Goal: Task Accomplishment & Management: Use online tool/utility

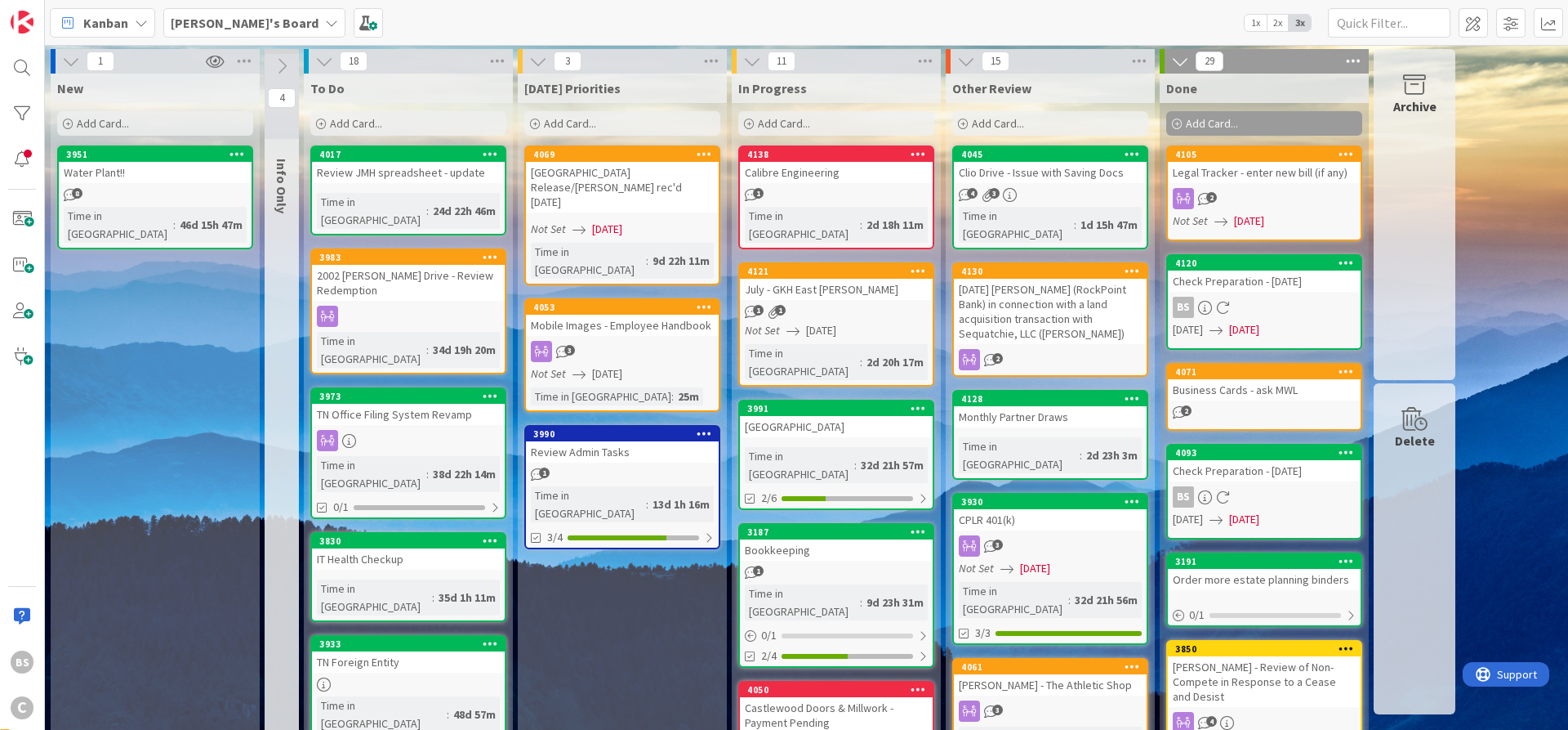
click at [1044, 265] on div "4130" at bounding box center [1054, 271] width 186 height 11
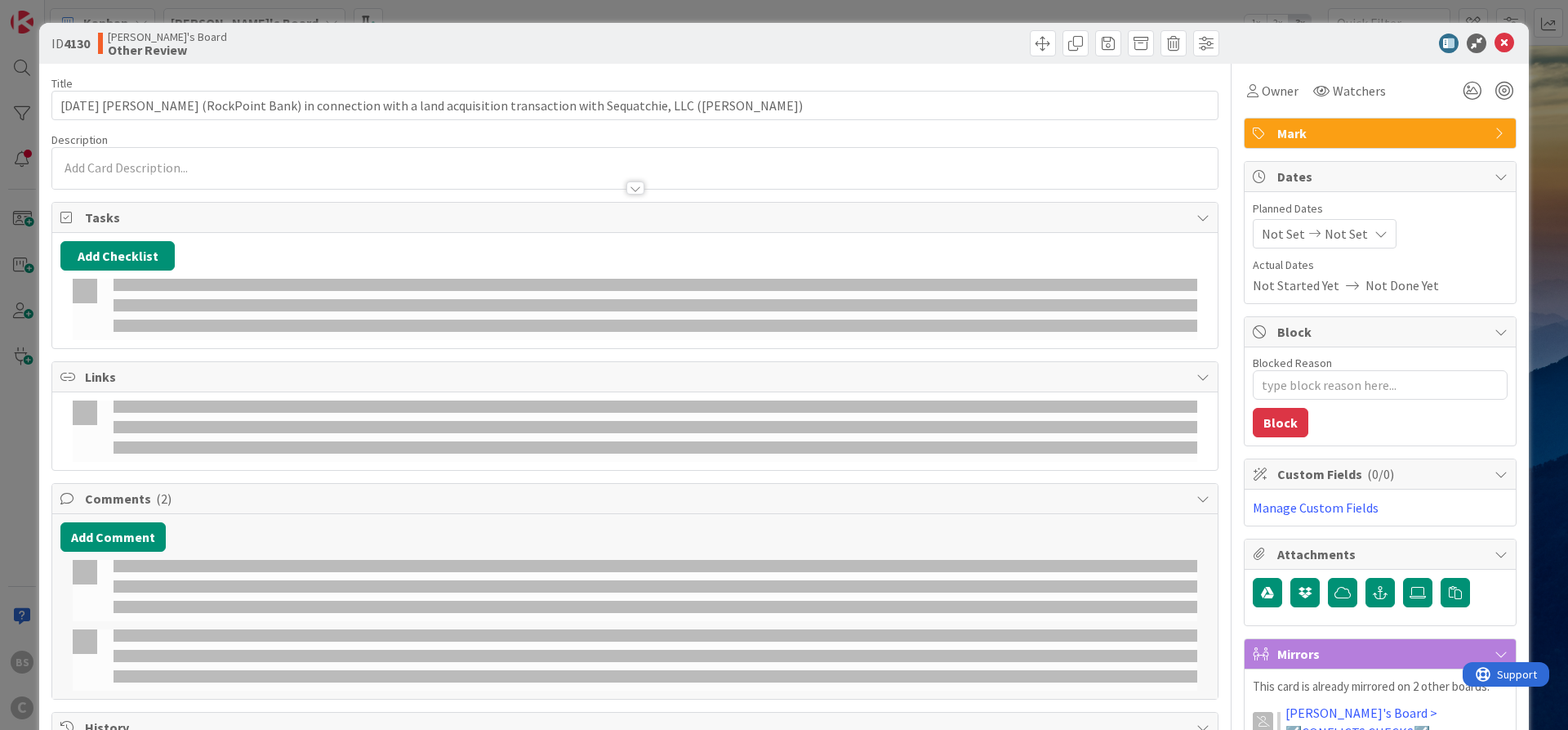
type textarea "x"
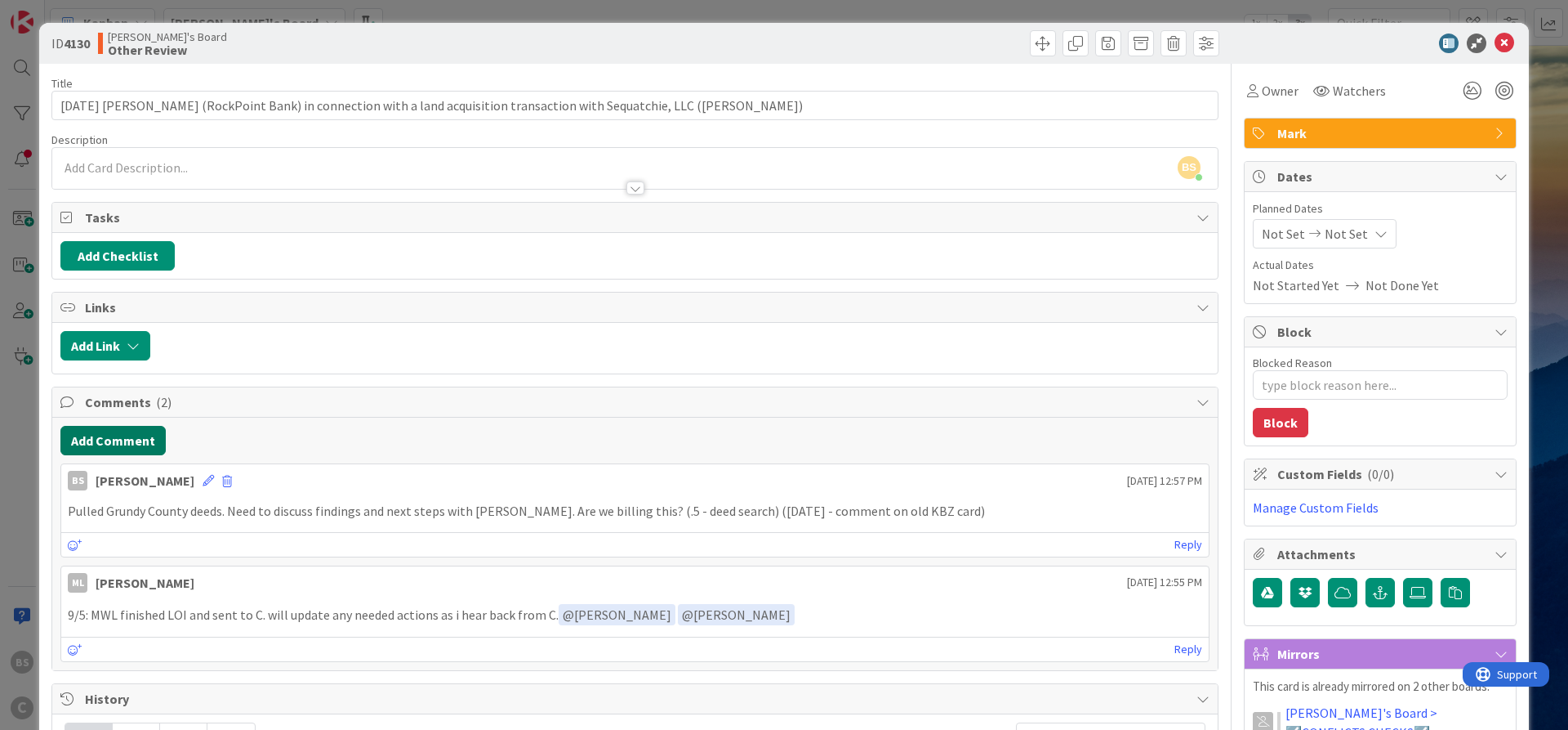
click at [113, 444] on button "Add Comment" at bounding box center [113, 441] width 105 height 30
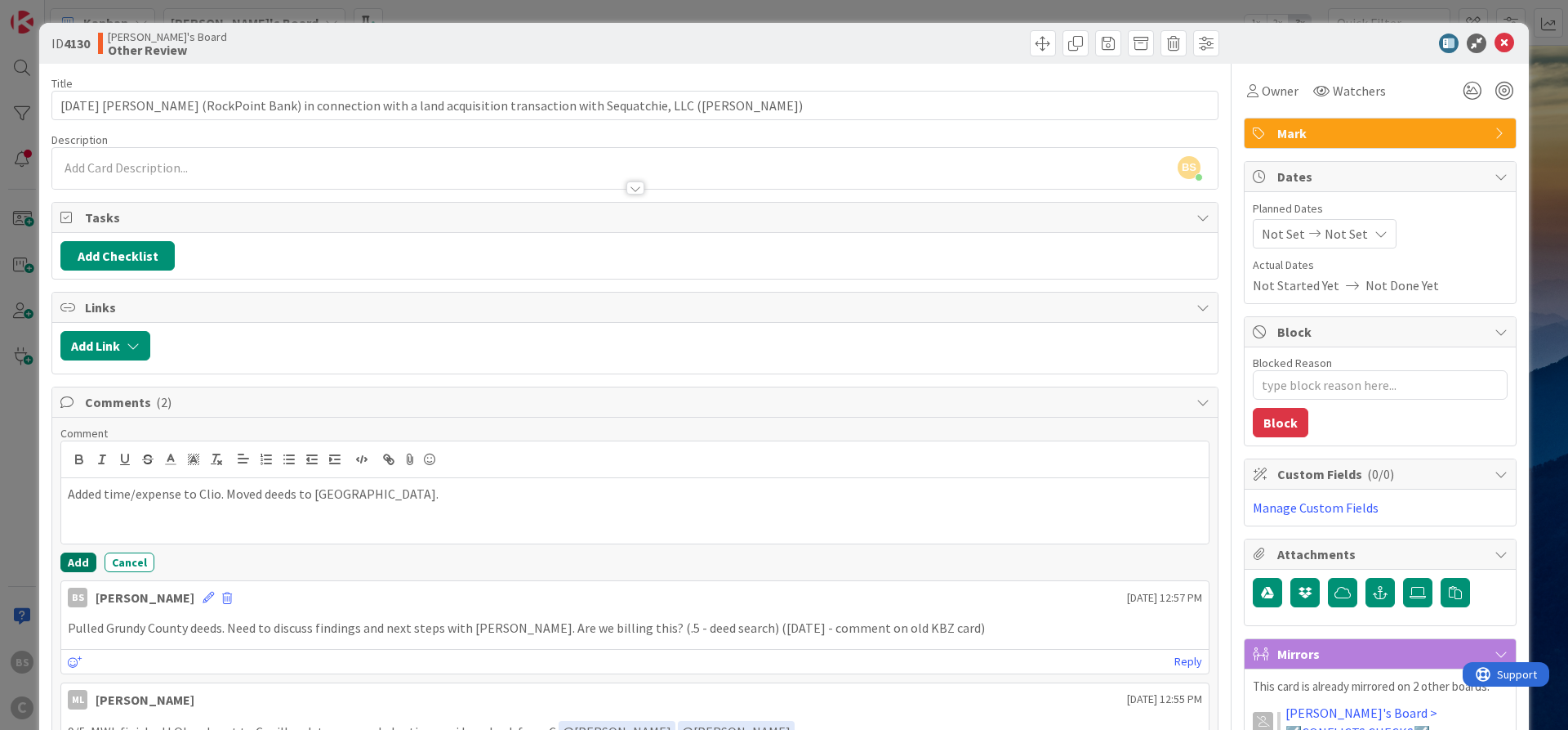
click at [68, 555] on button "Add" at bounding box center [78, 562] width 36 height 19
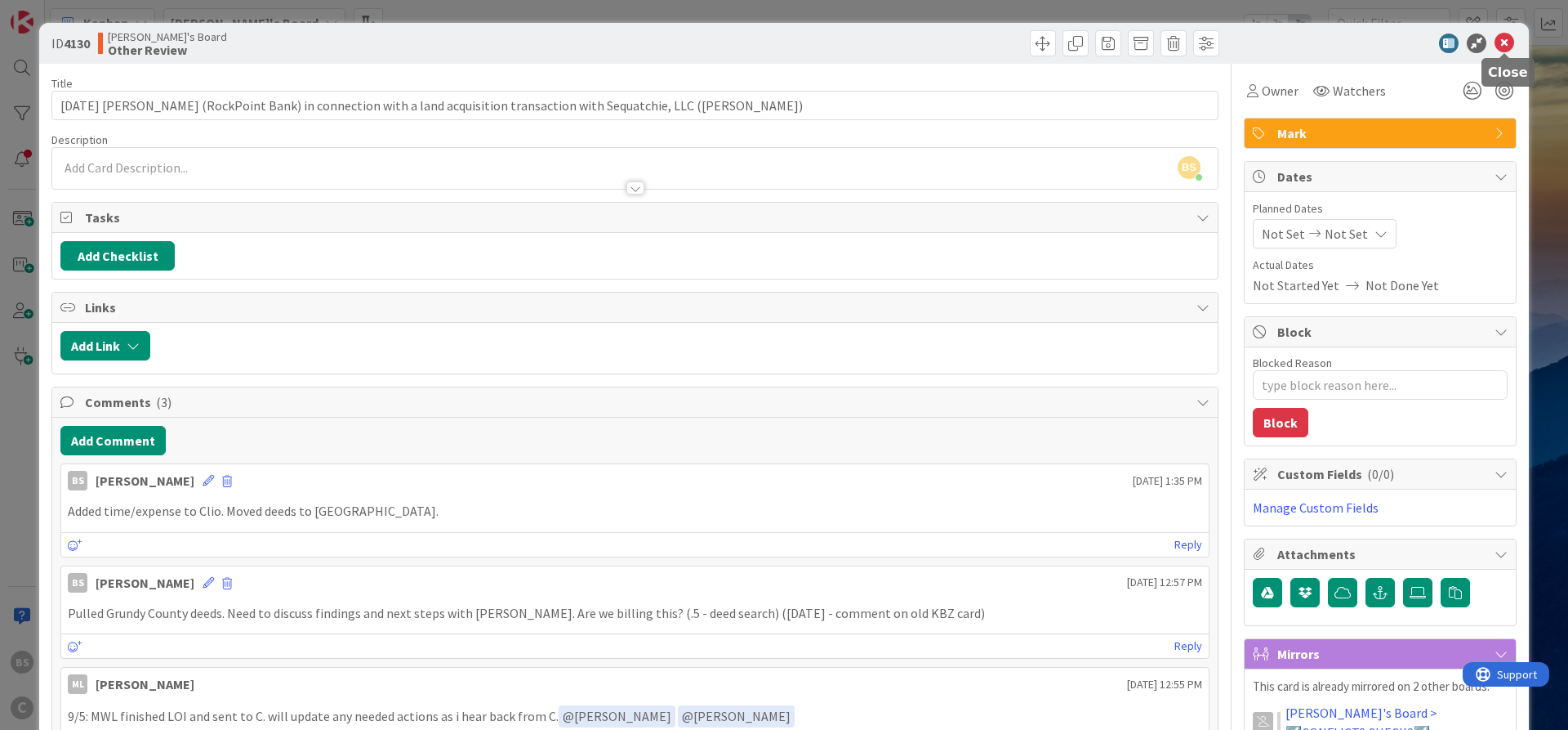
click at [1499, 38] on icon at bounding box center [1504, 43] width 19 height 19
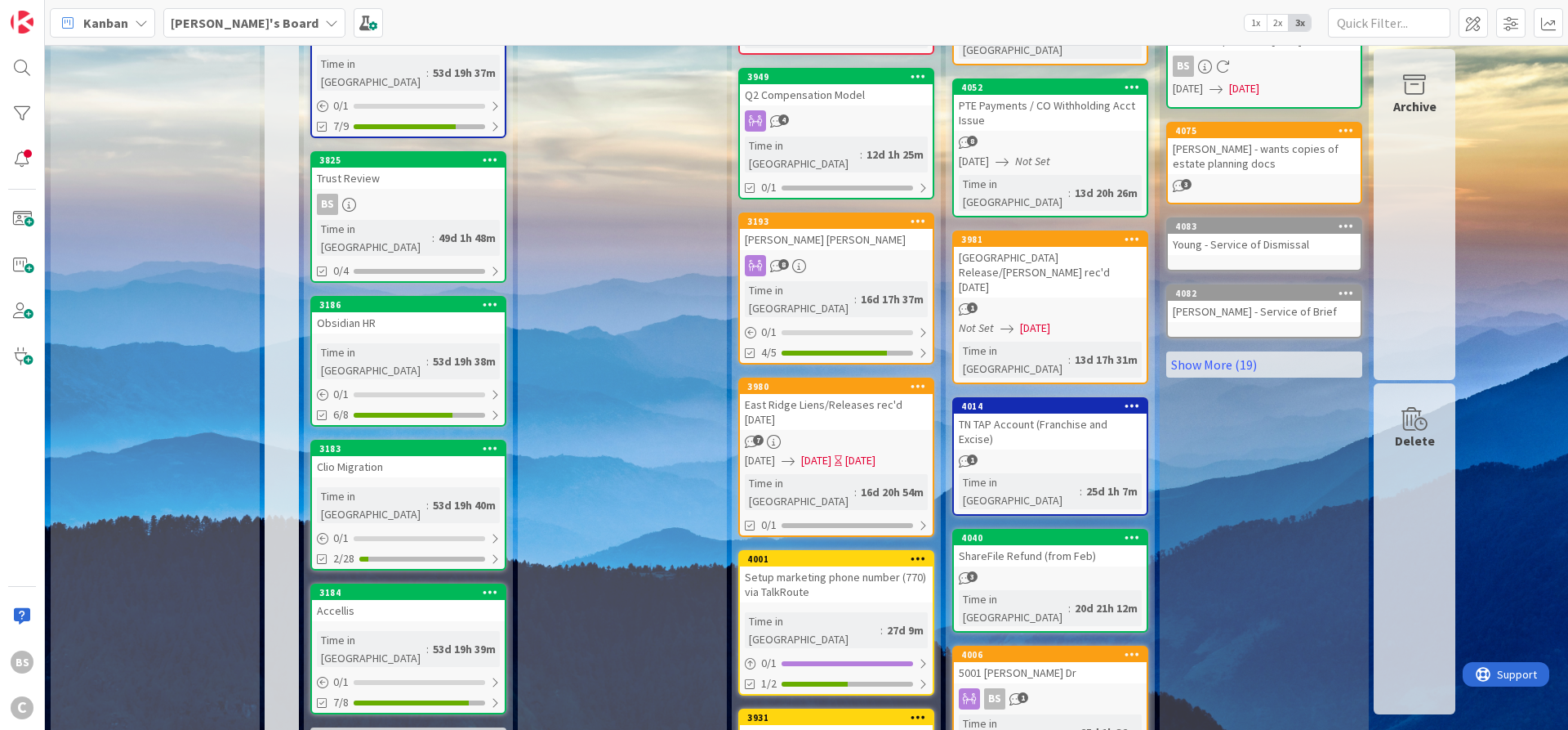
scroll to position [756, 0]
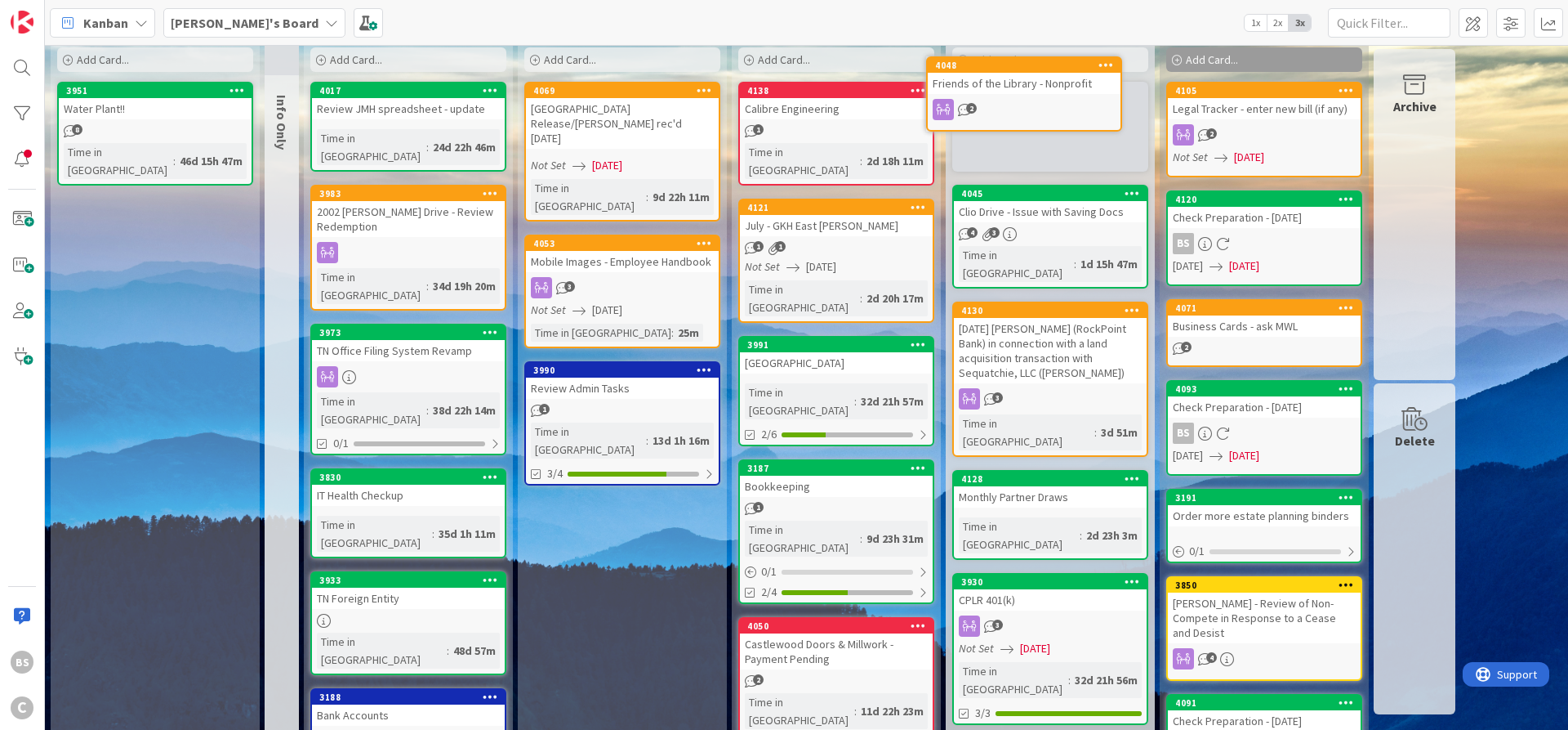
scroll to position [0, 0]
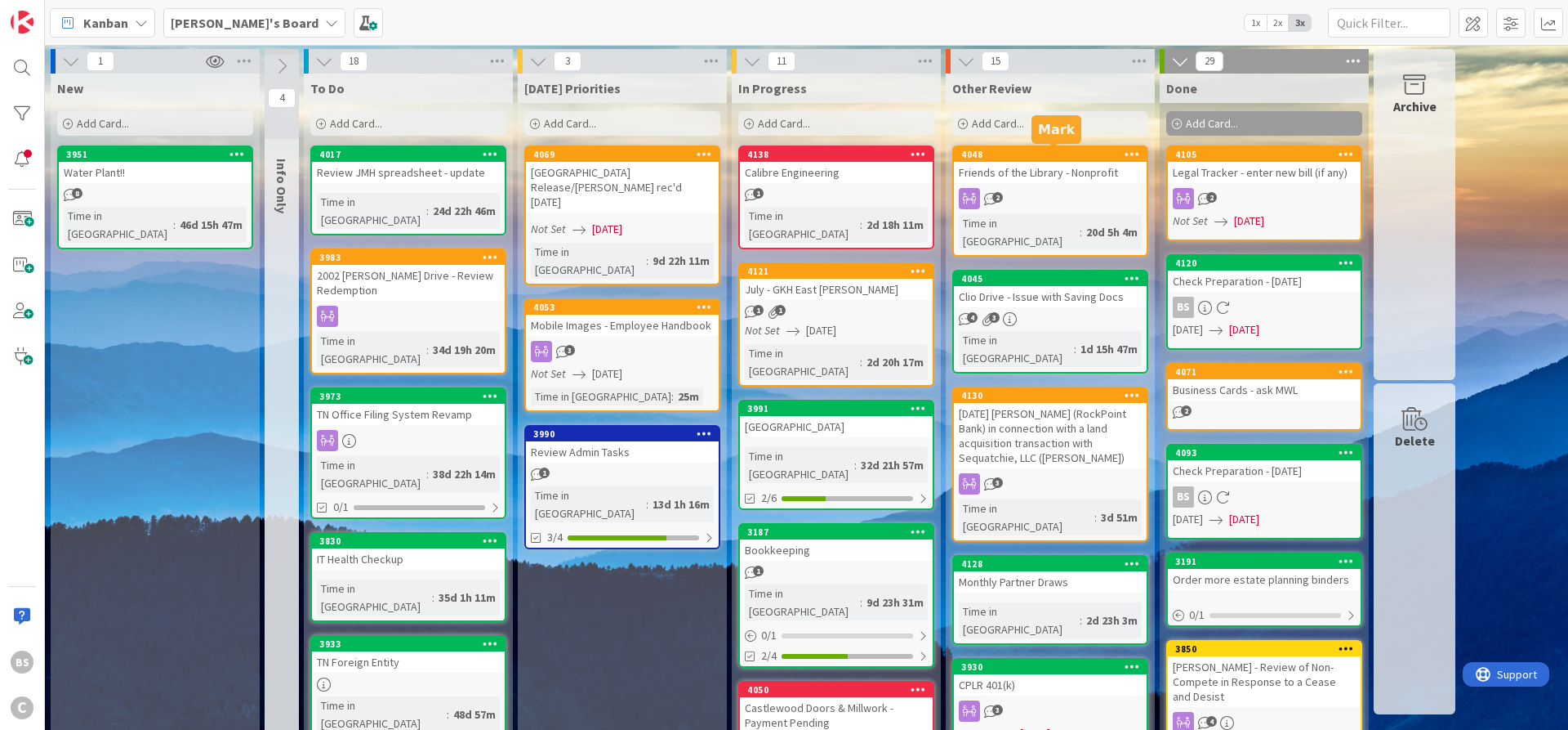
click at [1029, 157] on div "4048" at bounding box center [1054, 154] width 186 height 11
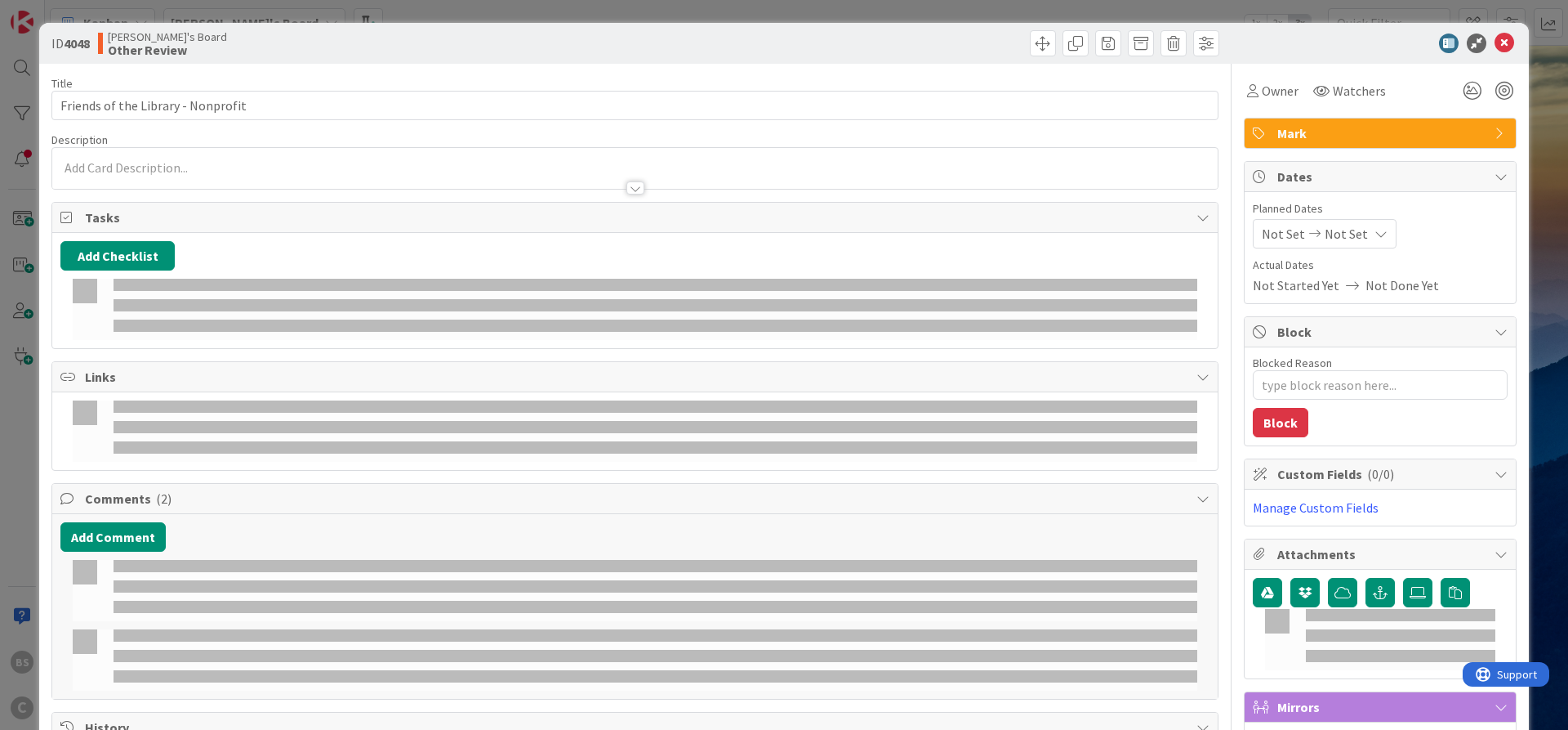
type textarea "x"
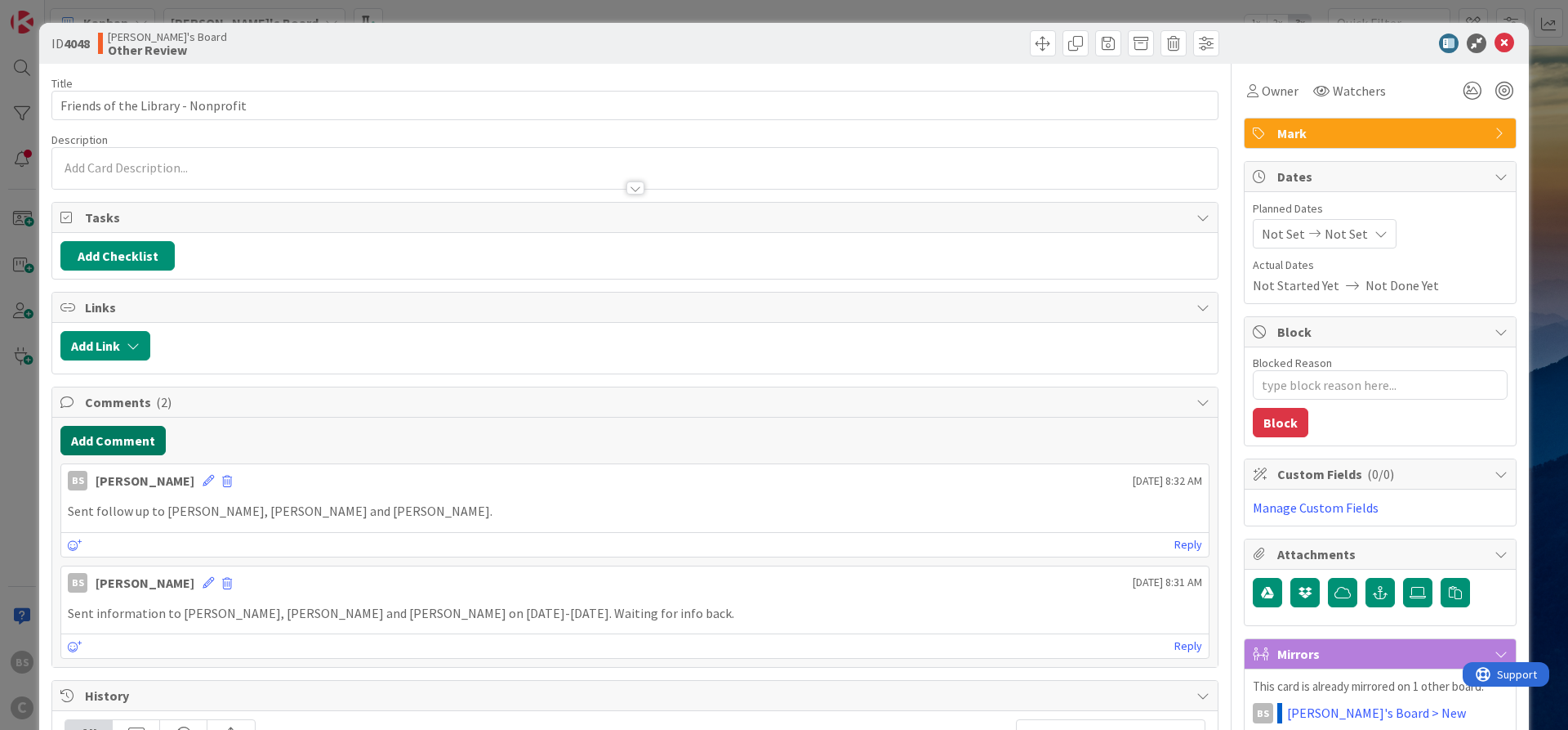
click at [108, 435] on button "Add Comment" at bounding box center [113, 441] width 105 height 30
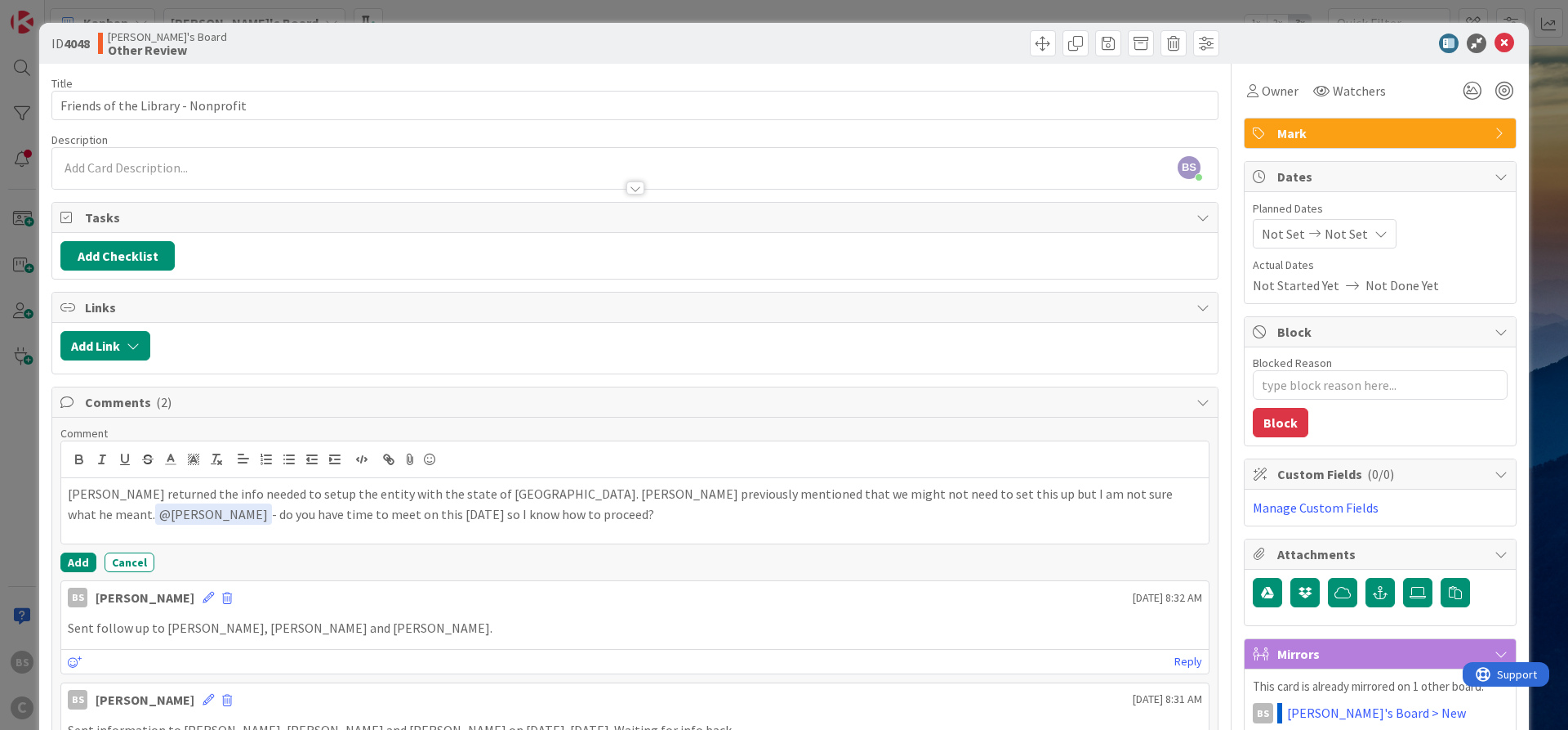
click at [194, 517] on p "[PERSON_NAME] returned the info needed to setup the entity with the state of [G…" at bounding box center [634, 505] width 1135 height 40
click at [79, 555] on button "Add" at bounding box center [78, 562] width 36 height 19
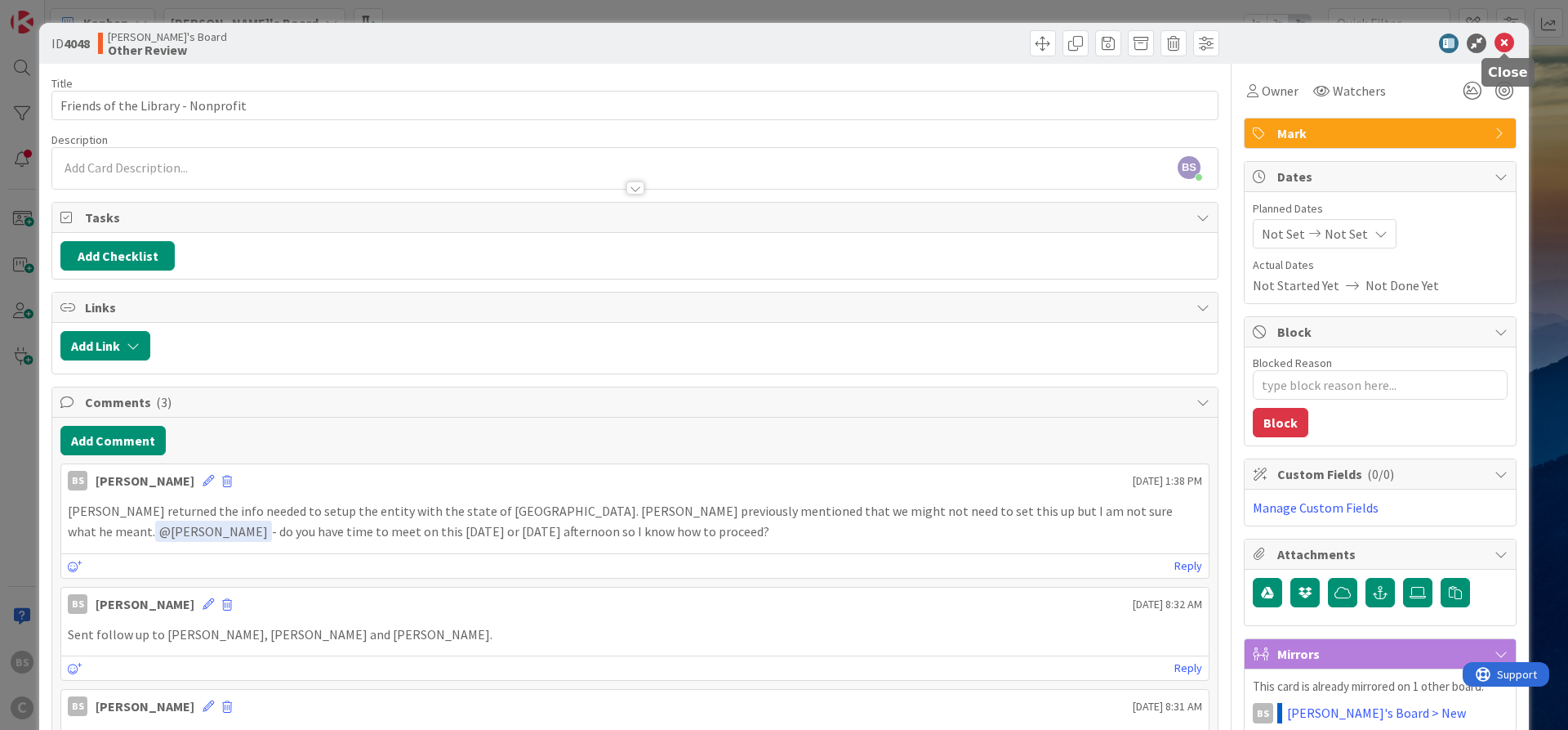
click at [1496, 47] on icon at bounding box center [1504, 43] width 19 height 19
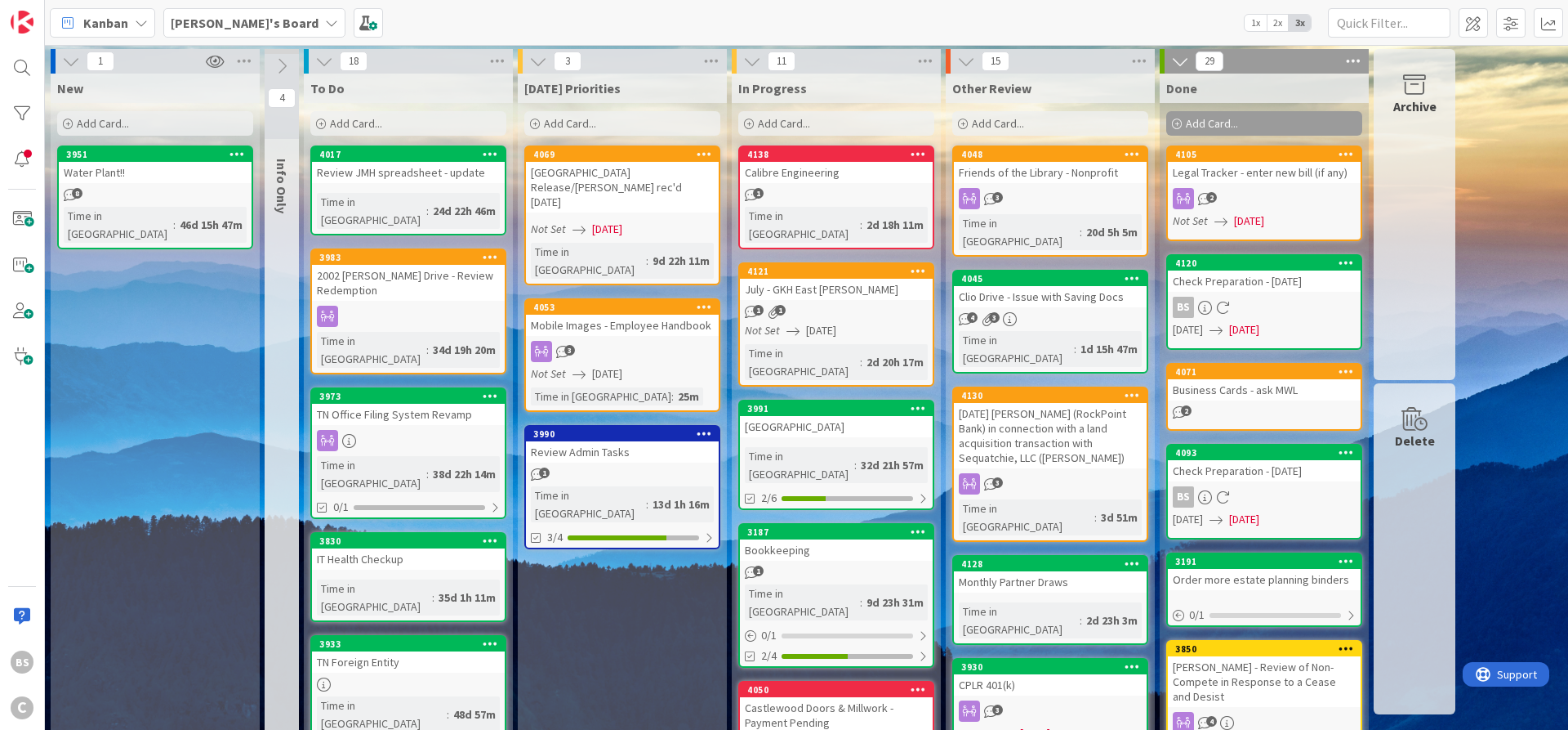
click at [1042, 390] on div "4130" at bounding box center [1054, 395] width 186 height 11
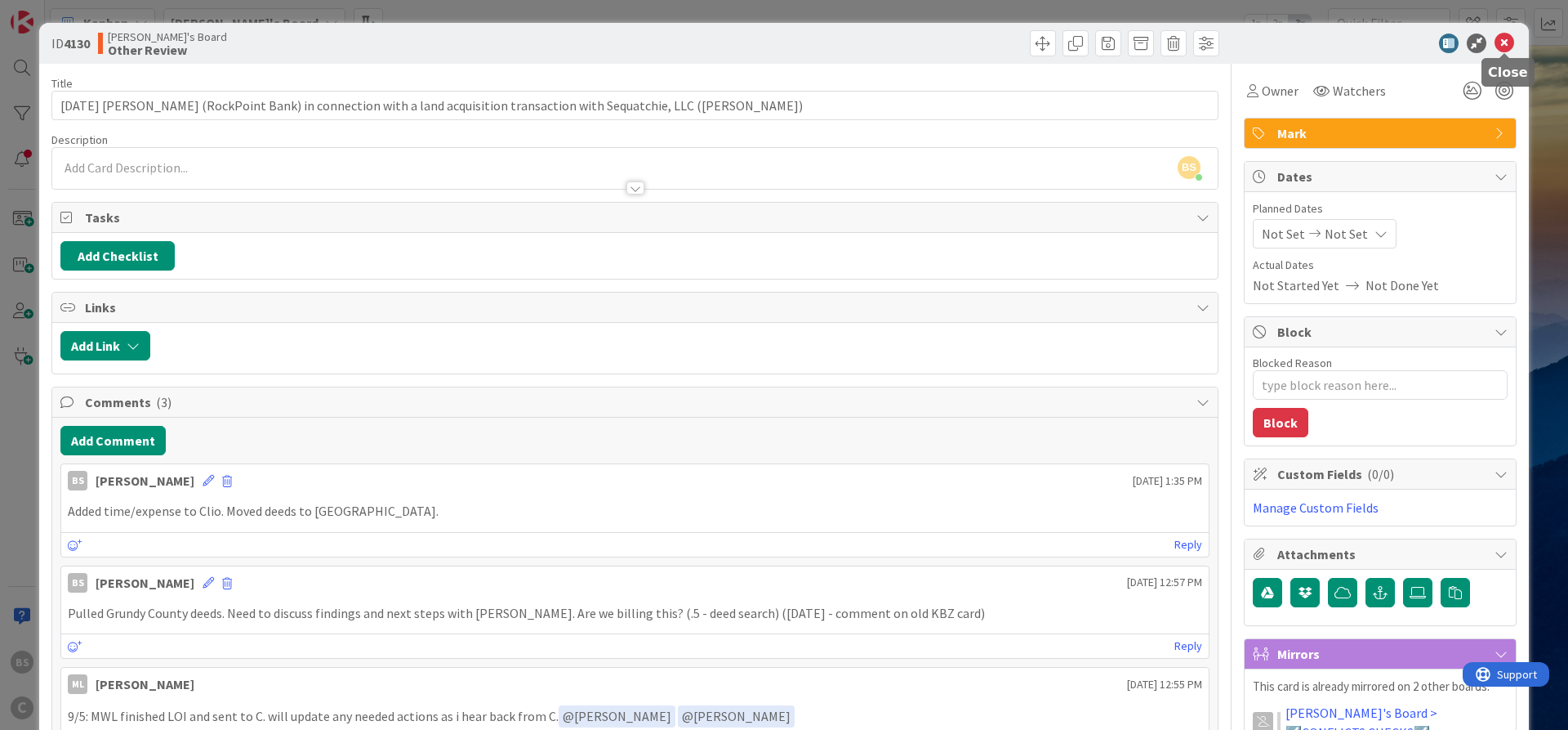
click at [1510, 34] on icon at bounding box center [1504, 43] width 19 height 19
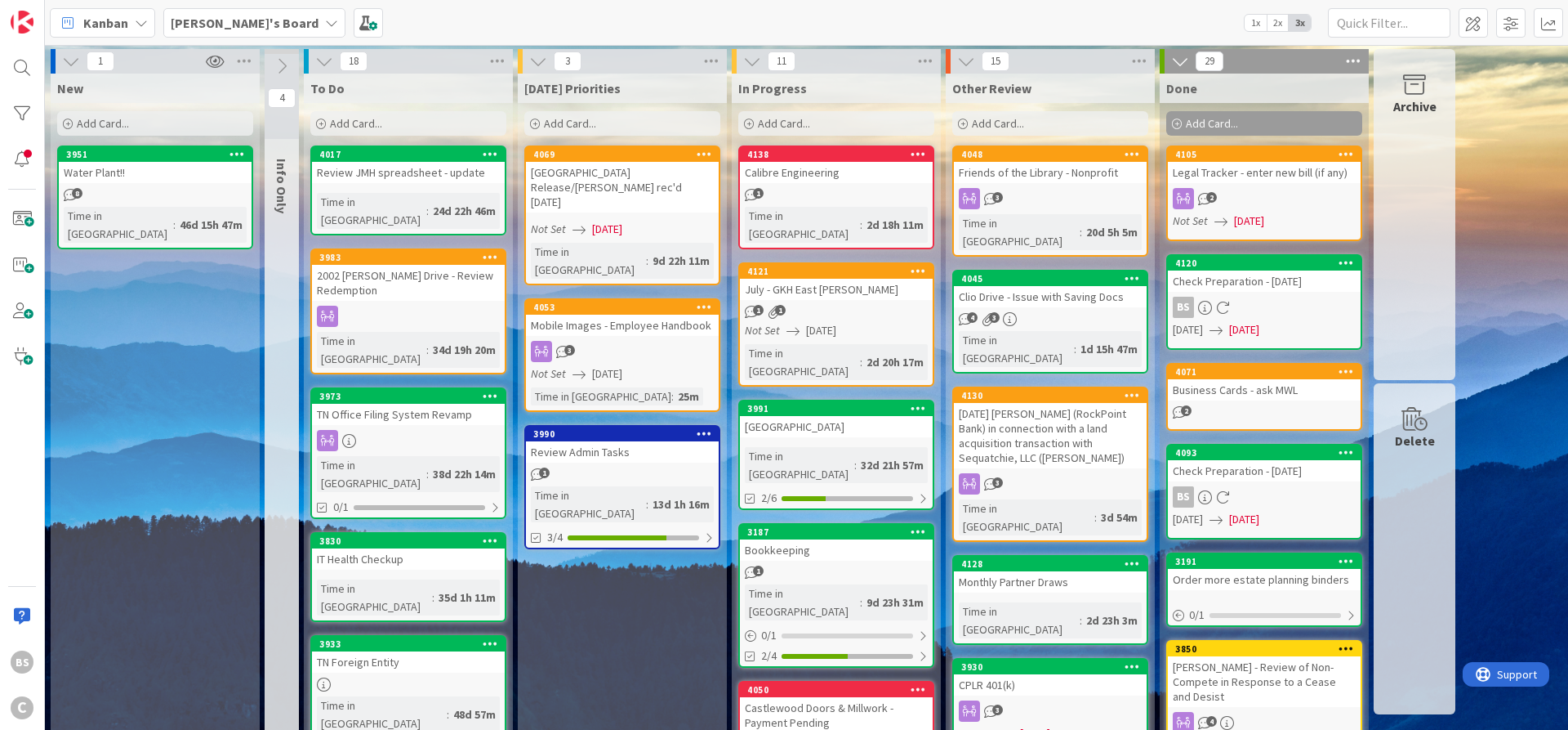
click at [1022, 662] on div "3930" at bounding box center [1054, 667] width 186 height 11
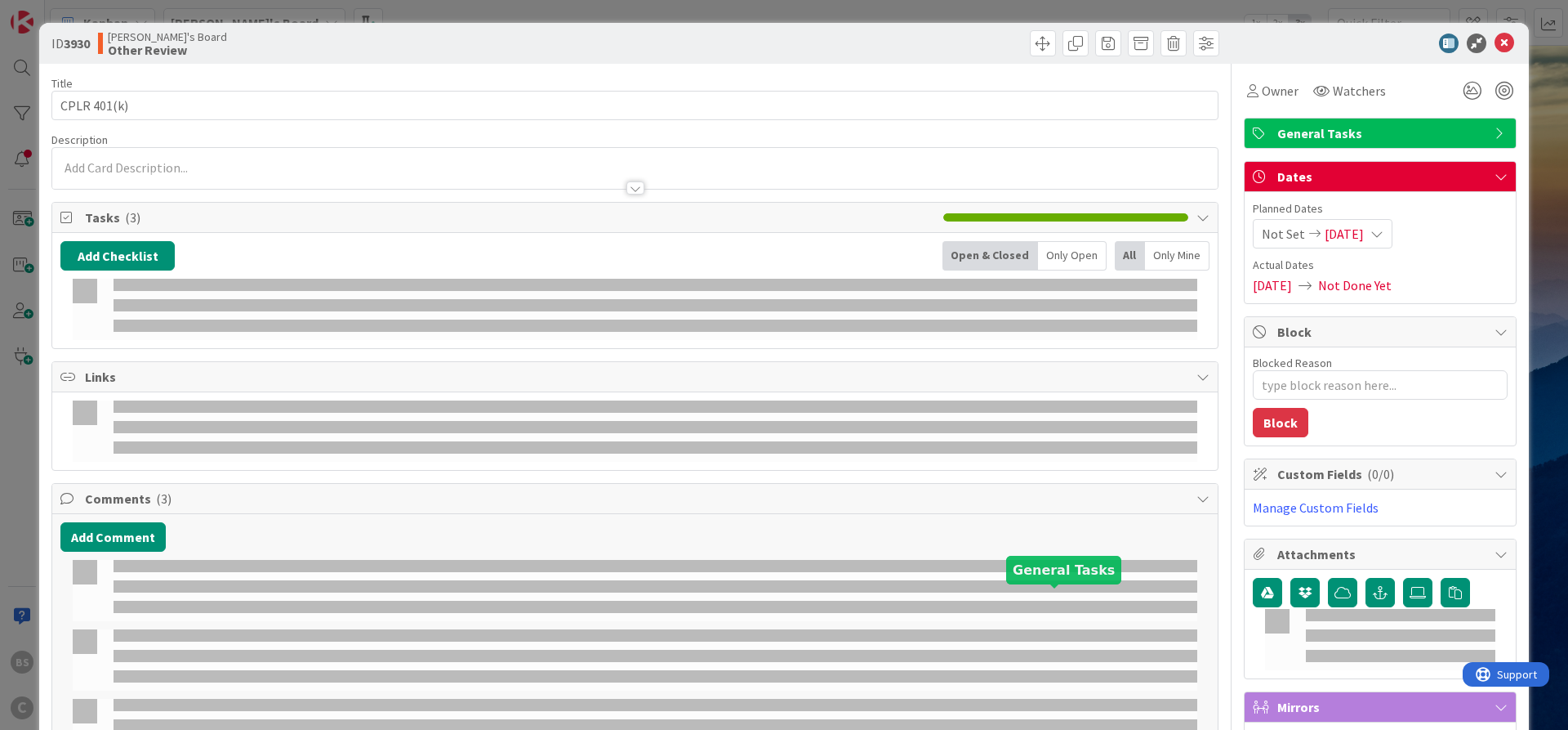
type textarea "x"
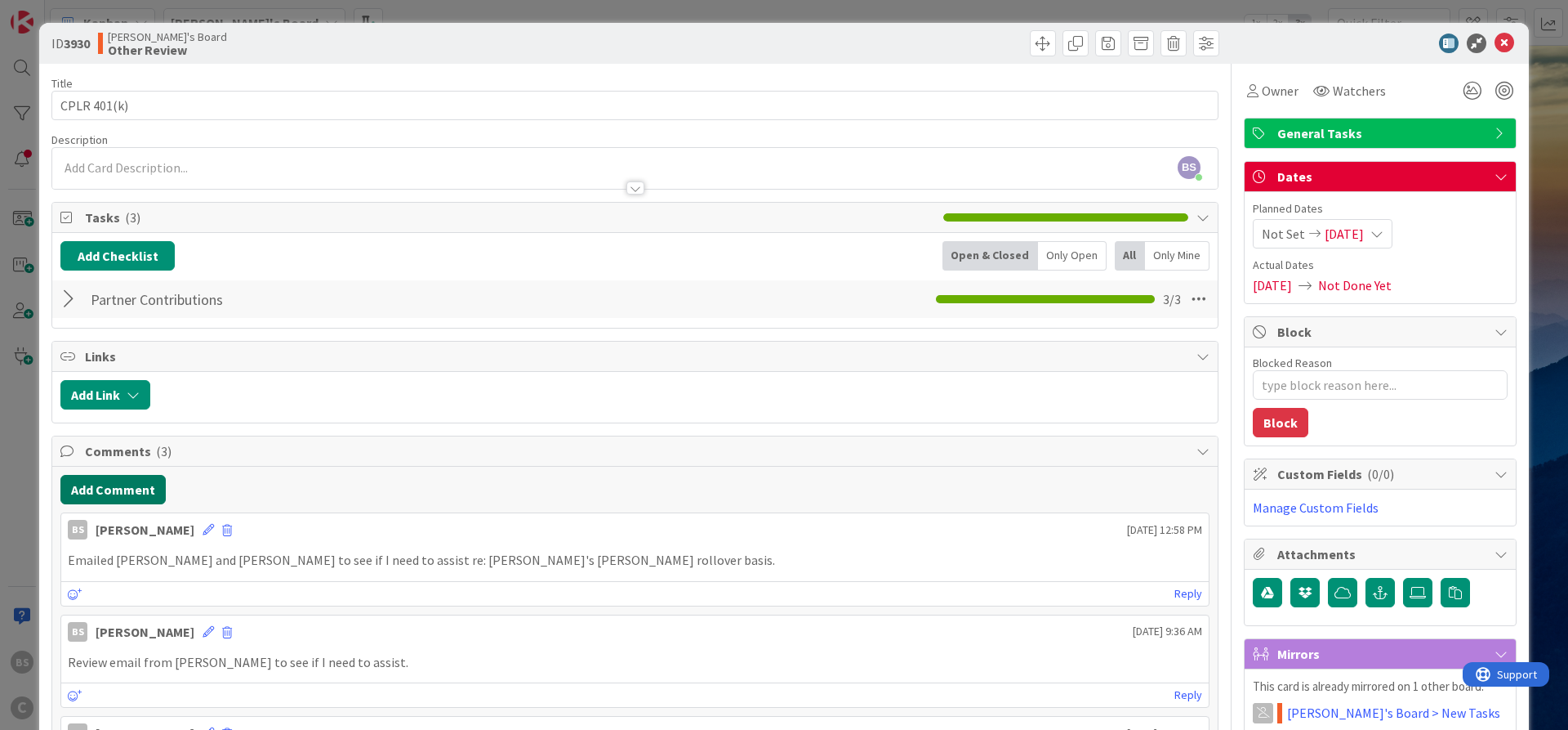
click at [120, 486] on button "Add Comment" at bounding box center [113, 490] width 105 height 30
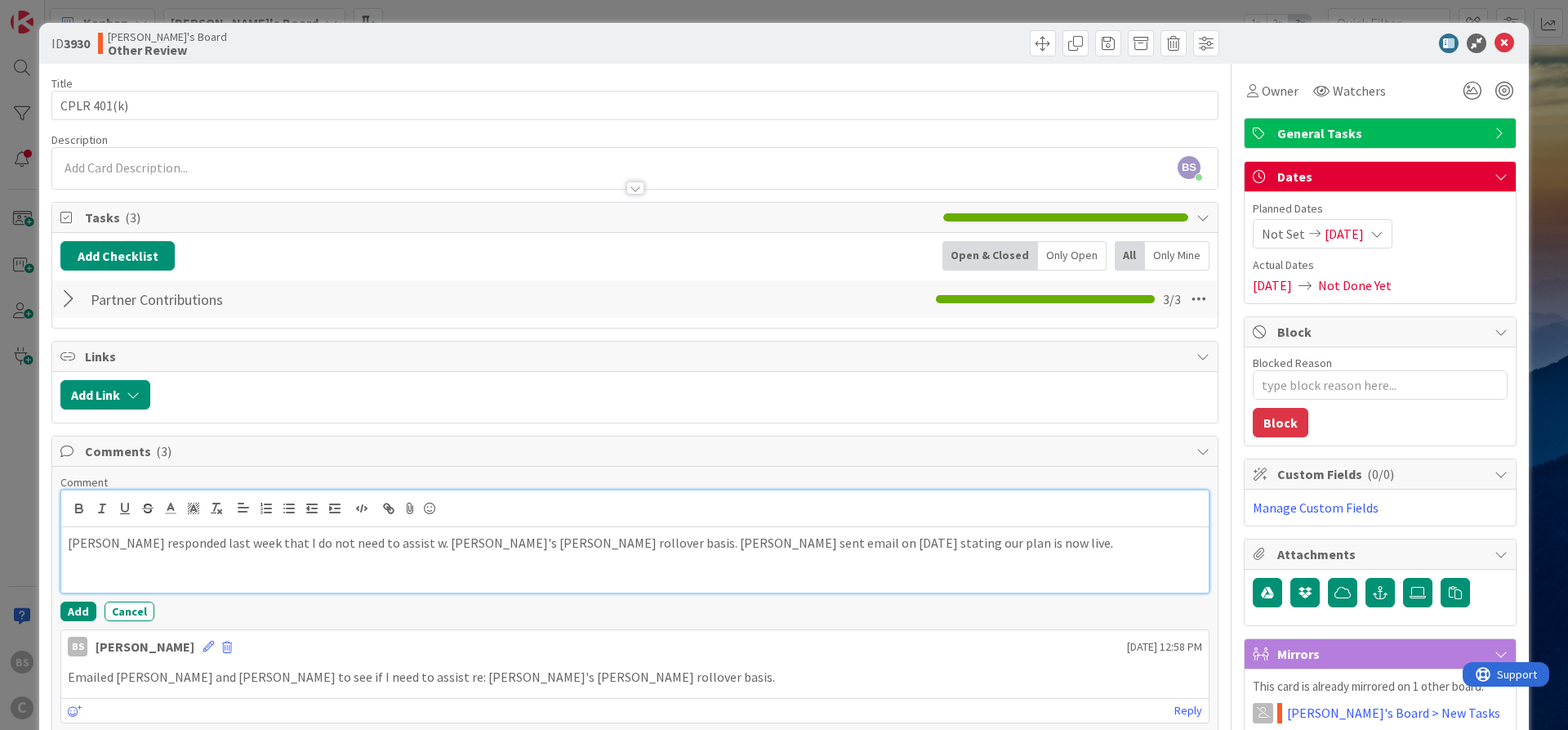
click at [919, 541] on p "[PERSON_NAME] responded last week that I do not need to assist w. [PERSON_NAME]…" at bounding box center [634, 543] width 1135 height 18
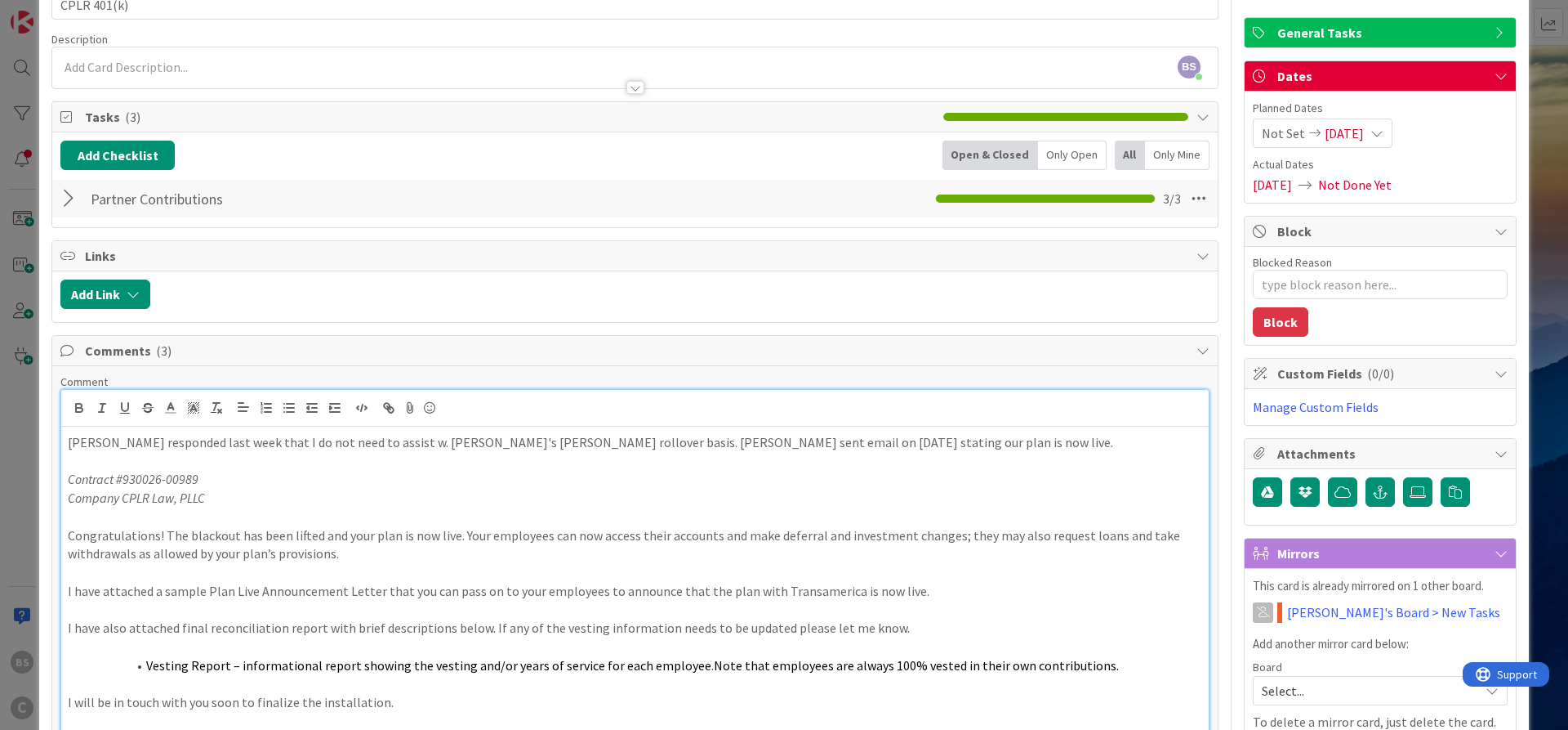
scroll to position [297, 0]
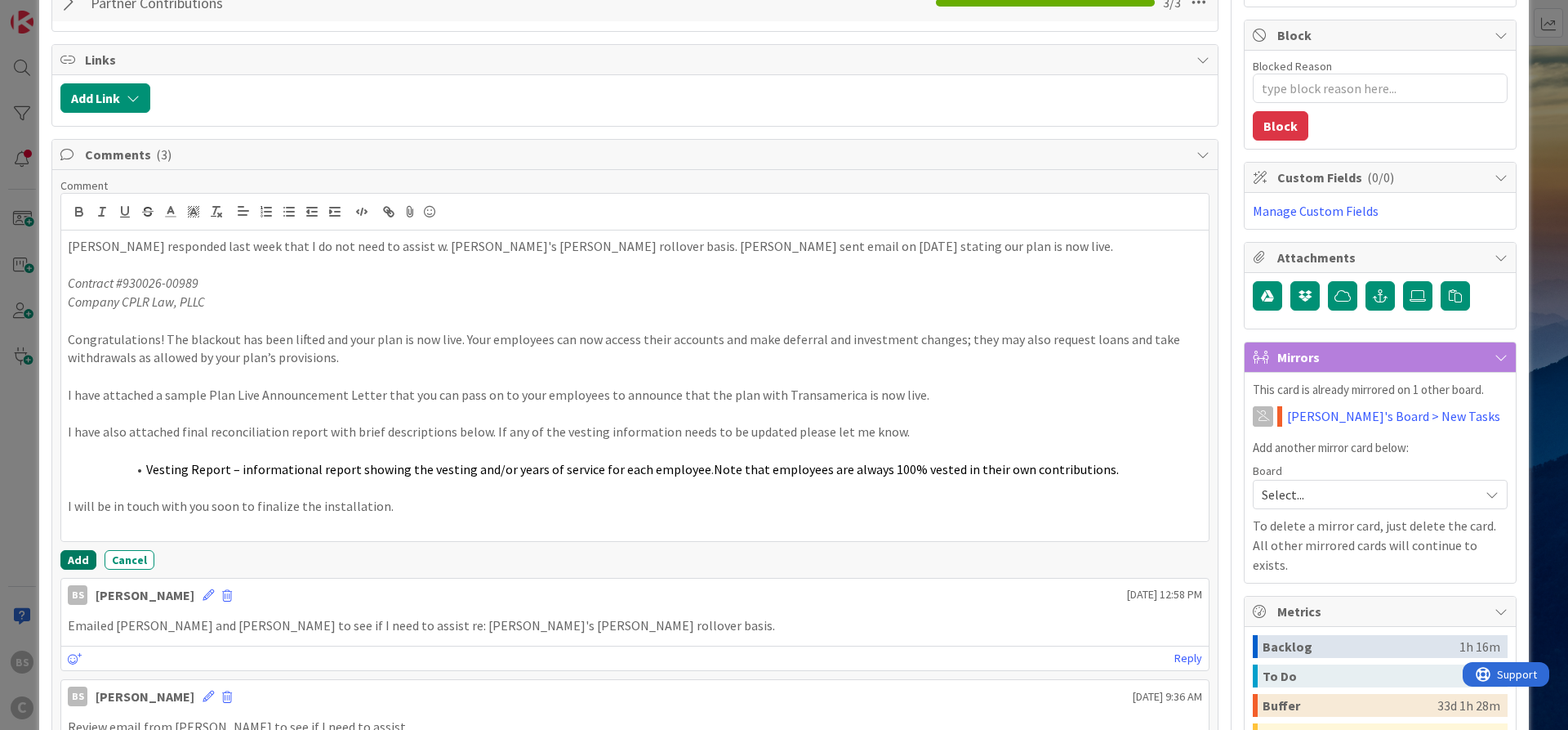
click at [80, 554] on button "Add" at bounding box center [78, 559] width 36 height 19
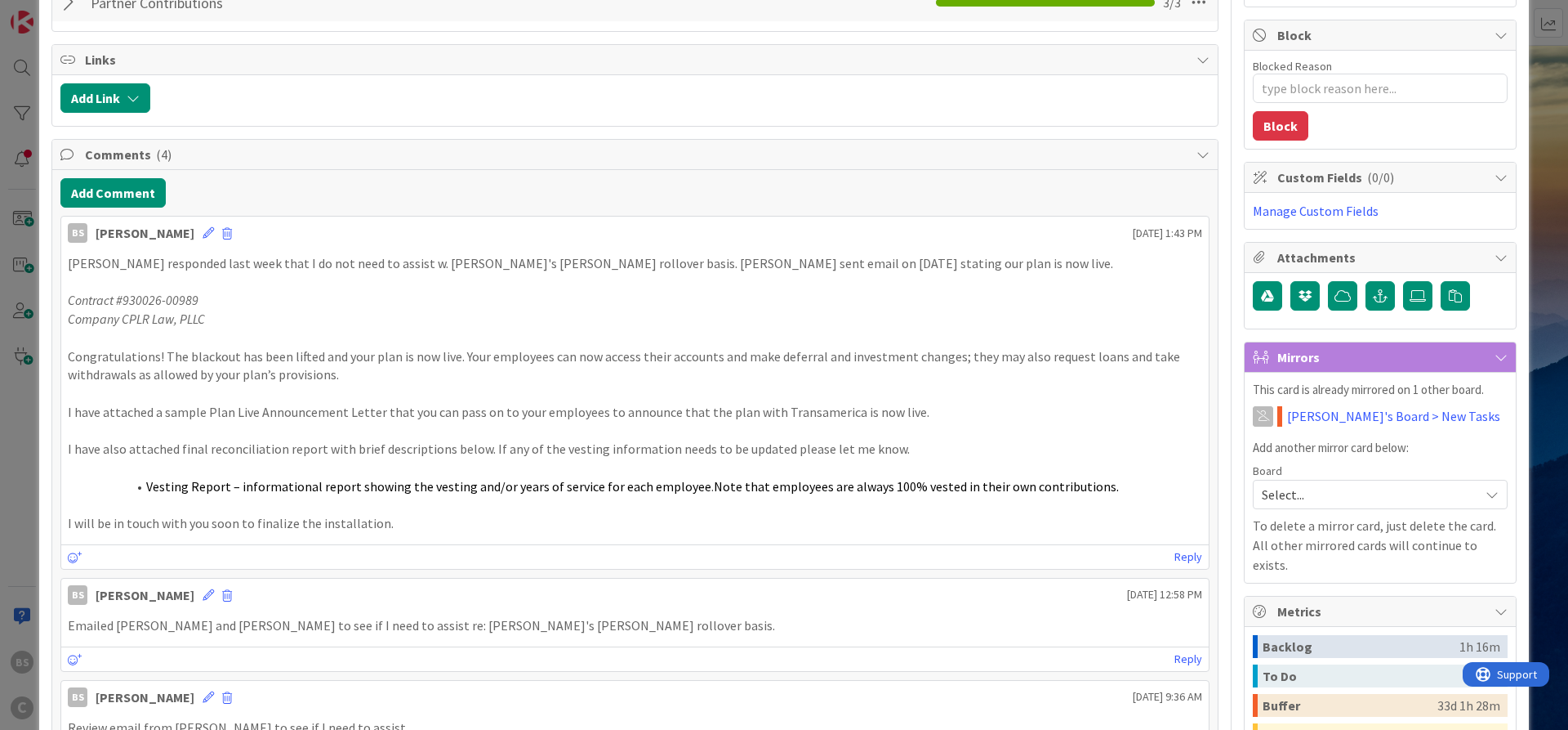
scroll to position [0, 0]
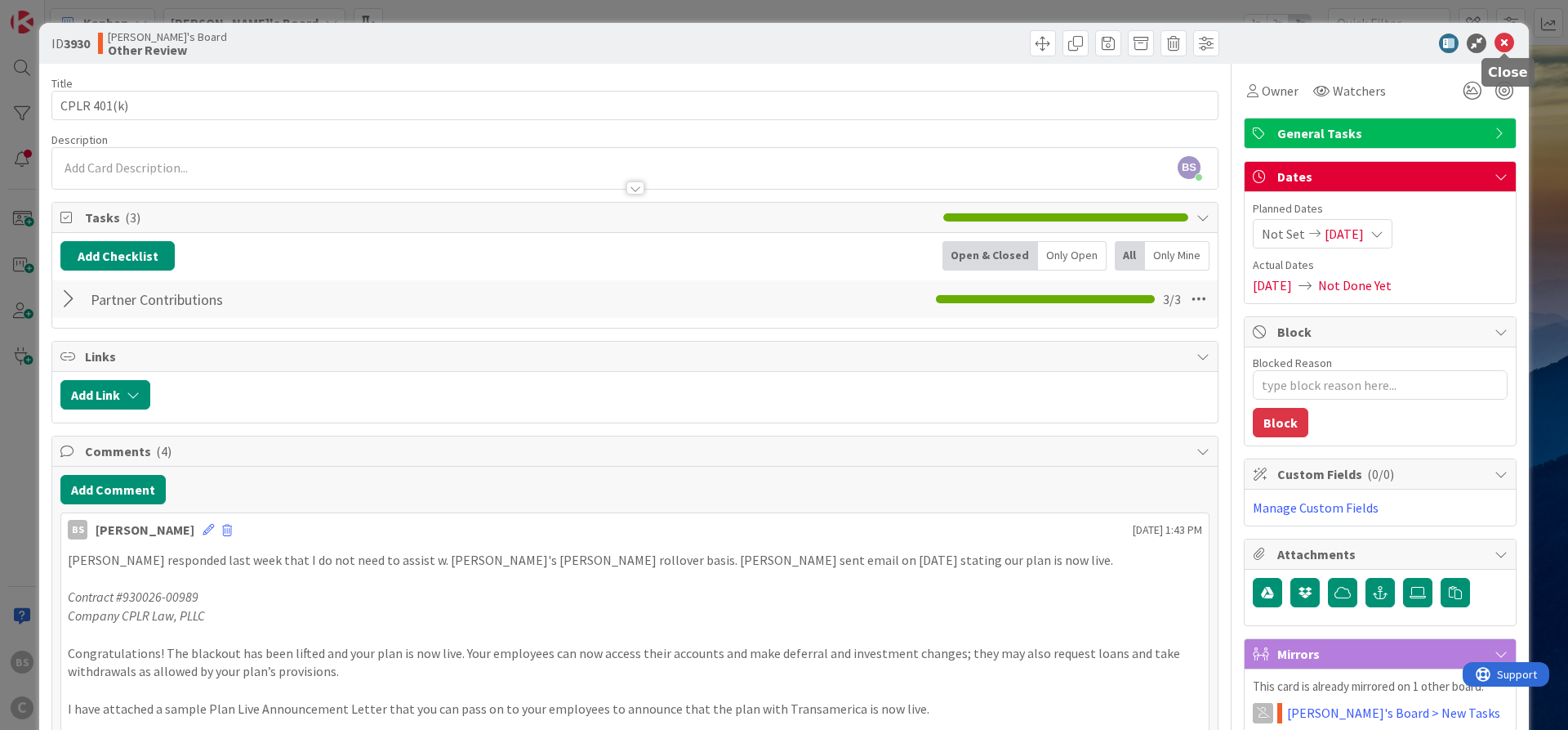
click at [1509, 38] on icon at bounding box center [1504, 43] width 19 height 19
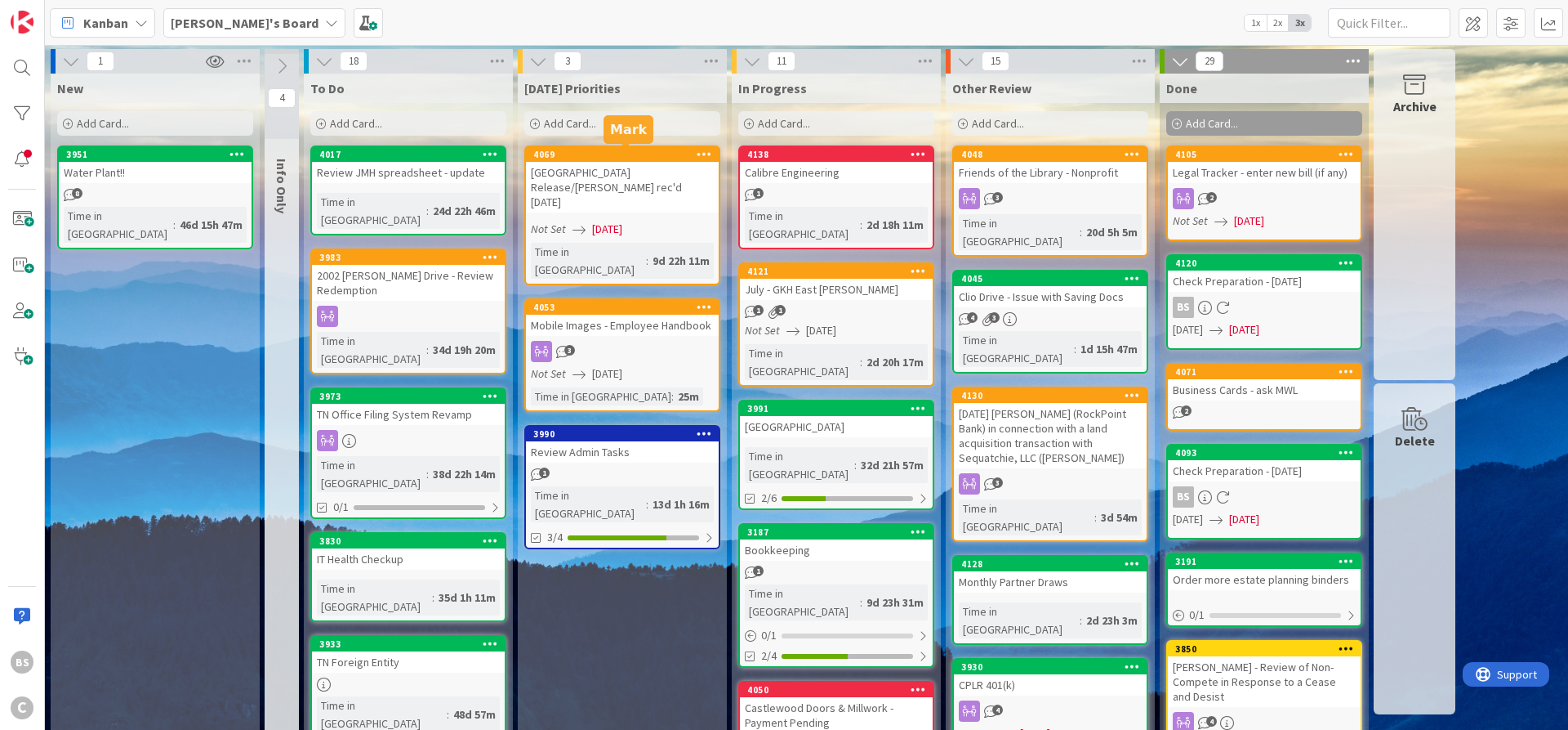
click at [598, 158] on div "4069" at bounding box center [626, 154] width 186 height 11
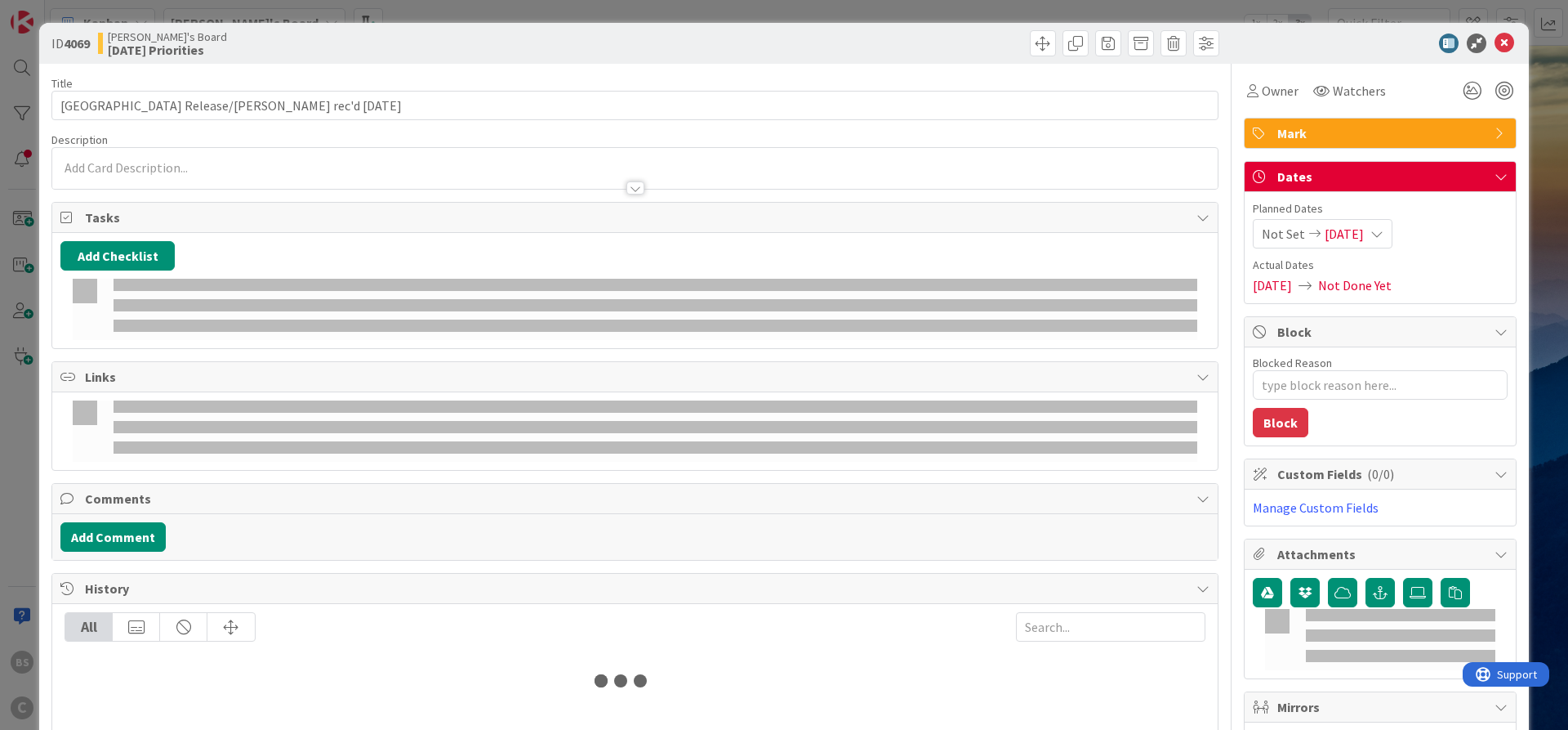
type textarea "x"
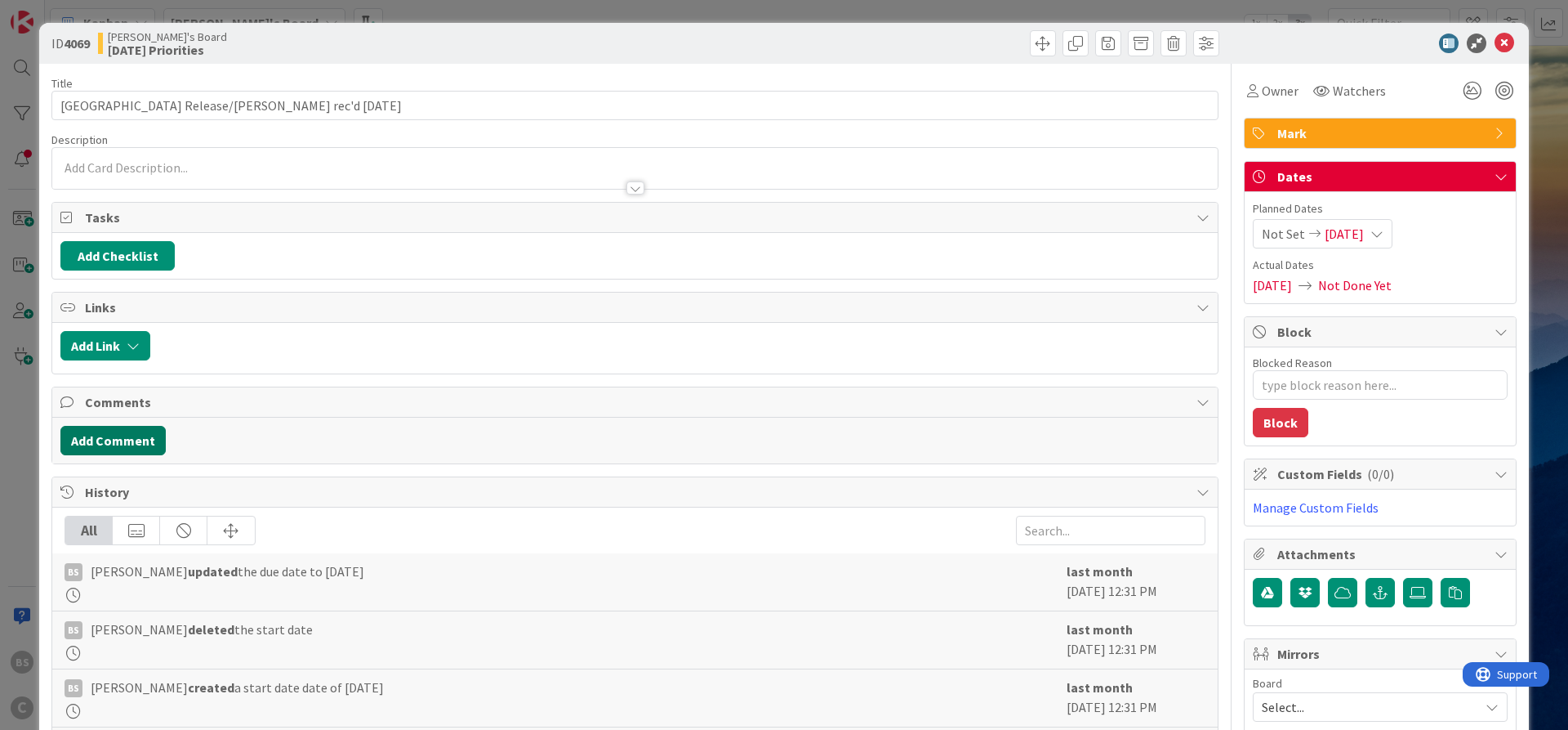
click at [116, 443] on button "Add Comment" at bounding box center [113, 441] width 105 height 30
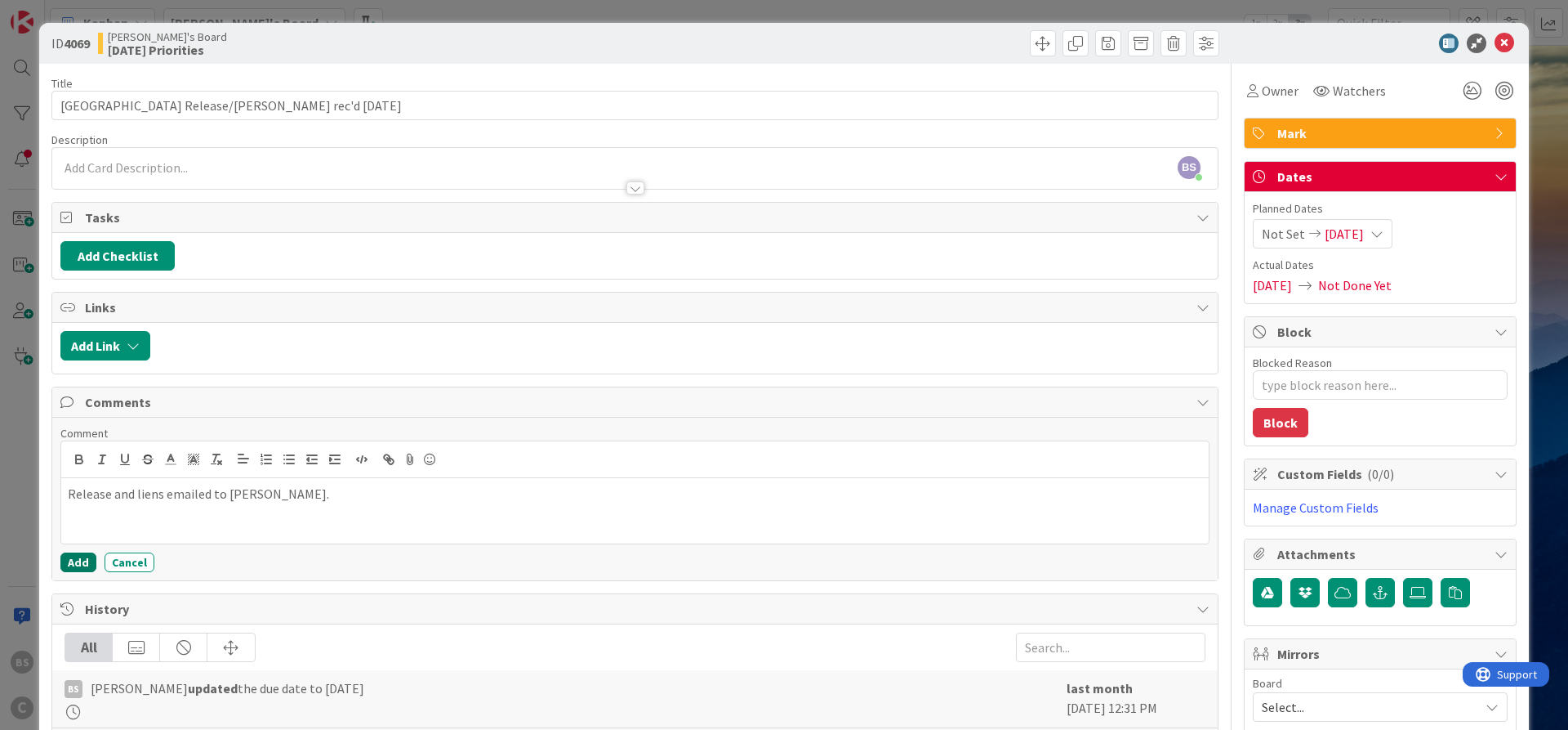
click at [79, 560] on button "Add" at bounding box center [78, 562] width 36 height 19
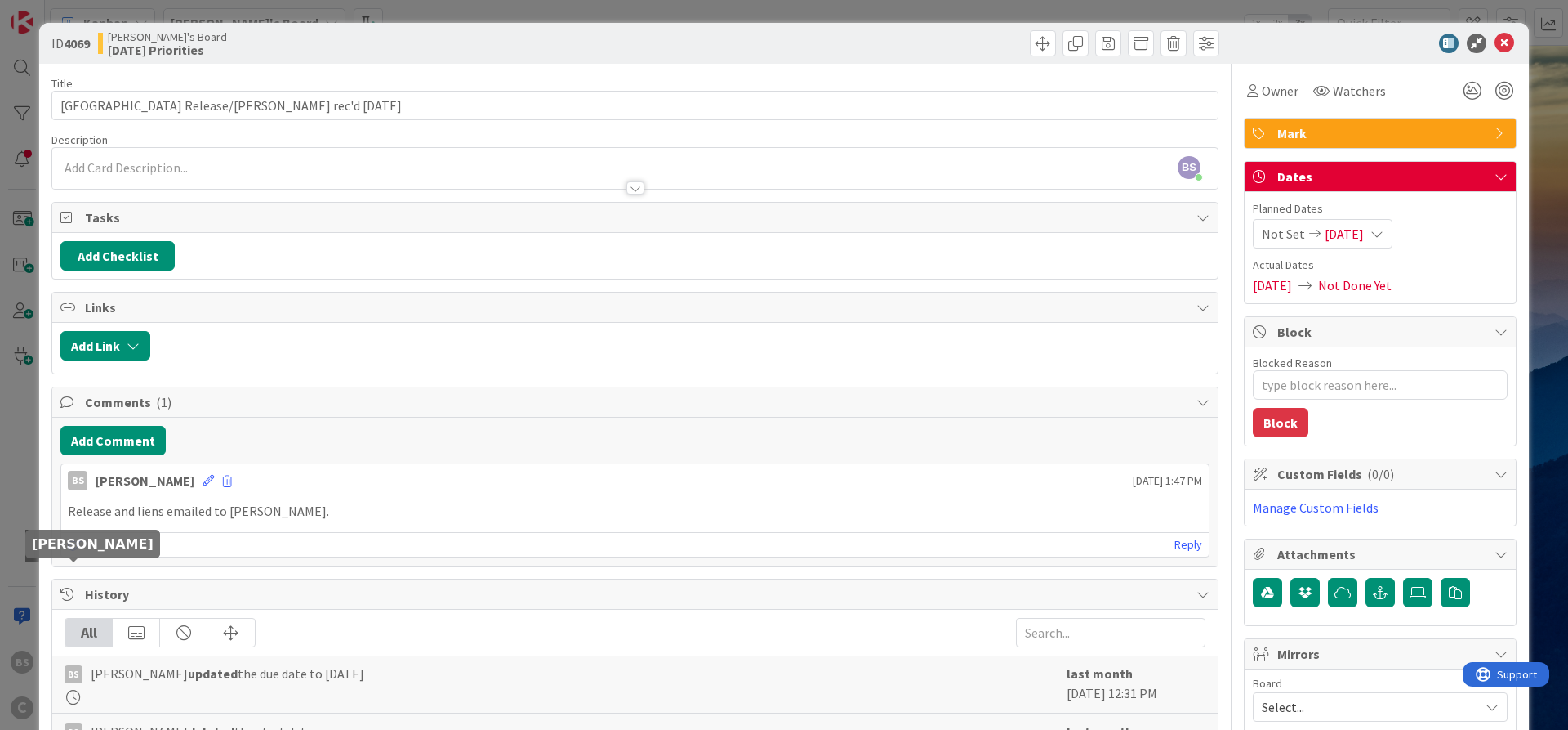
type textarea "x"
click at [1285, 237] on span "Not Set" at bounding box center [1284, 233] width 43 height 19
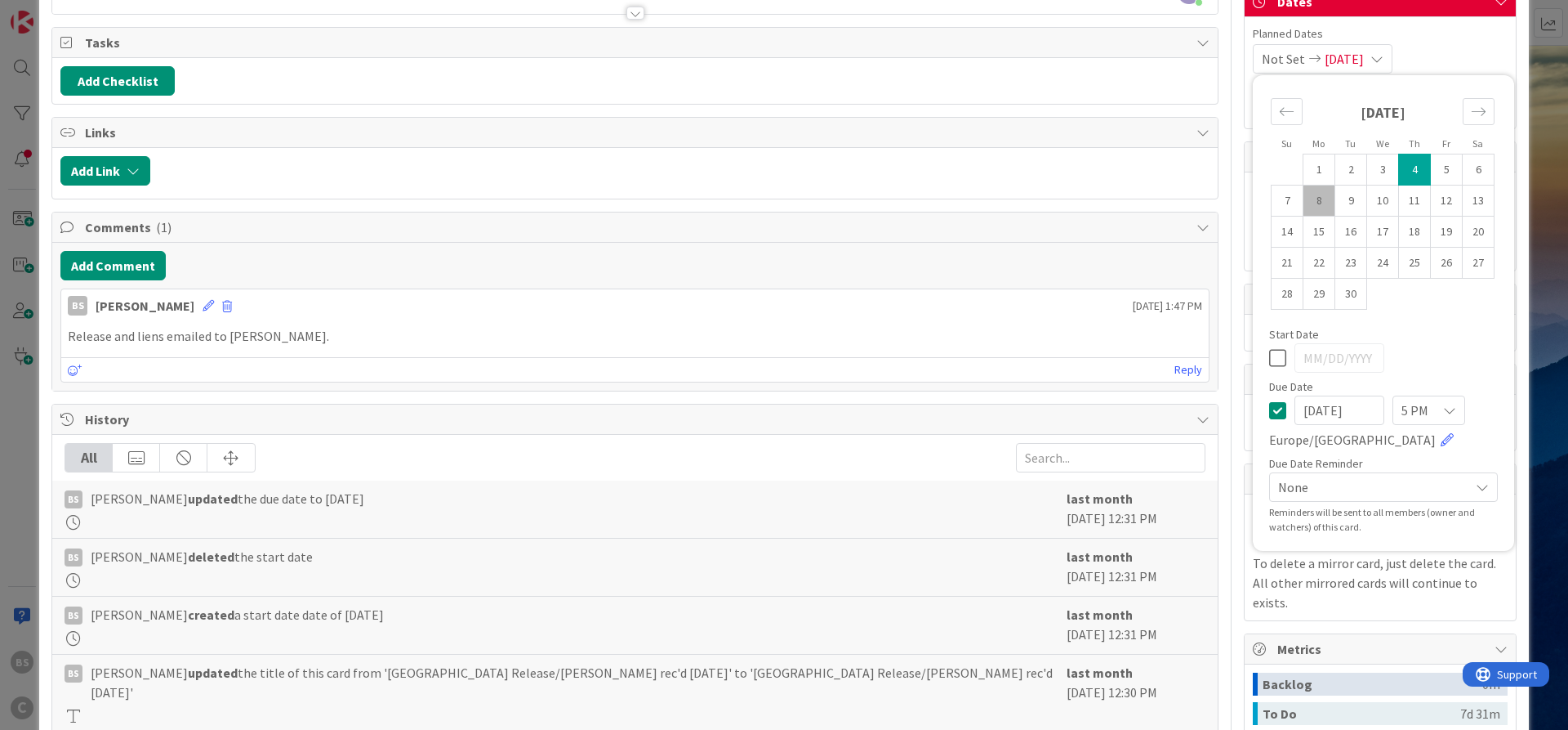
scroll to position [196, 0]
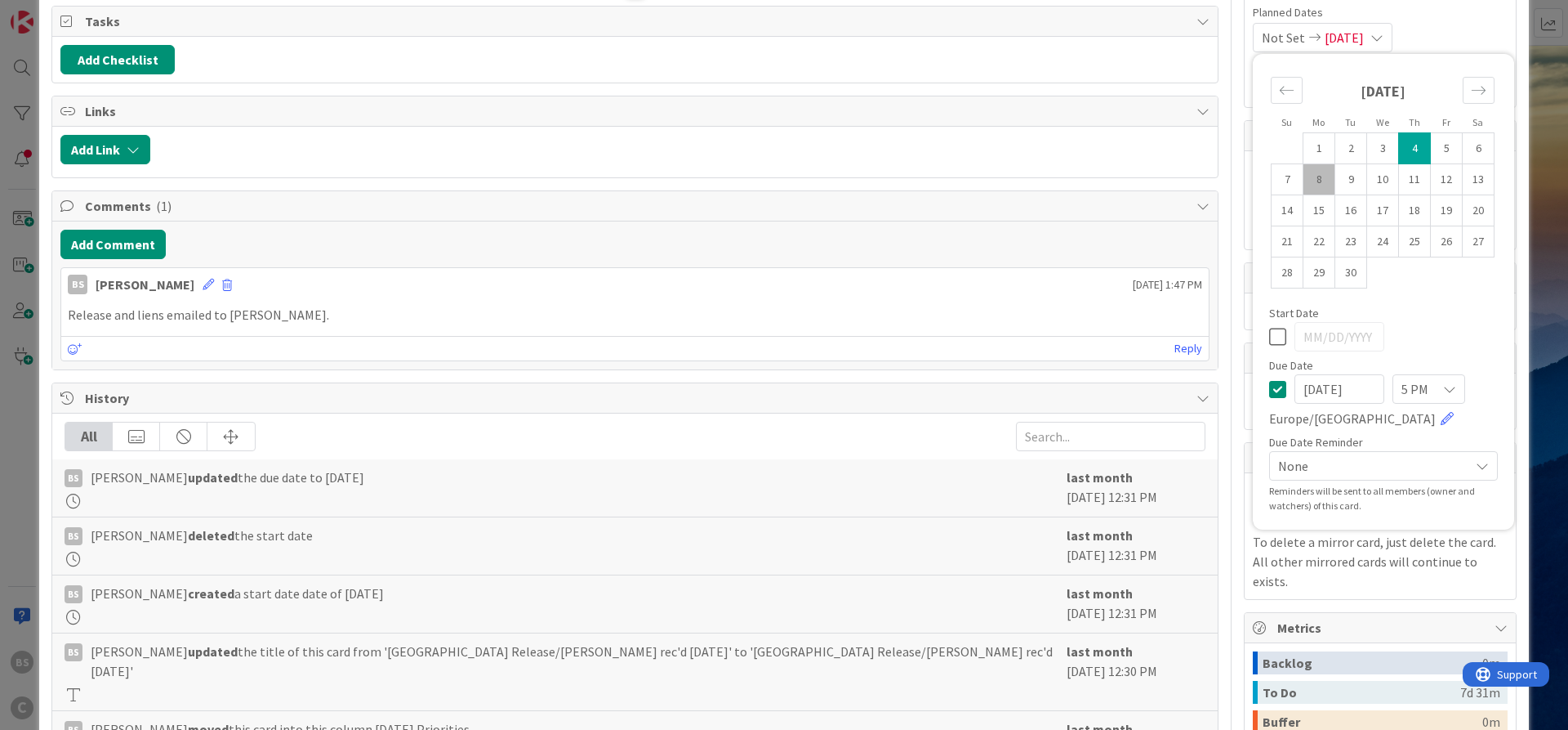
drag, startPoint x: 1369, startPoint y: 394, endPoint x: 1290, endPoint y: 391, distance: 79.1
click at [1295, 391] on input "[DATE]" at bounding box center [1339, 389] width 90 height 30
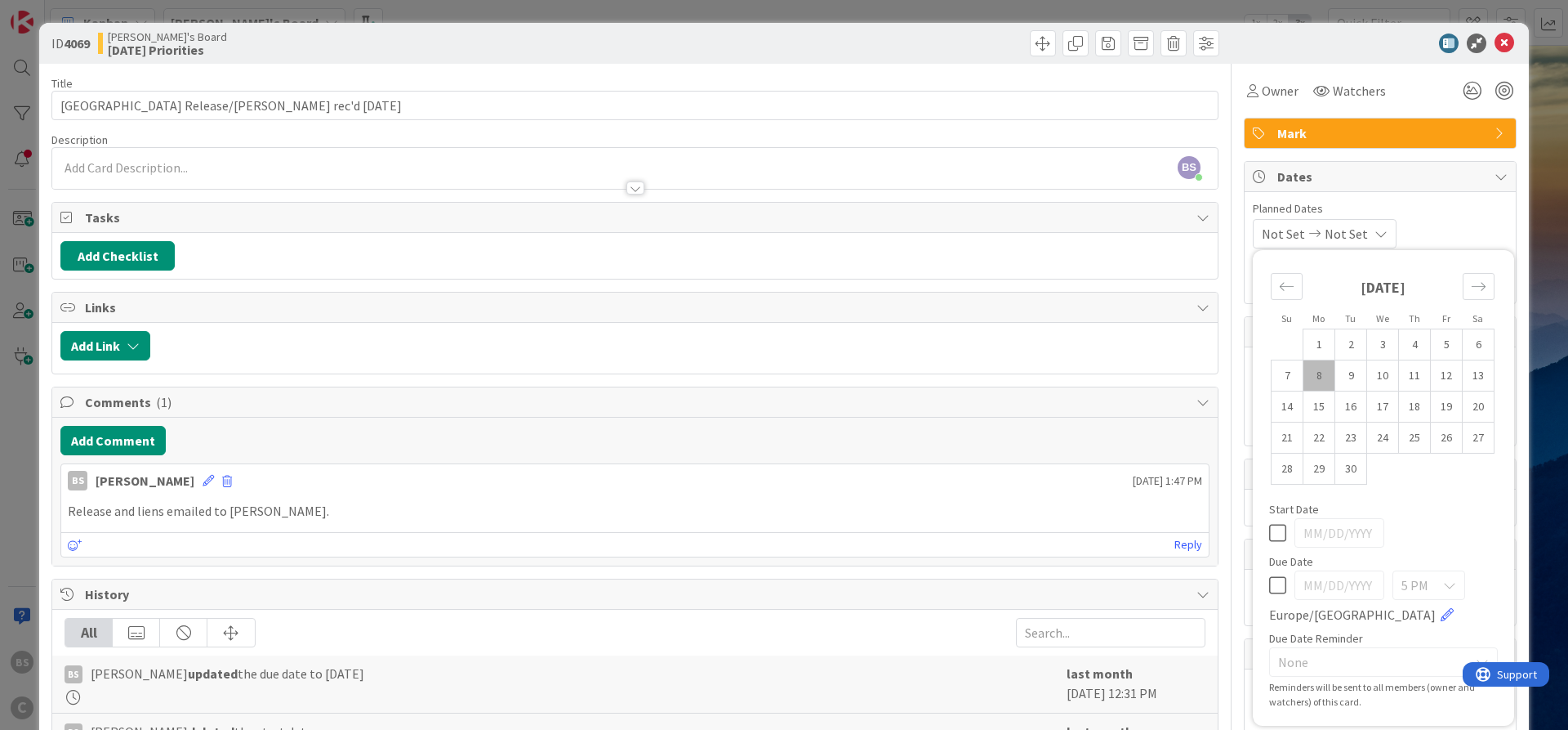
click at [1401, 55] on div "ID 4069 [PERSON_NAME]'s Board [DATE] Priorities" at bounding box center [783, 43] width 1490 height 41
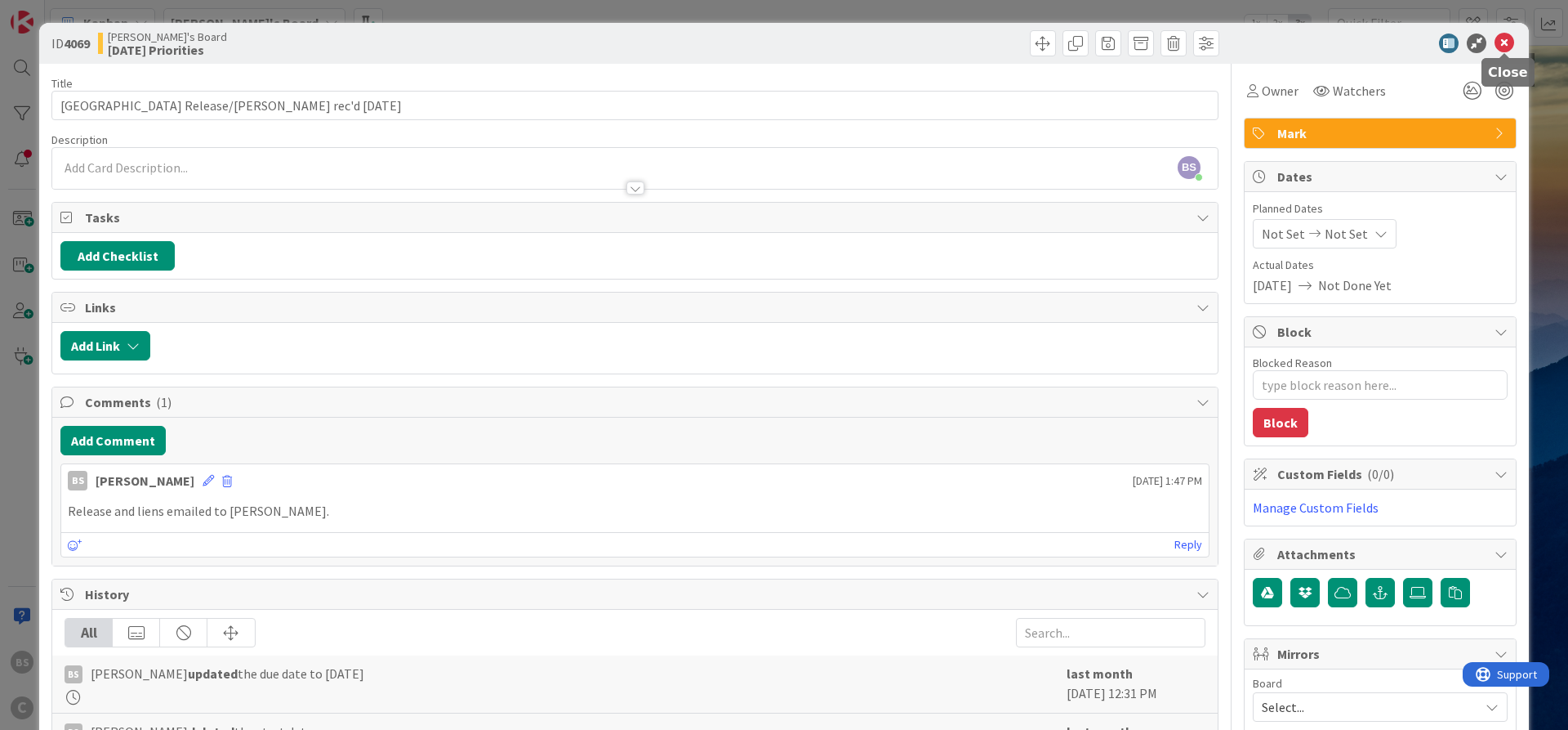
click at [1504, 42] on icon at bounding box center [1504, 43] width 19 height 19
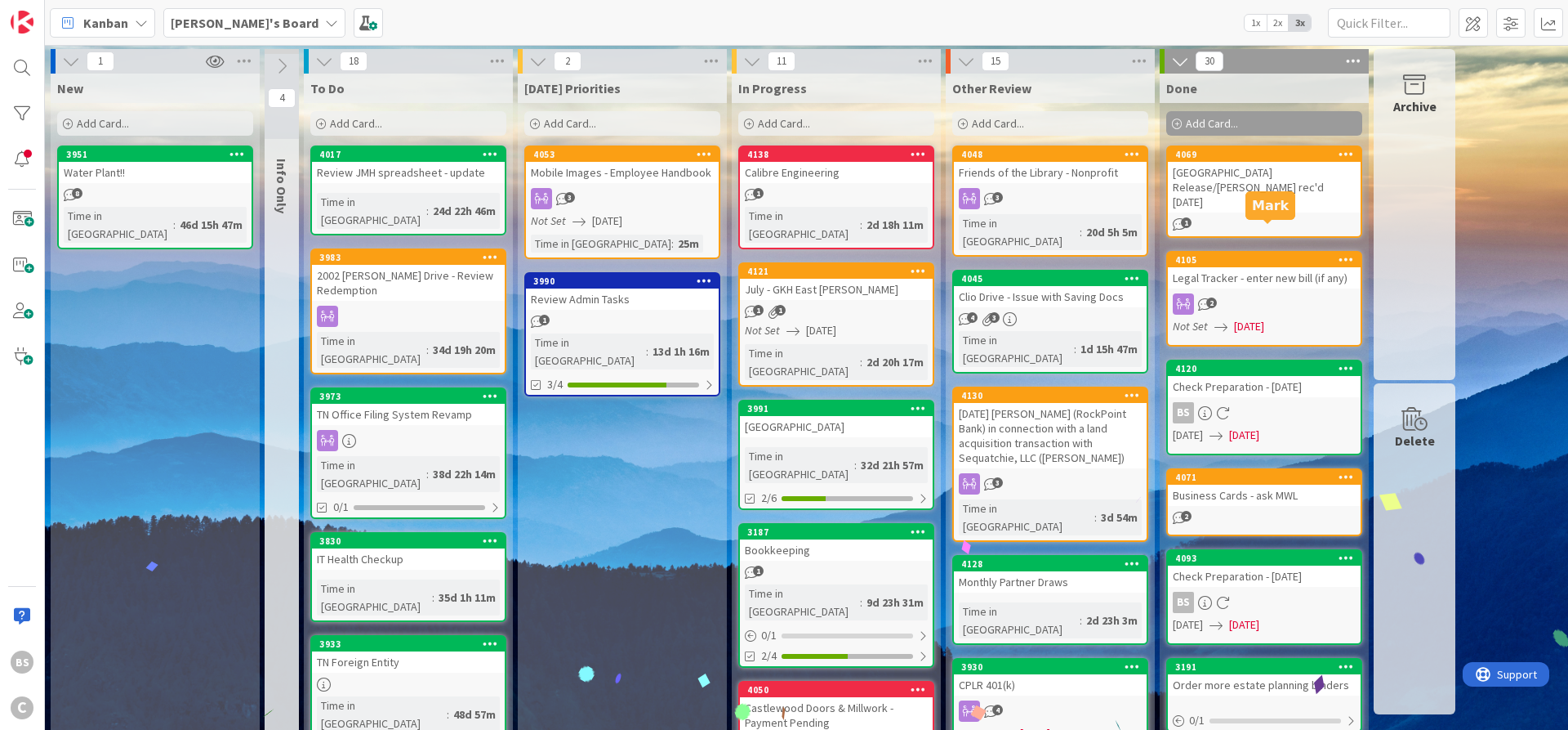
click at [1250, 254] on div "4105" at bounding box center [1268, 260] width 186 height 11
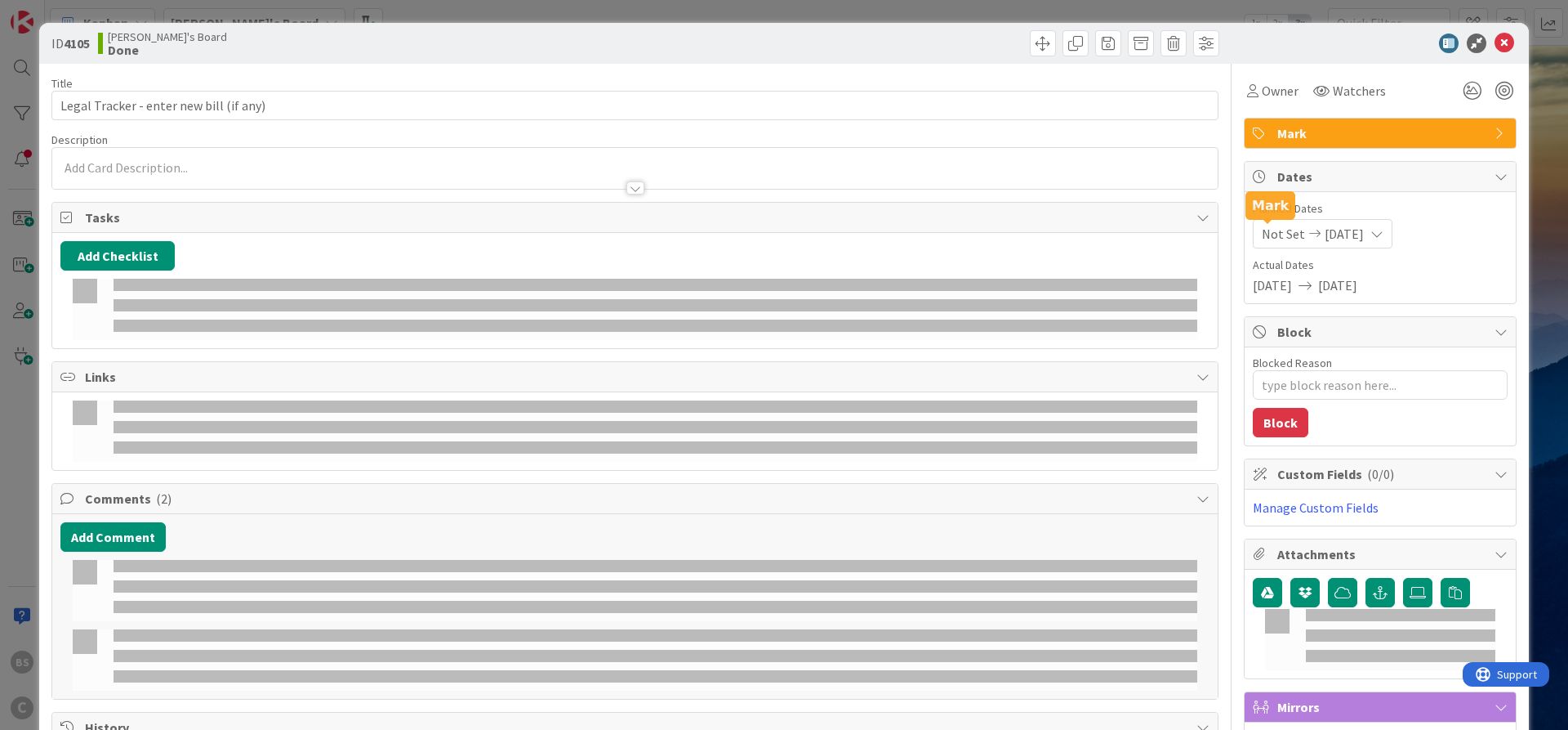
type textarea "x"
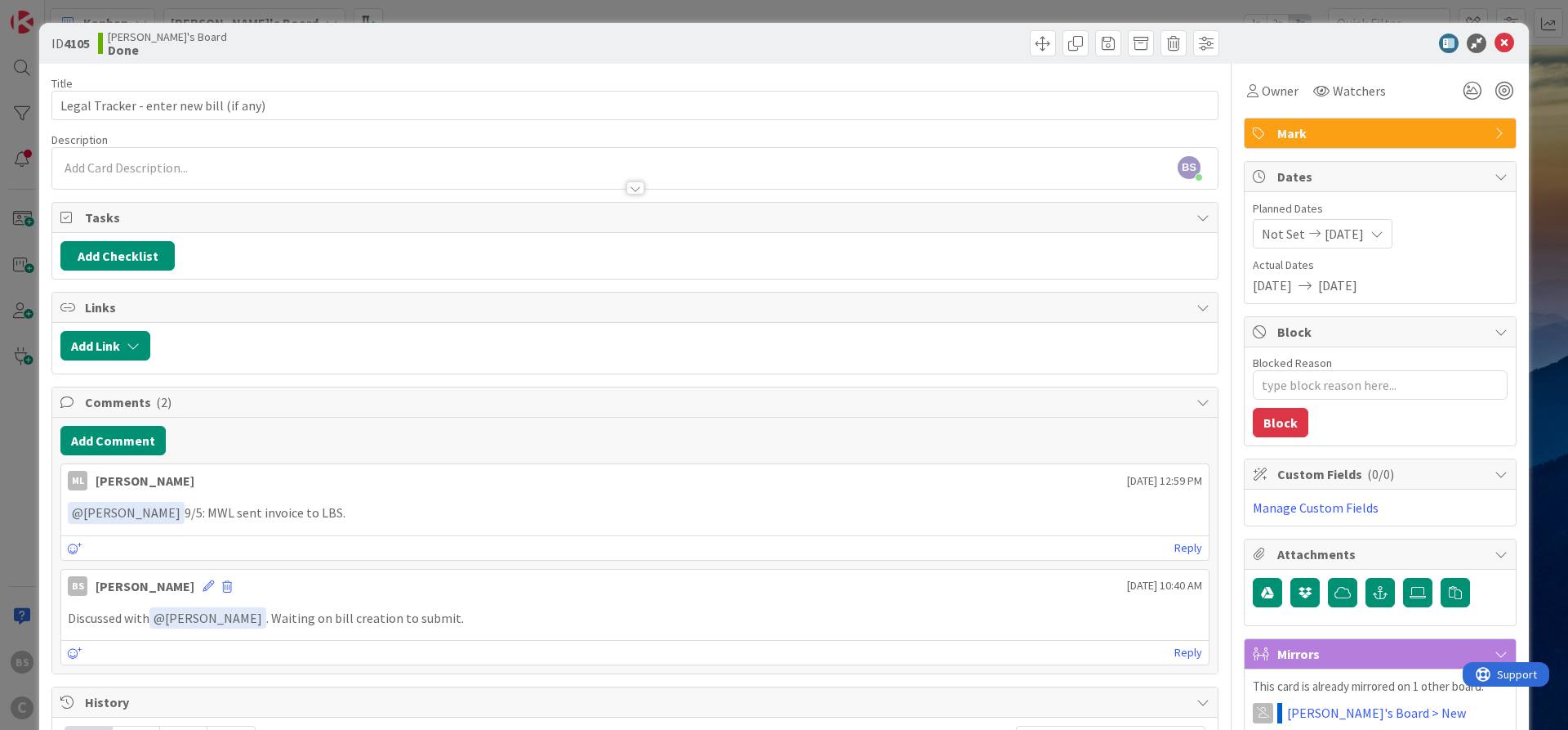
click at [1386, 236] on div "Not Set [DATE]" at bounding box center [1322, 234] width 139 height 30
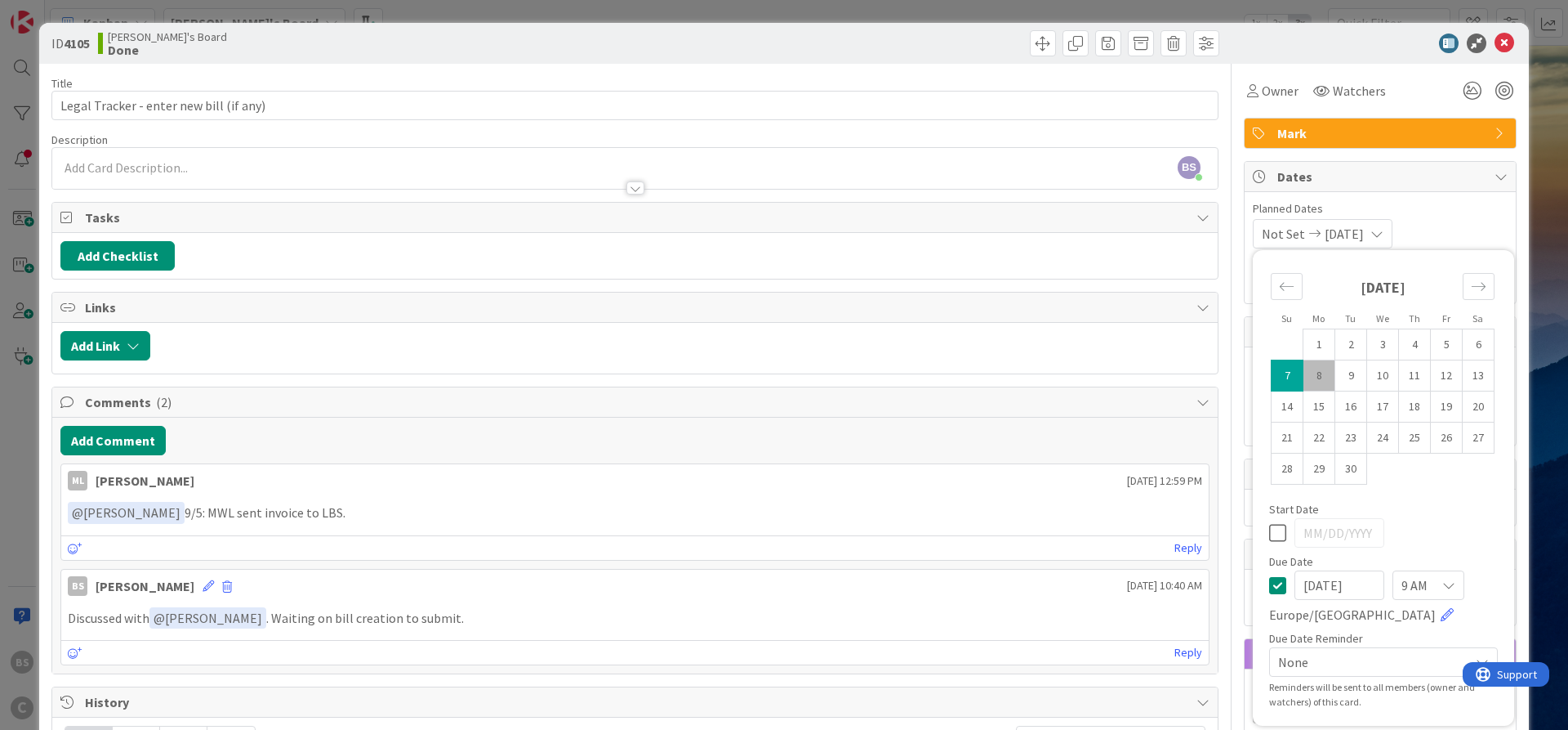
drag, startPoint x: 1368, startPoint y: 582, endPoint x: 1248, endPoint y: 581, distance: 120.0
click at [1295, 581] on input "[DATE]" at bounding box center [1339, 585] width 90 height 30
click at [1413, 71] on div "Owner Watchers" at bounding box center [1380, 84] width 272 height 42
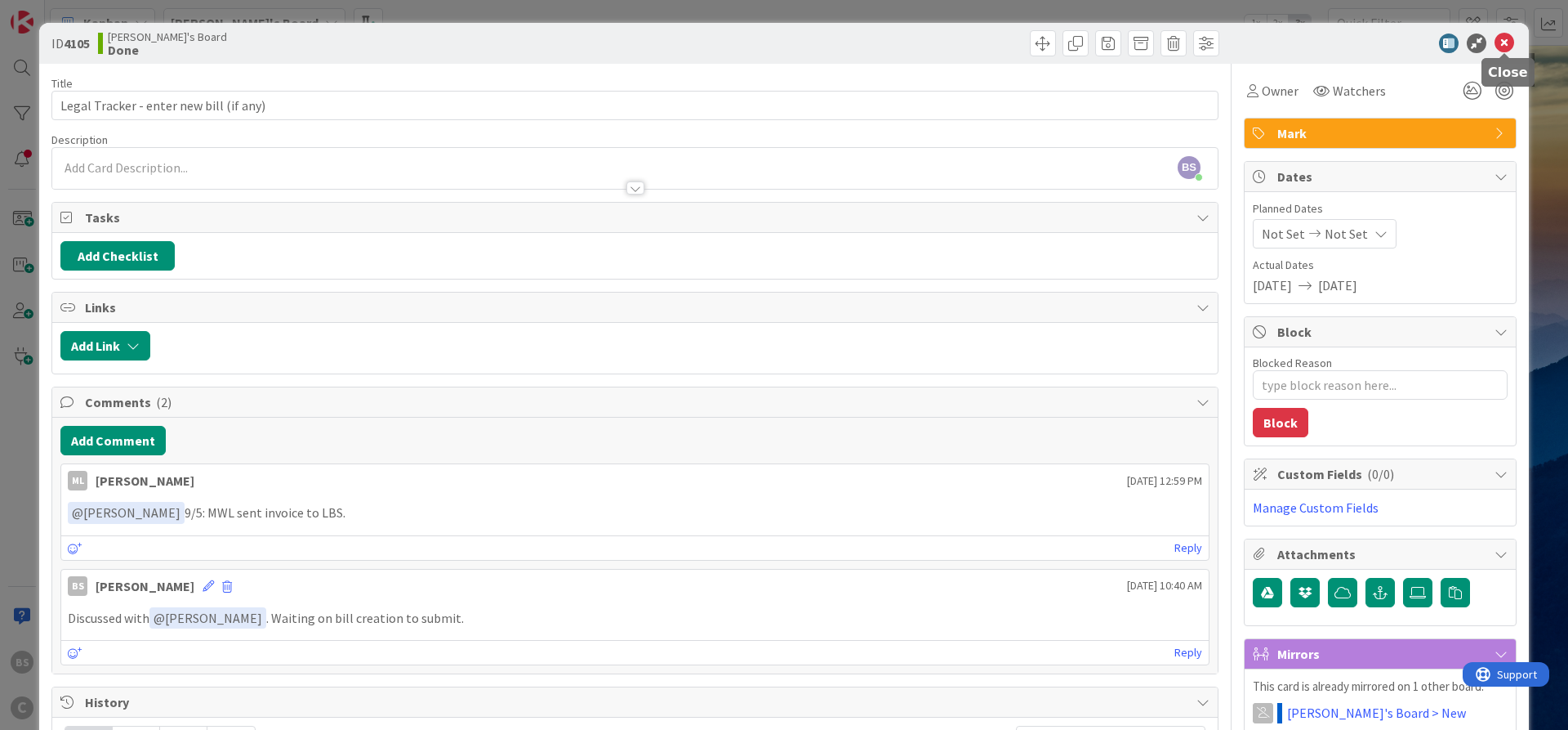
click at [1503, 44] on icon at bounding box center [1504, 43] width 19 height 19
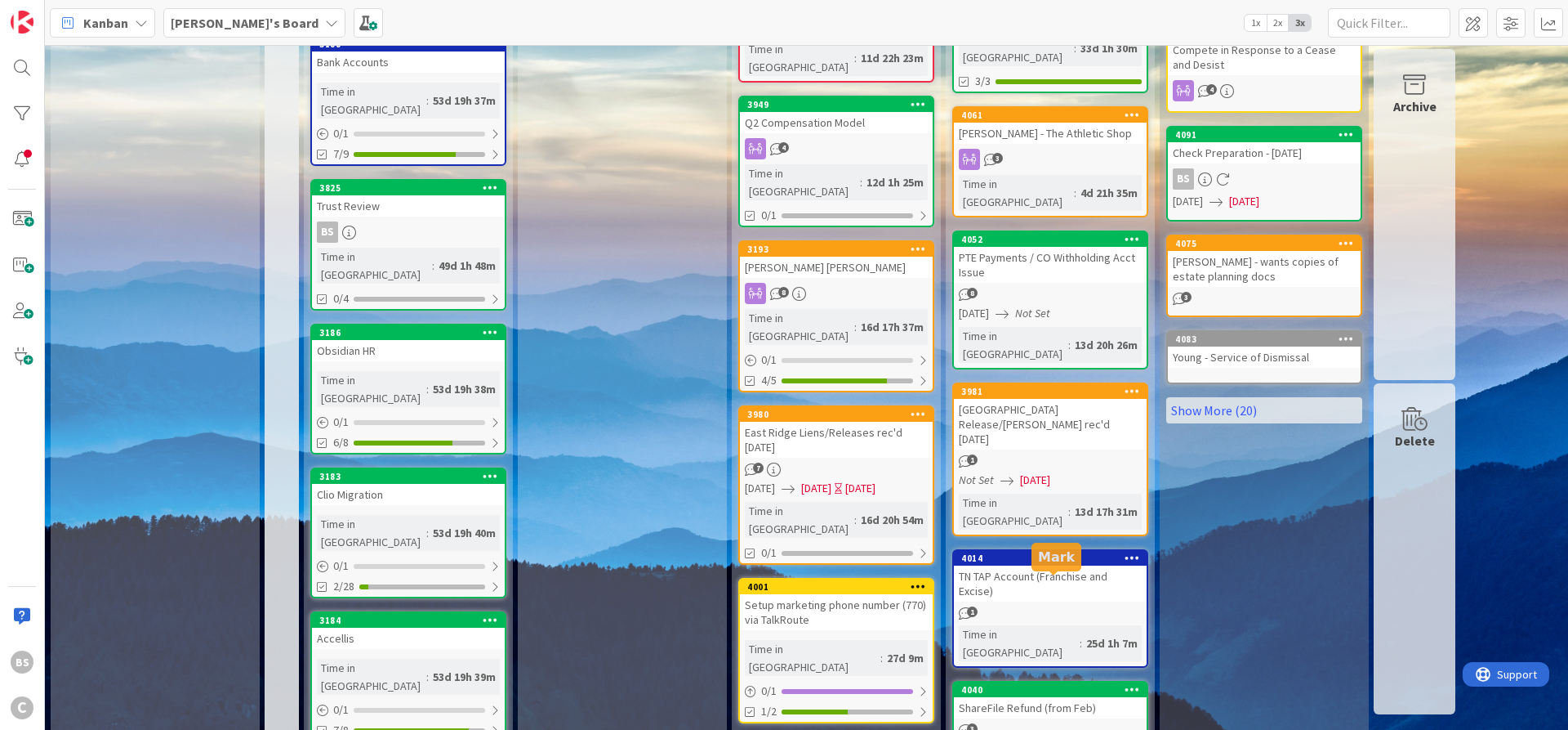
scroll to position [1109, 0]
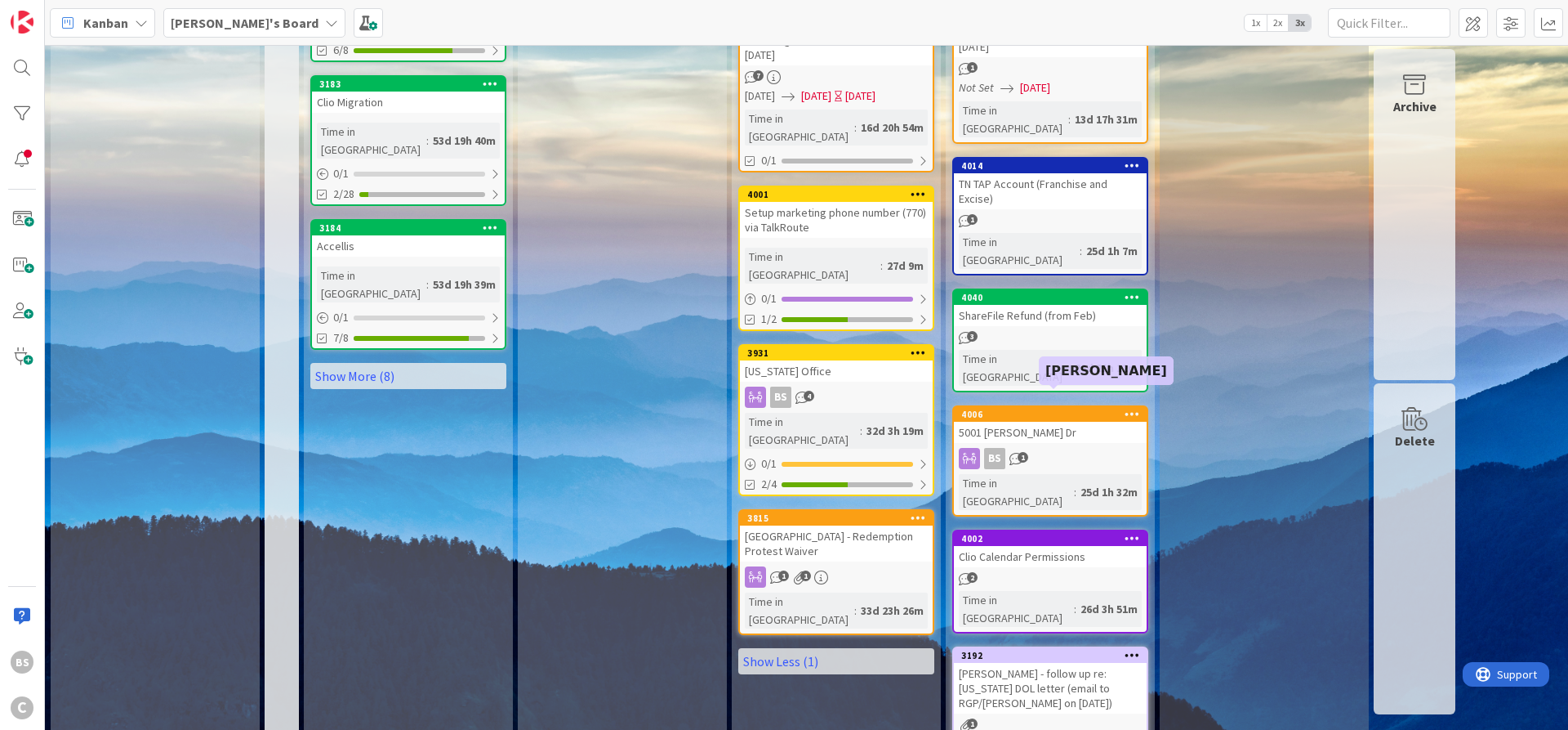
click at [1023, 650] on div "3192" at bounding box center [1054, 655] width 186 height 11
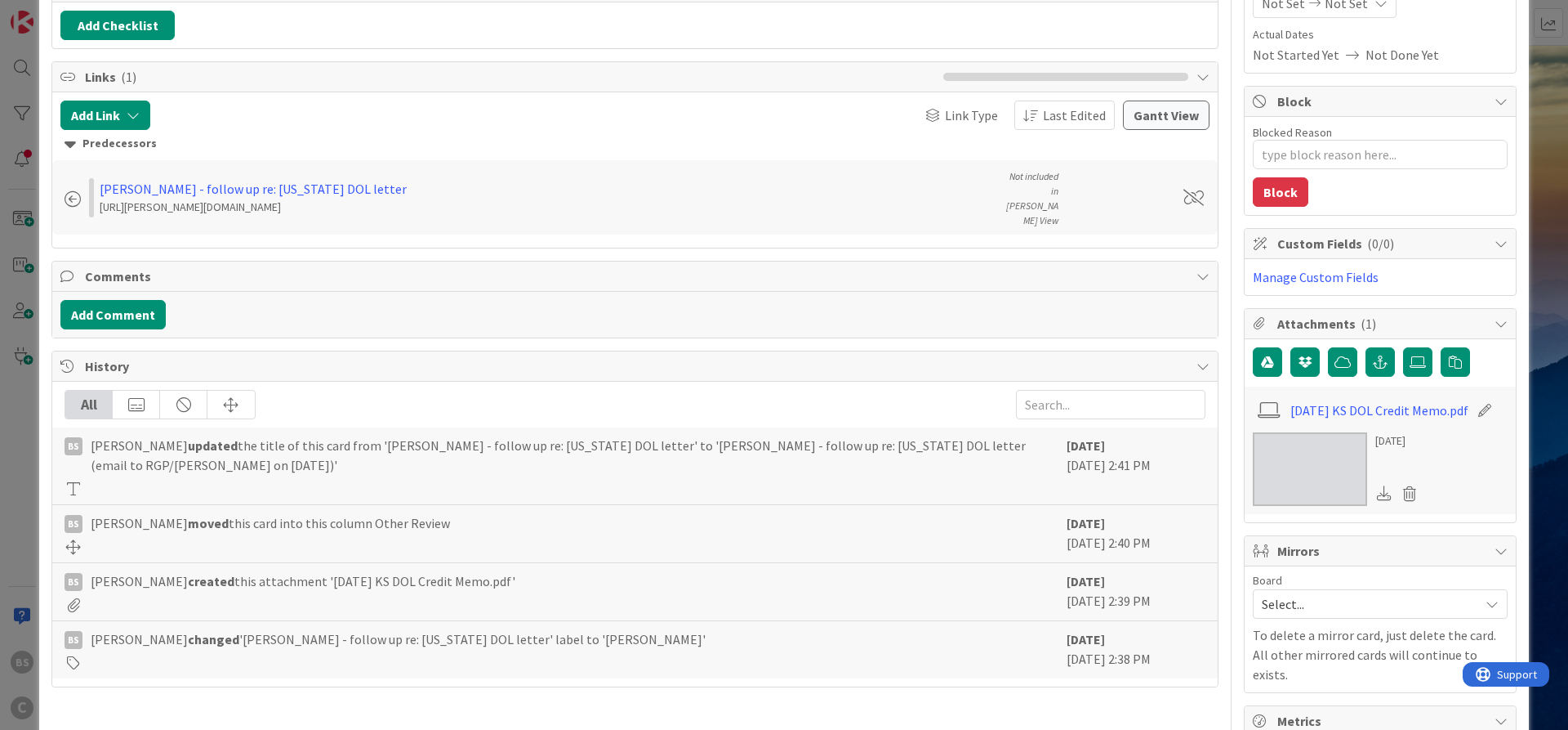
scroll to position [294, 0]
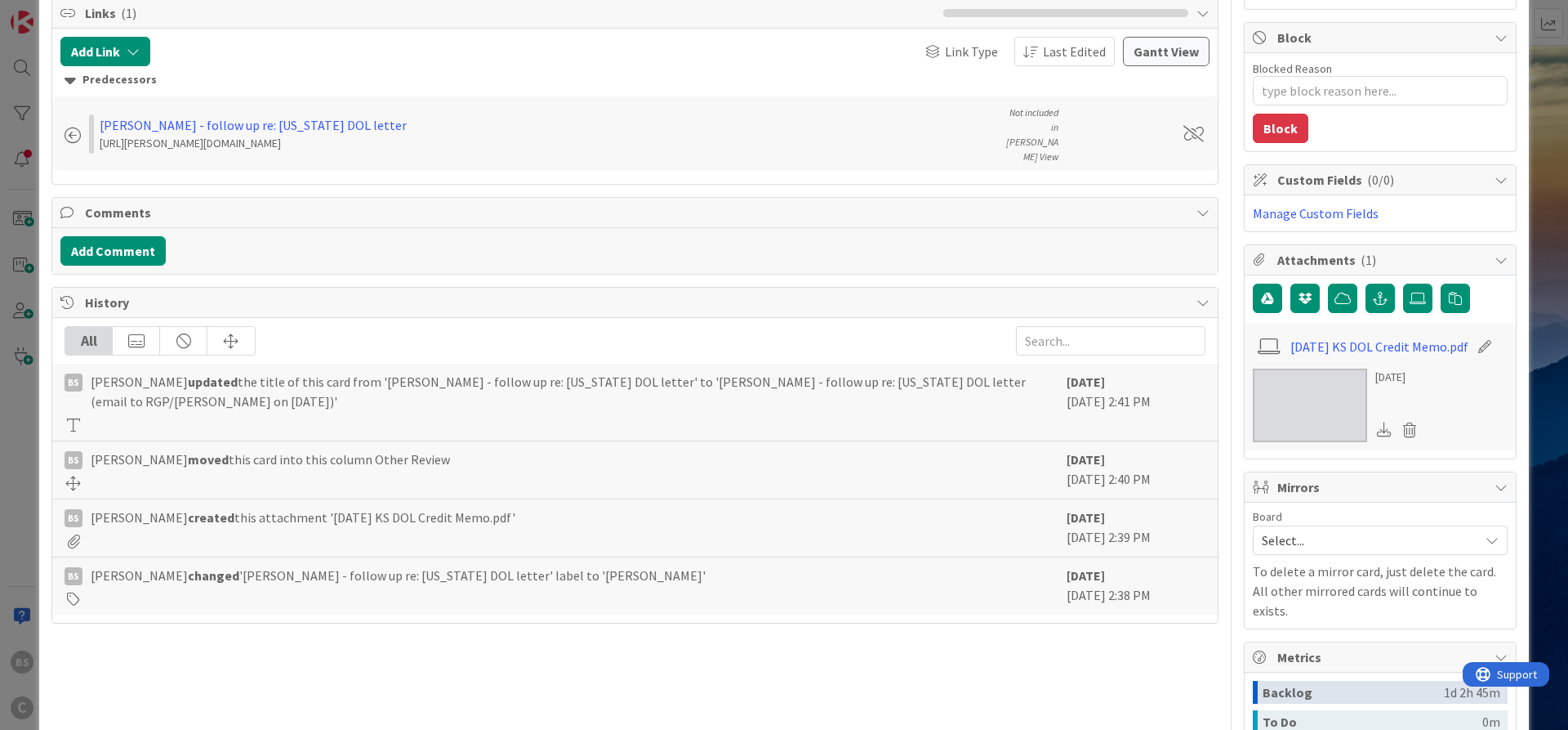
click at [1319, 420] on img at bounding box center [1310, 406] width 115 height 74
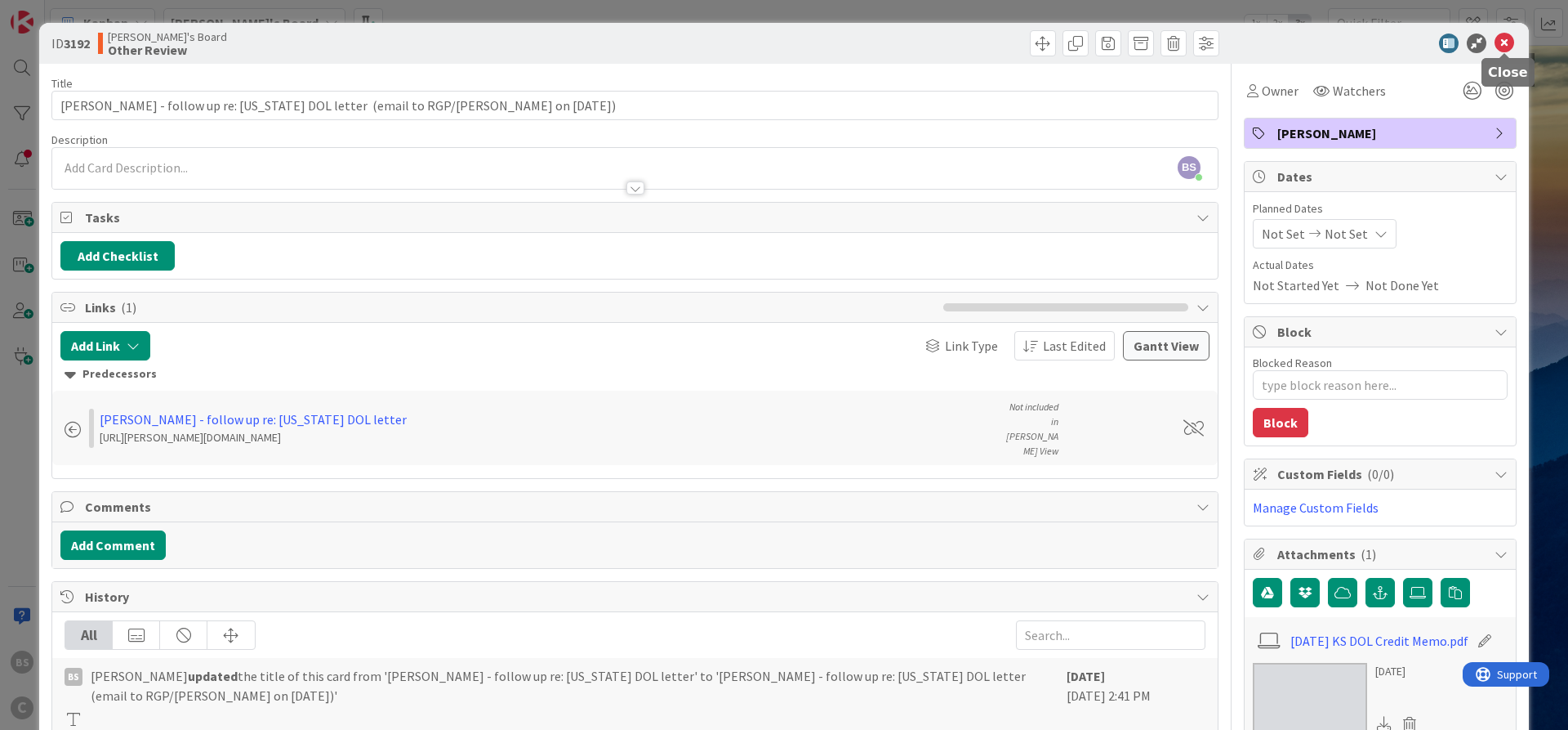
click at [1510, 42] on icon at bounding box center [1504, 43] width 19 height 19
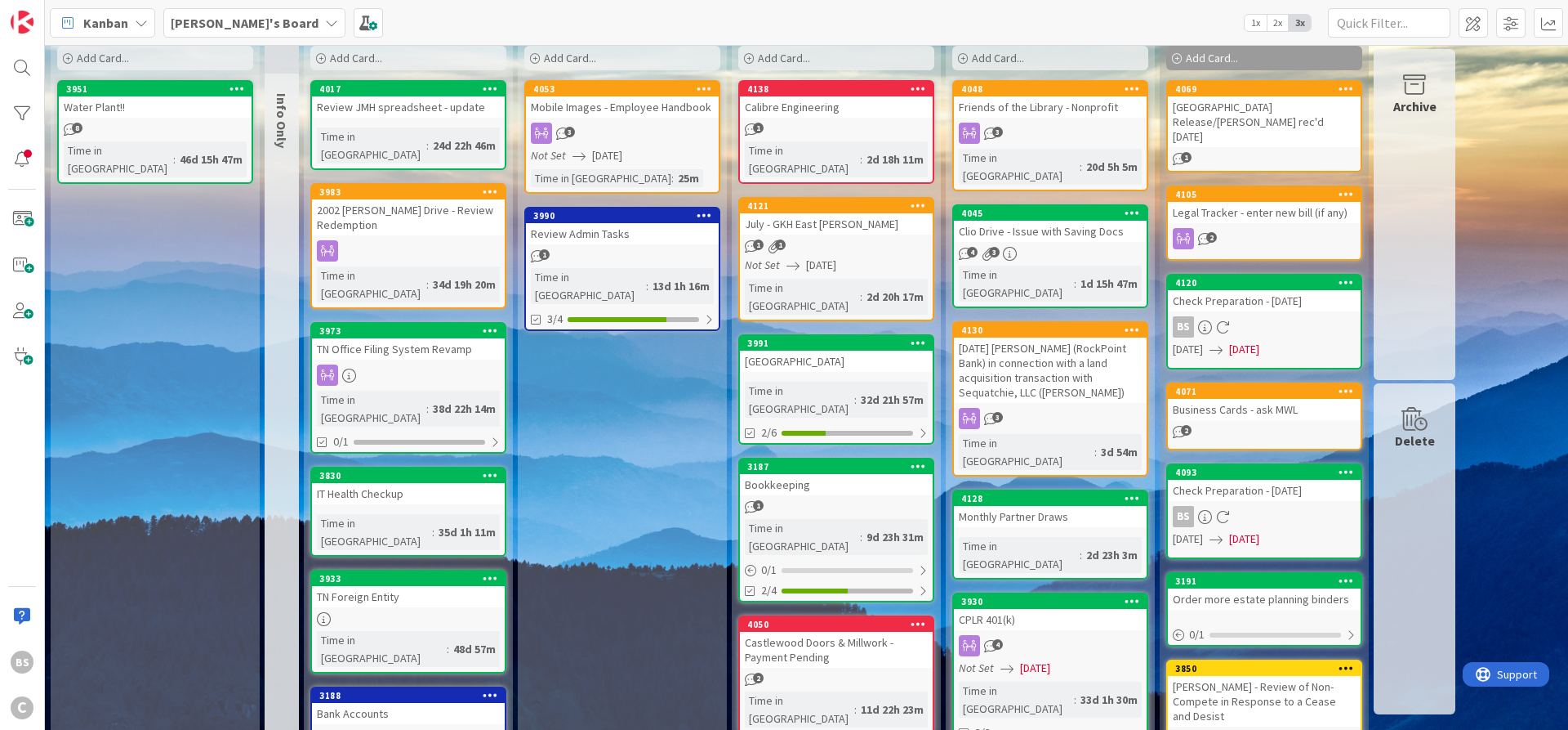
scroll to position [30, 0]
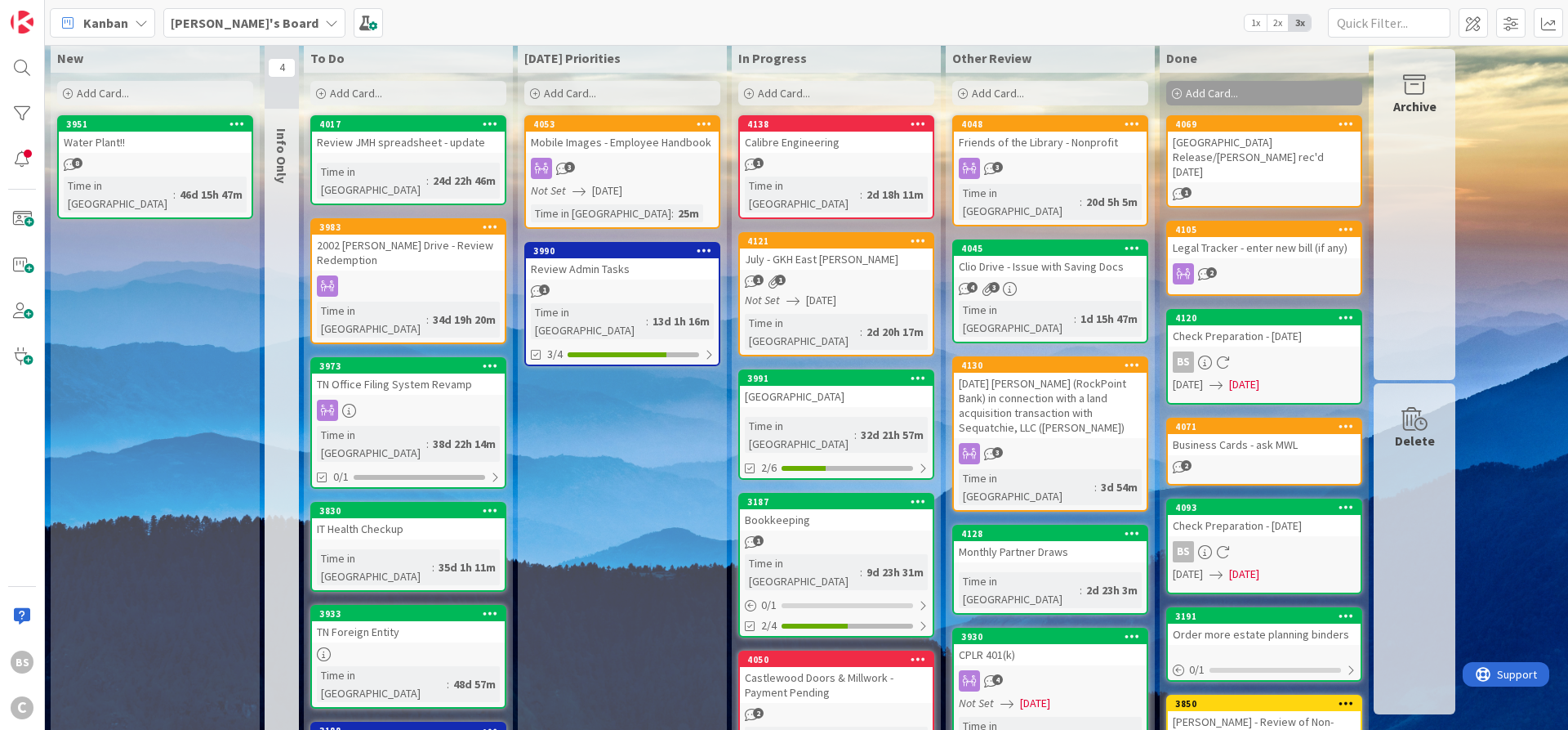
click at [212, 23] on b "[PERSON_NAME]'s Board" at bounding box center [245, 23] width 148 height 17
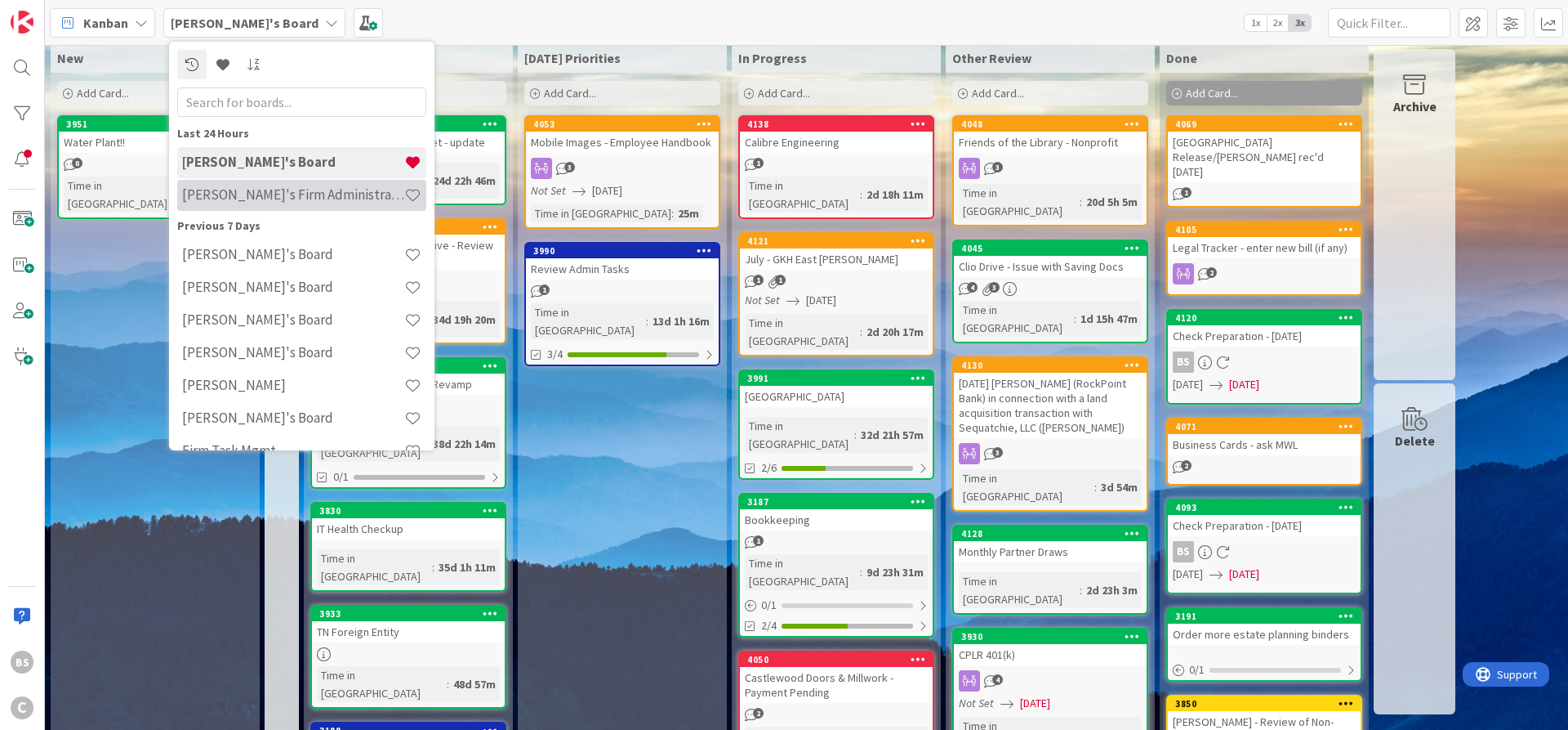
click at [239, 209] on div "[PERSON_NAME]'s Firm Administration Board" at bounding box center [302, 196] width 249 height 31
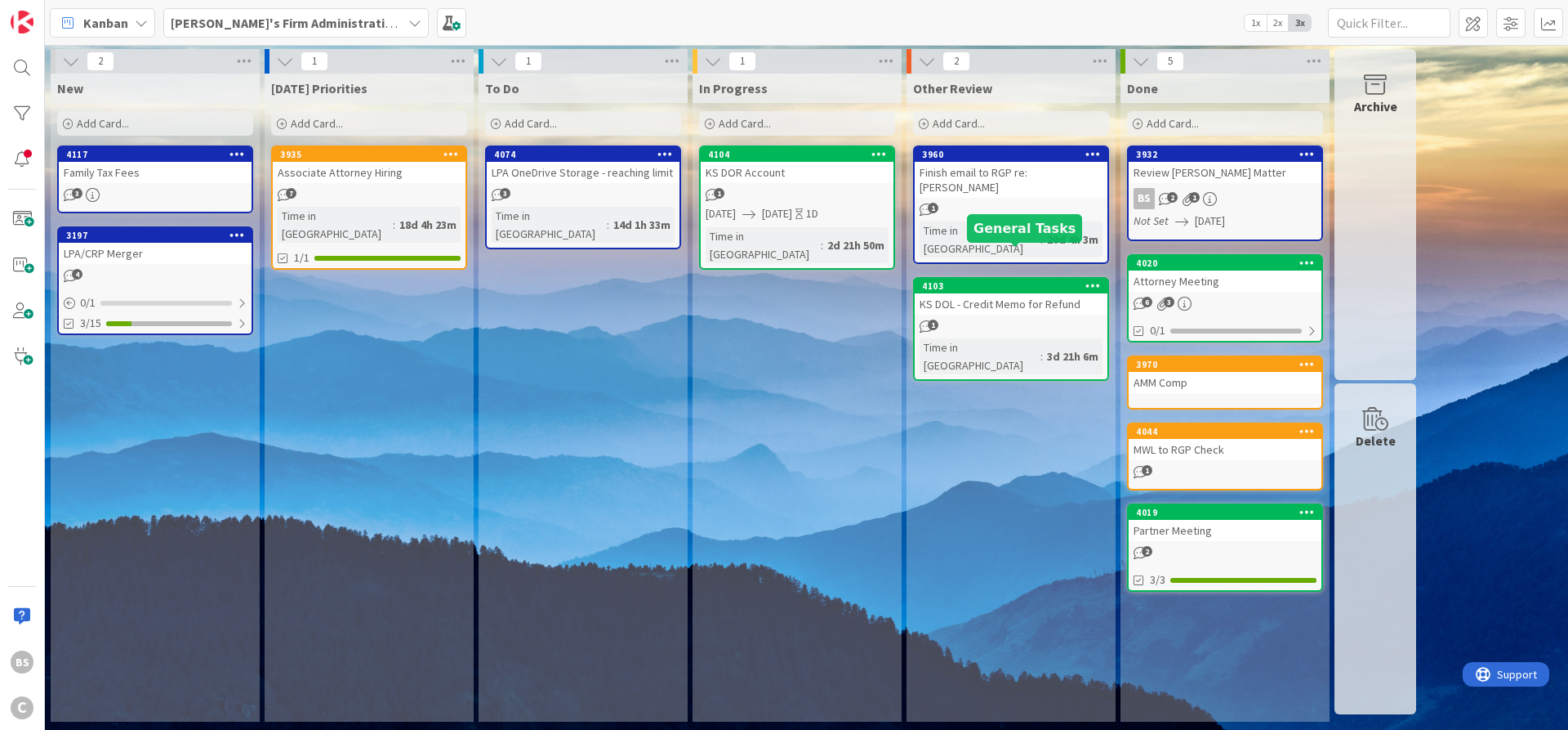
click at [1015, 280] on div "4103" at bounding box center [1015, 286] width 186 height 11
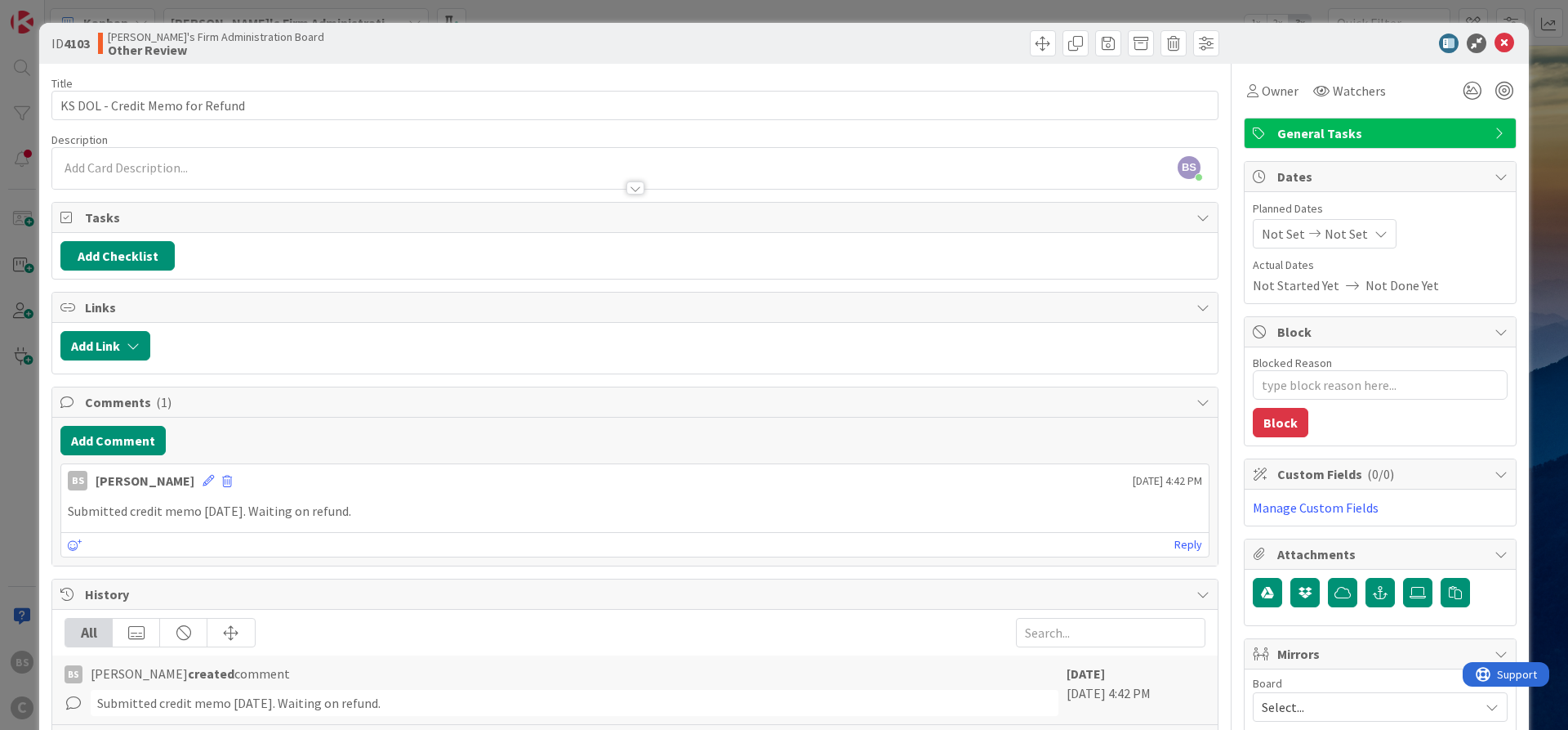
click at [1506, 42] on icon at bounding box center [1504, 43] width 19 height 19
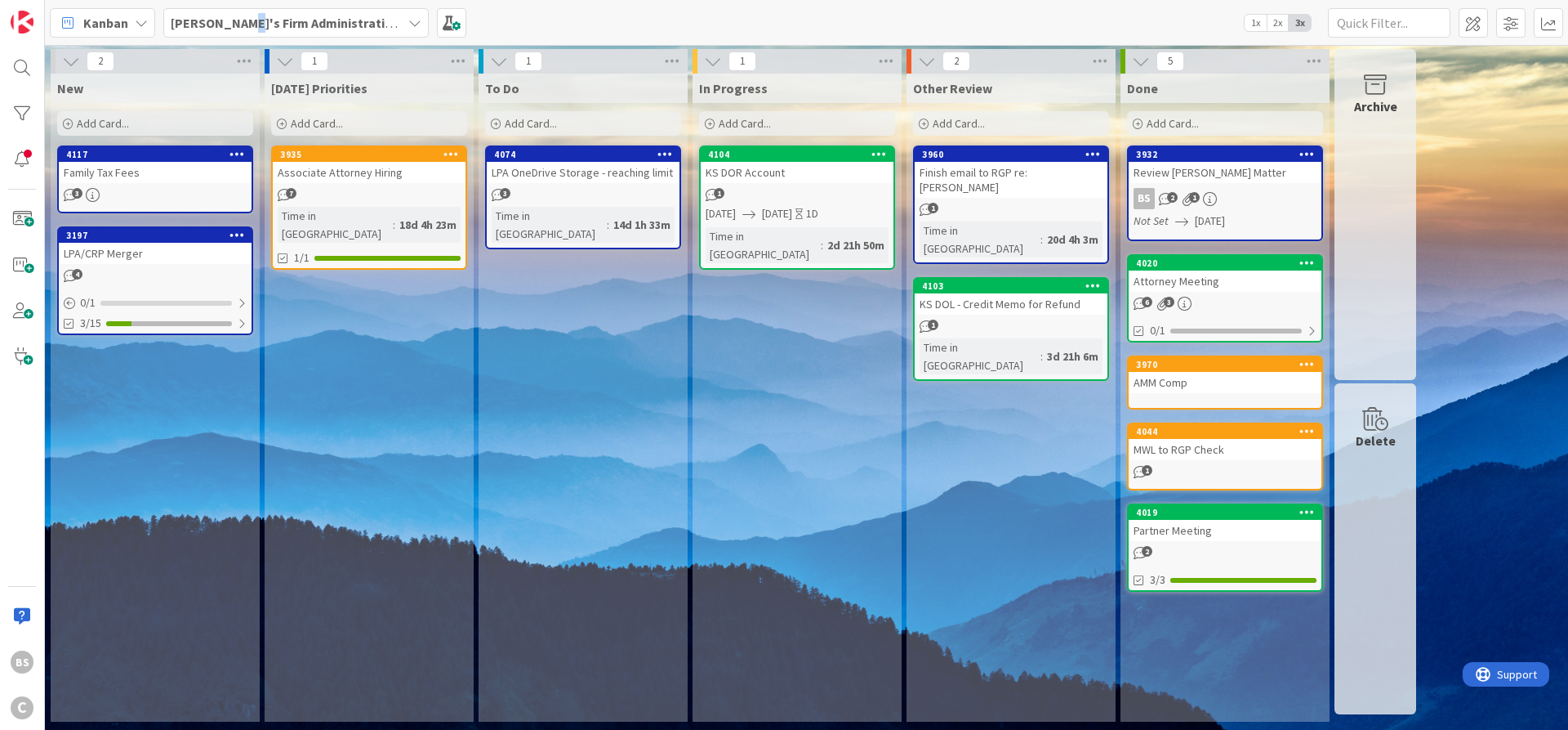
click at [236, 18] on b "[PERSON_NAME]'s Firm Administration Board" at bounding box center [305, 23] width 268 height 17
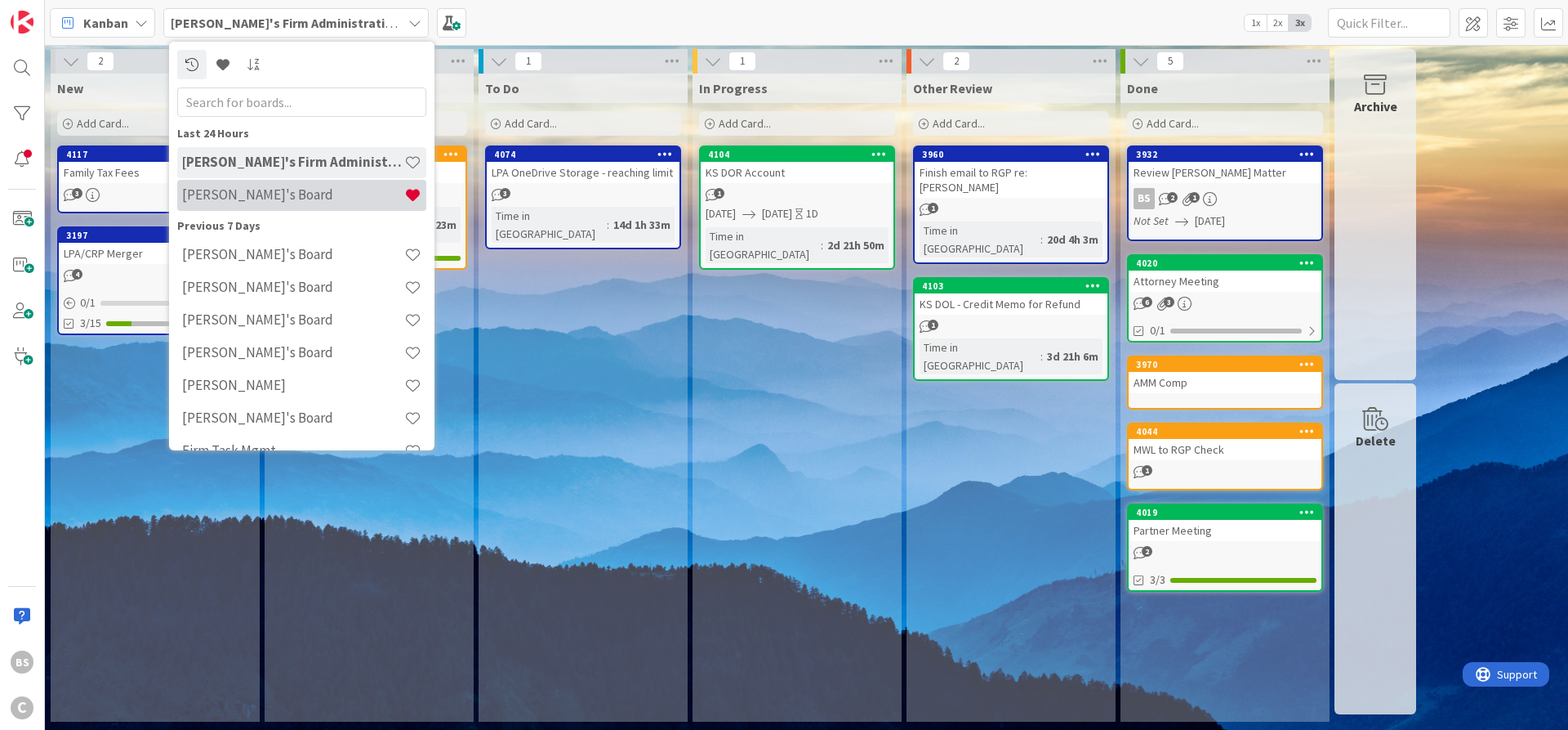
click at [264, 192] on h4 "[PERSON_NAME]'s Board" at bounding box center [293, 195] width 223 height 17
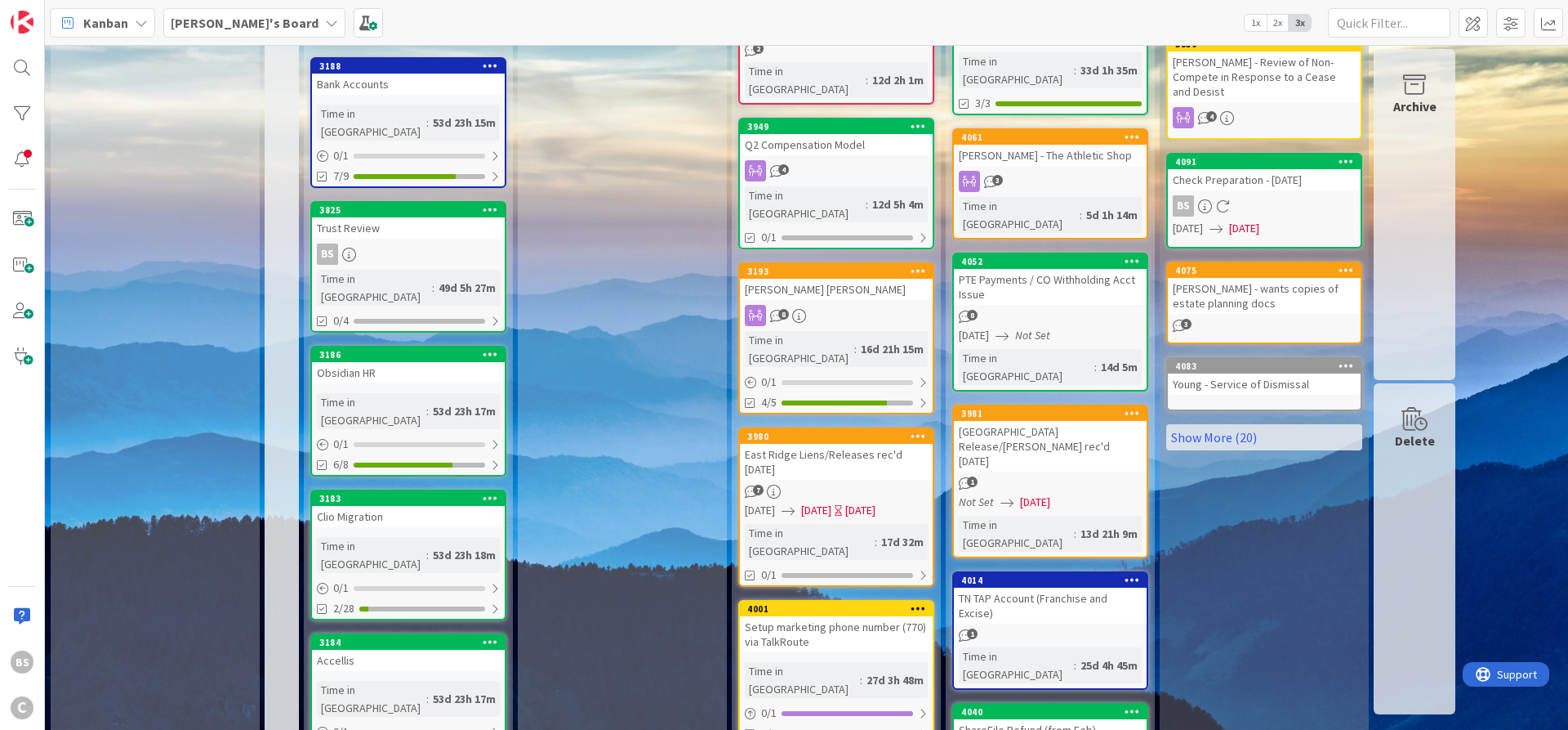
scroll to position [756, 0]
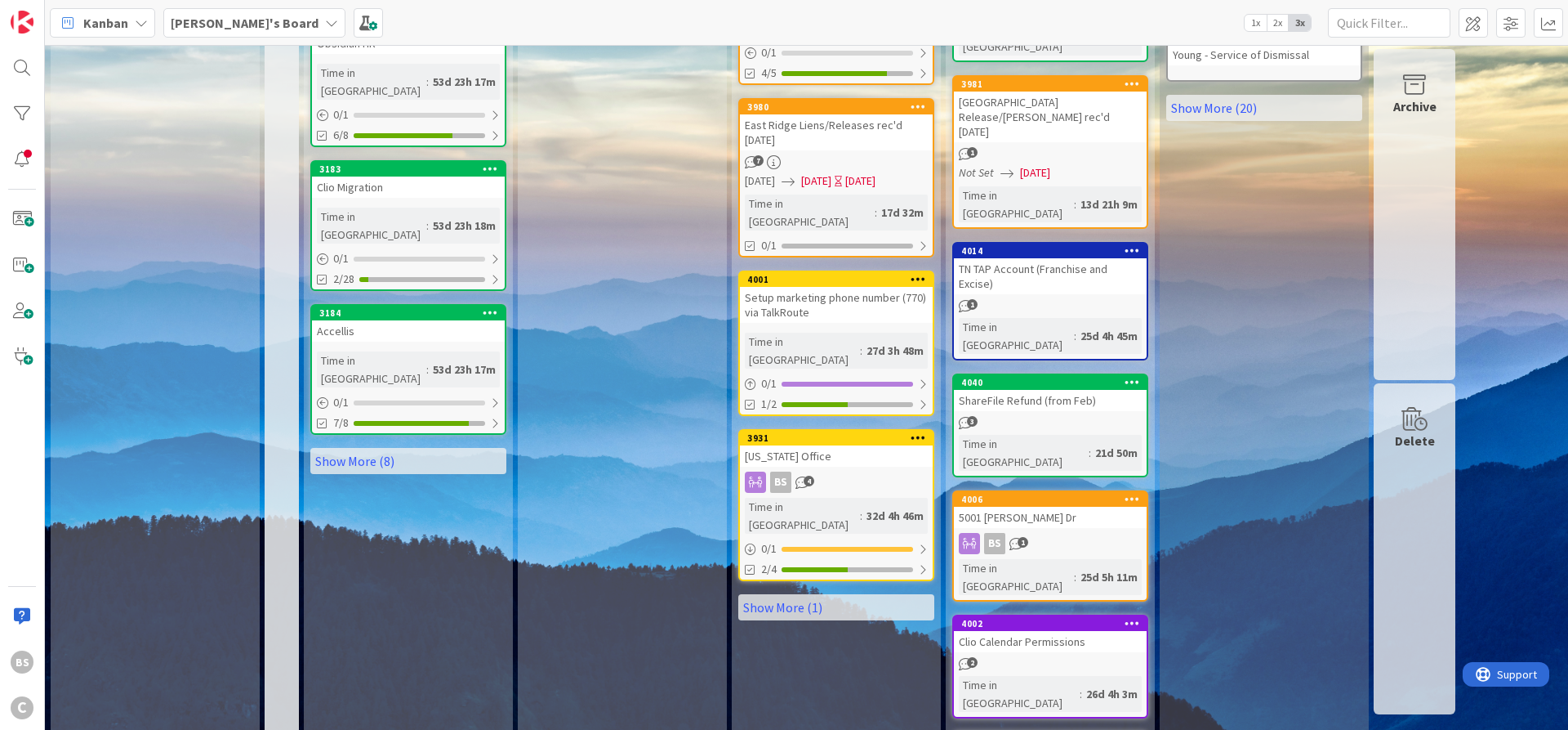
scroll to position [1051, 0]
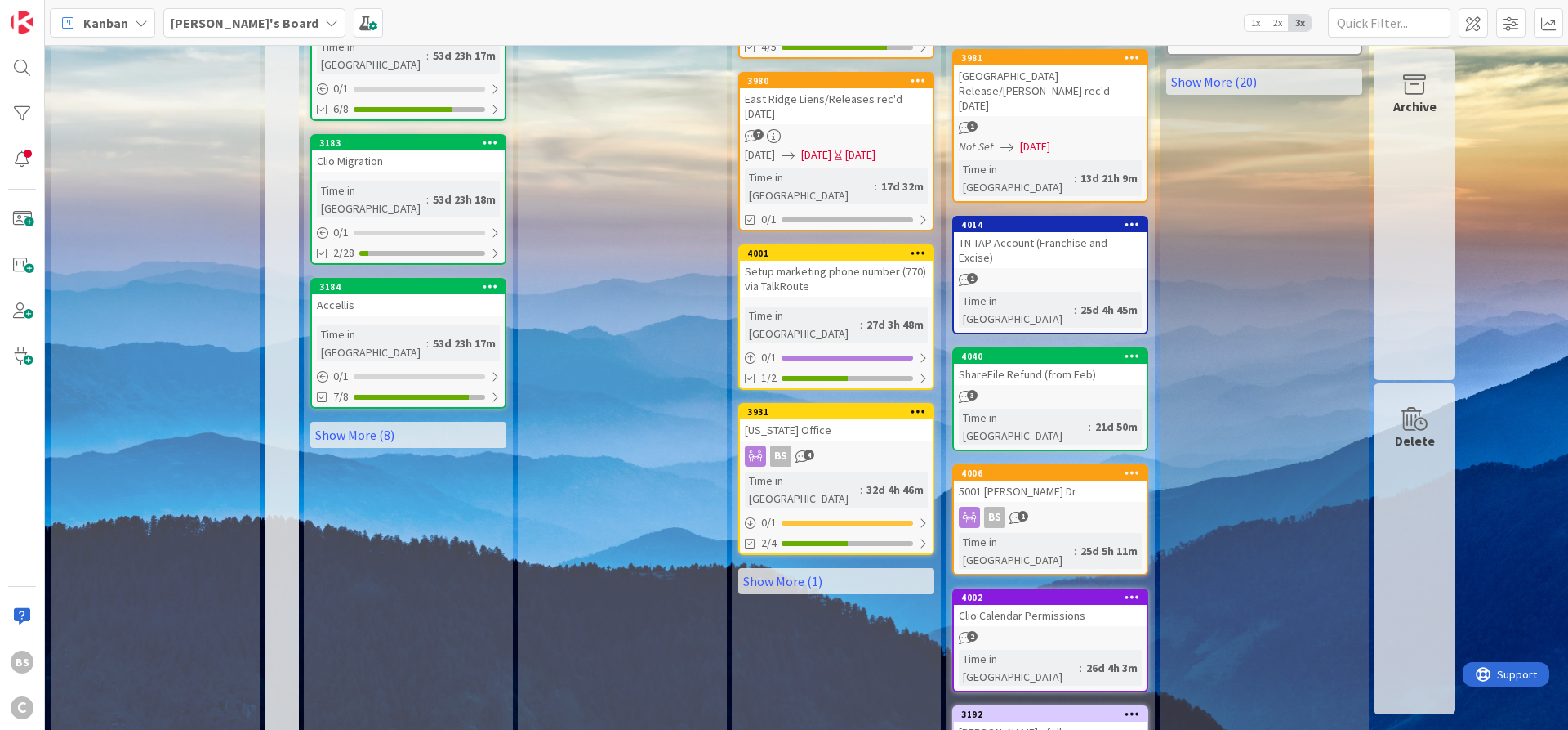
type textarea "x"
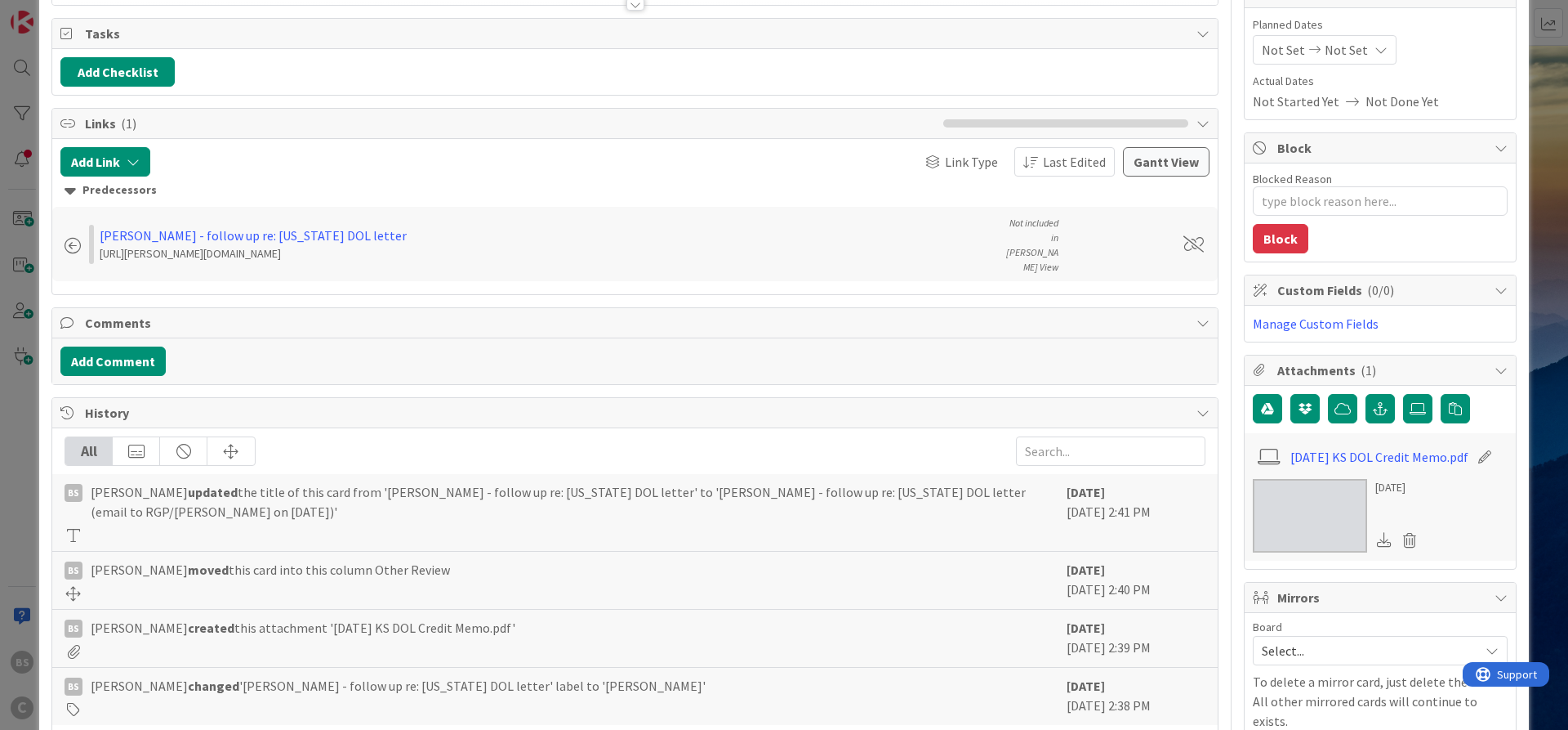
scroll to position [196, 0]
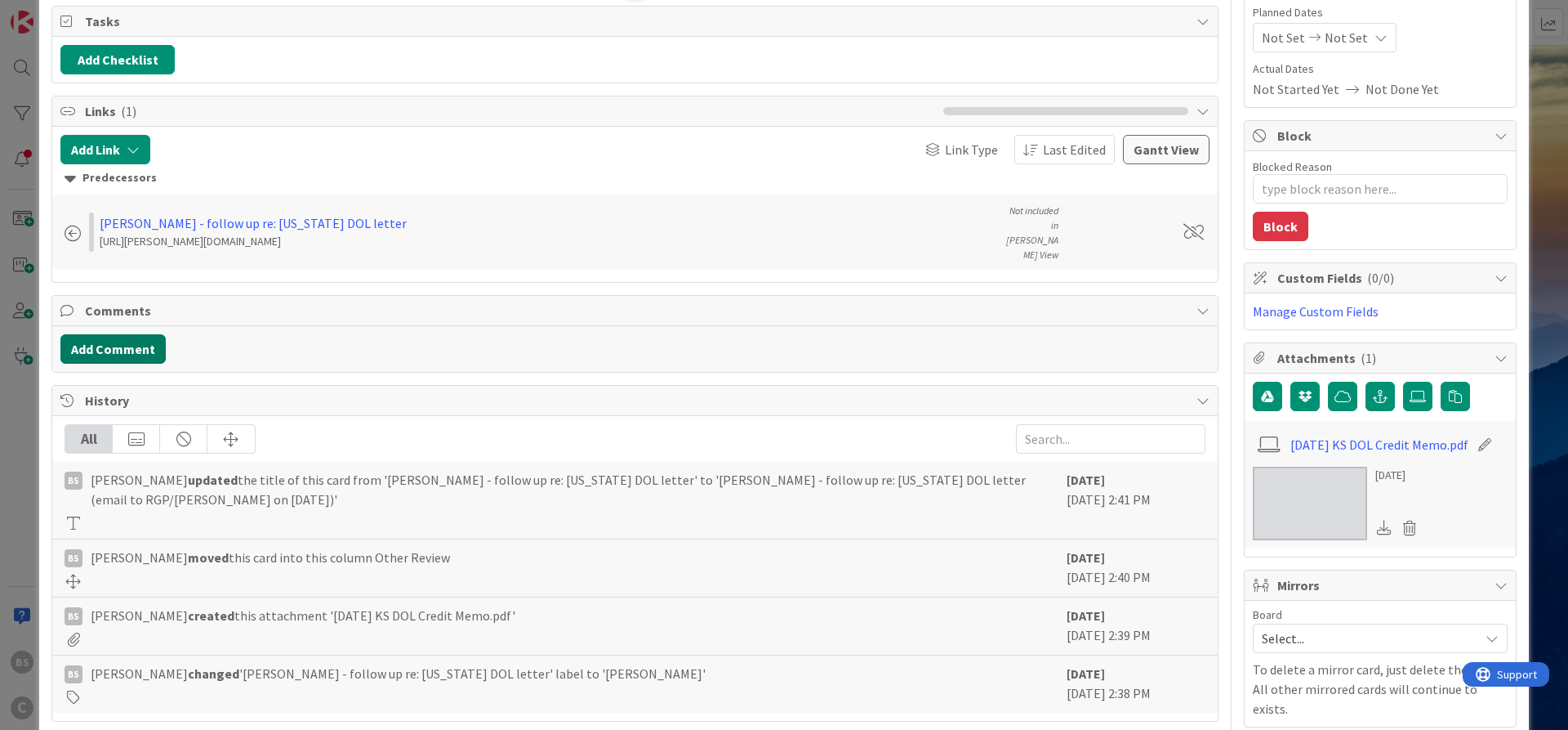
click at [100, 335] on button "Add Comment" at bounding box center [113, 349] width 105 height 30
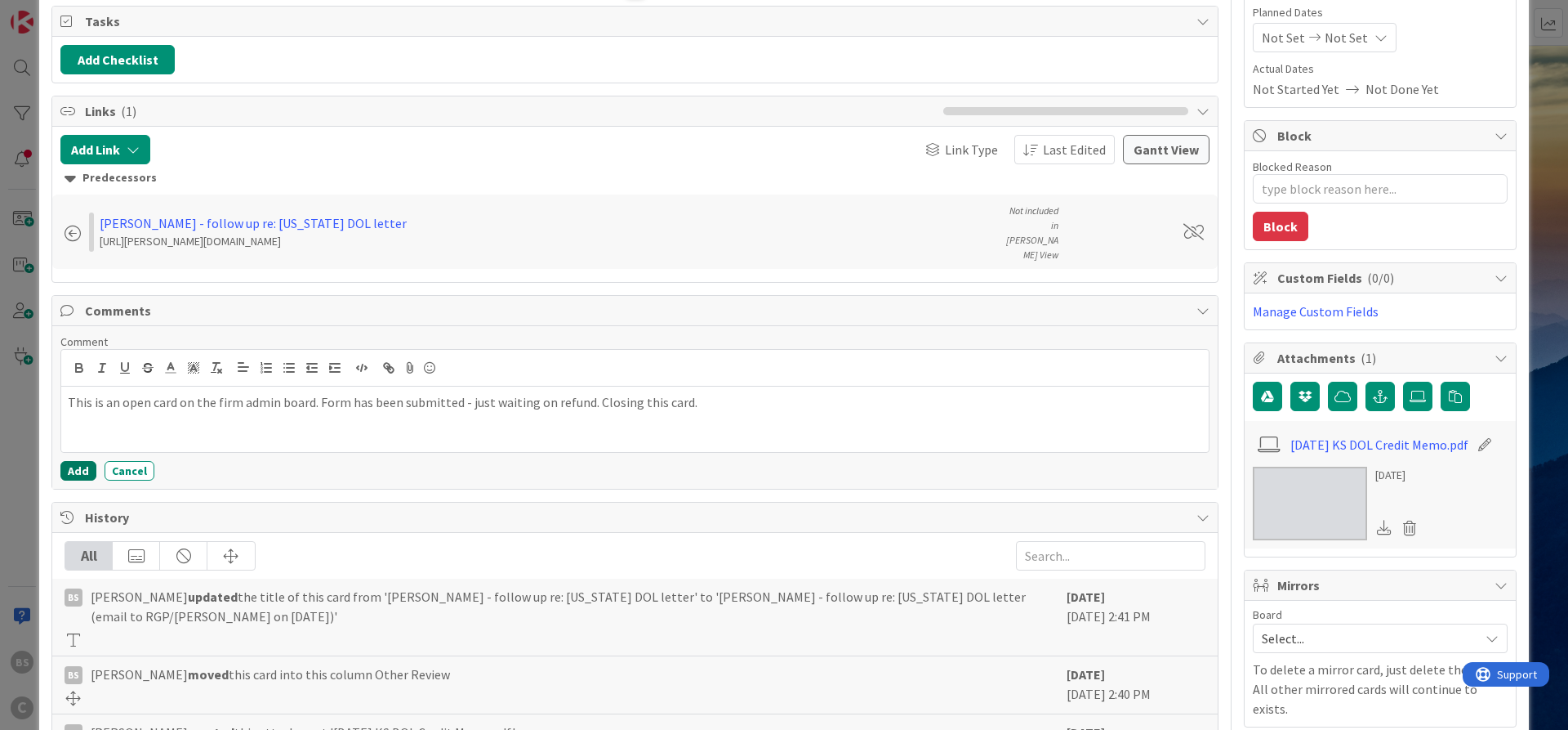
click at [76, 461] on button "Add" at bounding box center [78, 470] width 36 height 19
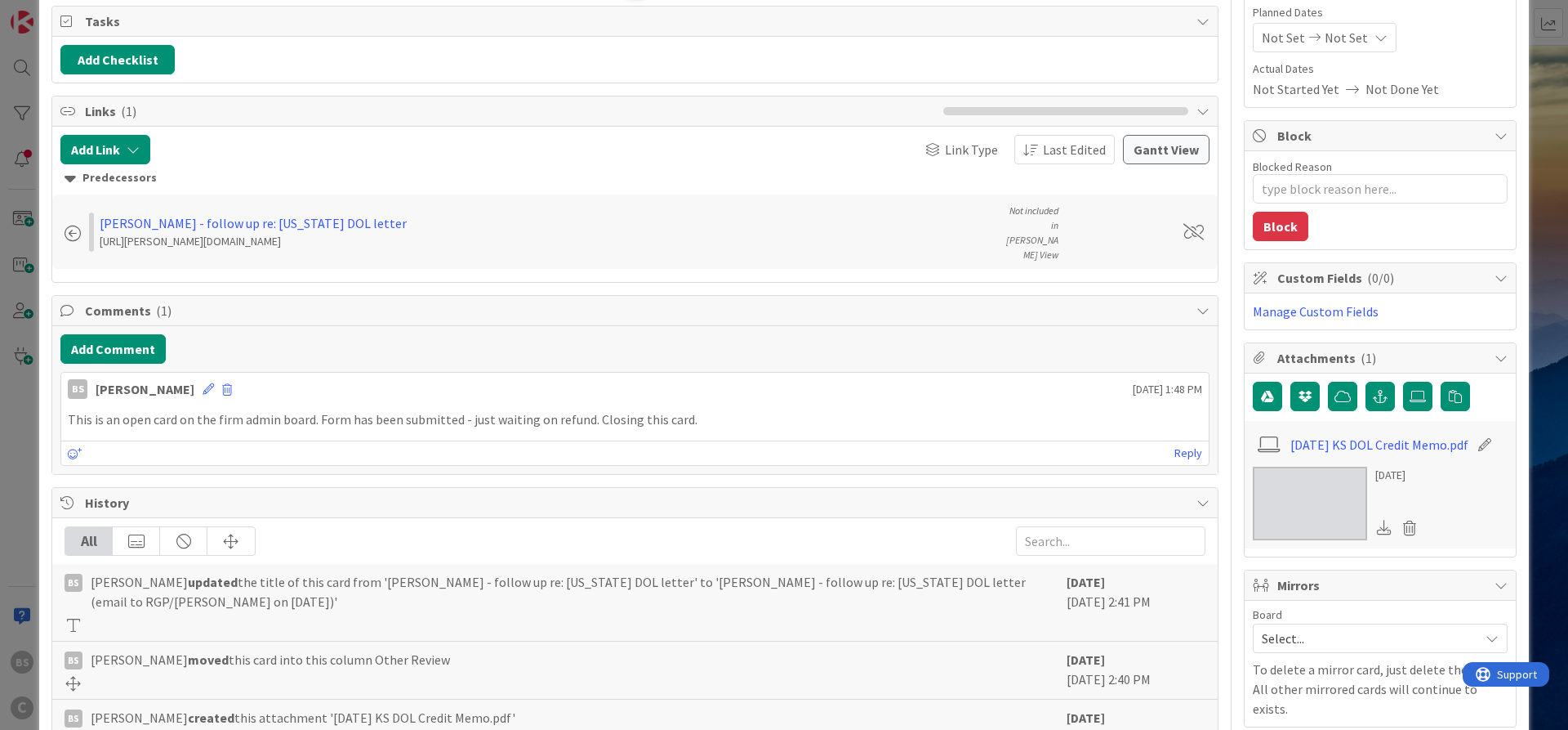
scroll to position [0, 0]
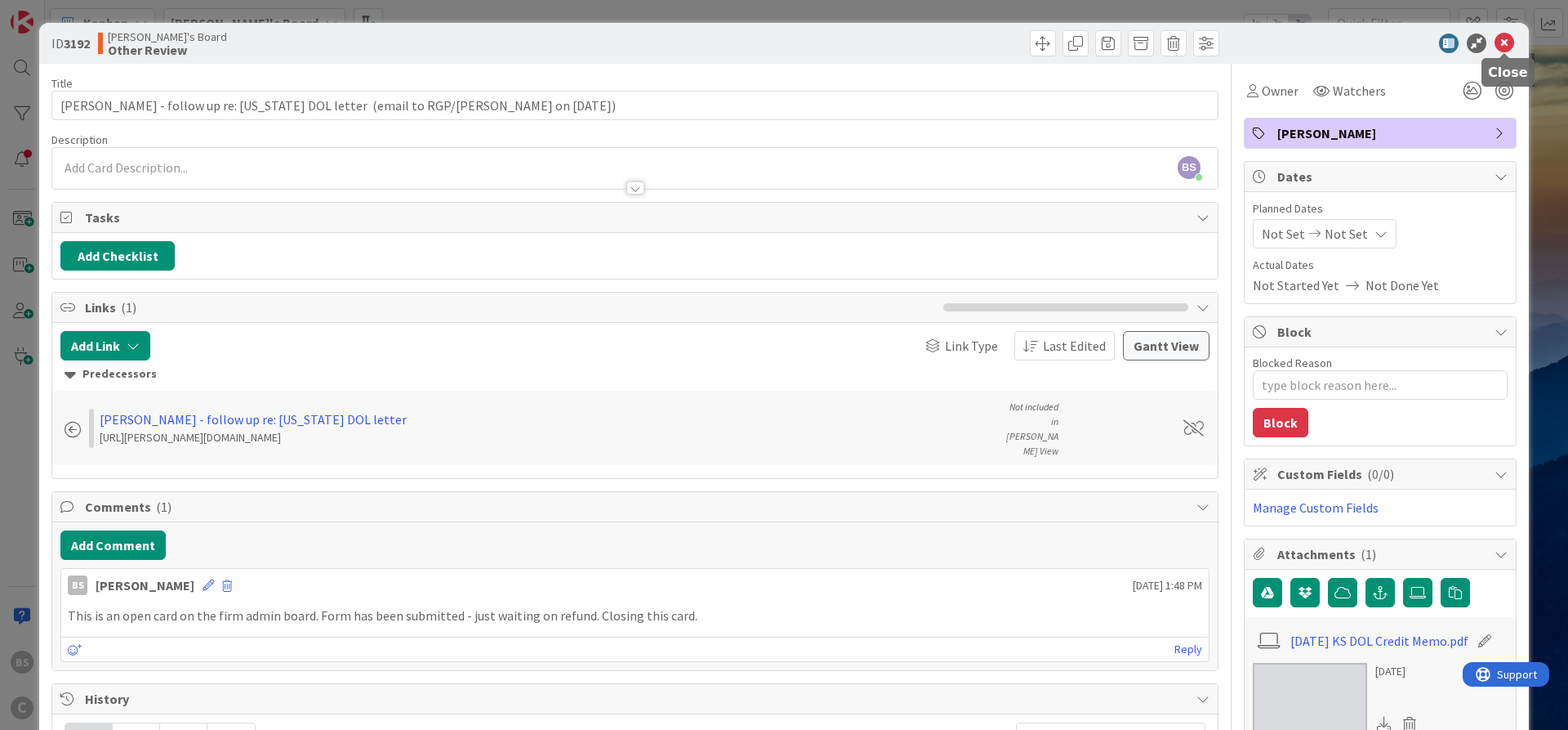
drag, startPoint x: 1509, startPoint y: 39, endPoint x: 1502, endPoint y: 47, distance: 10.6
click at [1508, 39] on icon at bounding box center [1504, 43] width 19 height 19
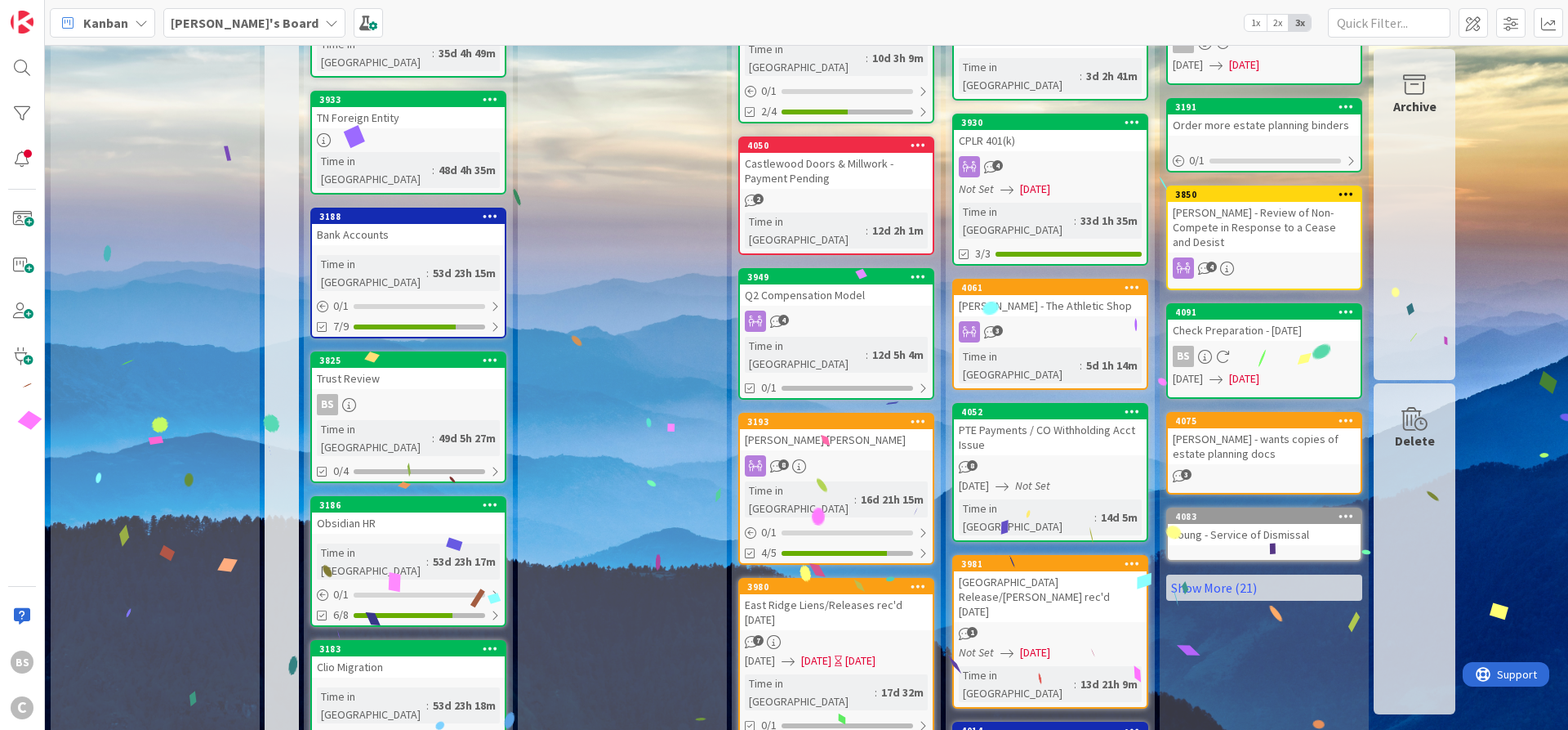
scroll to position [589, 0]
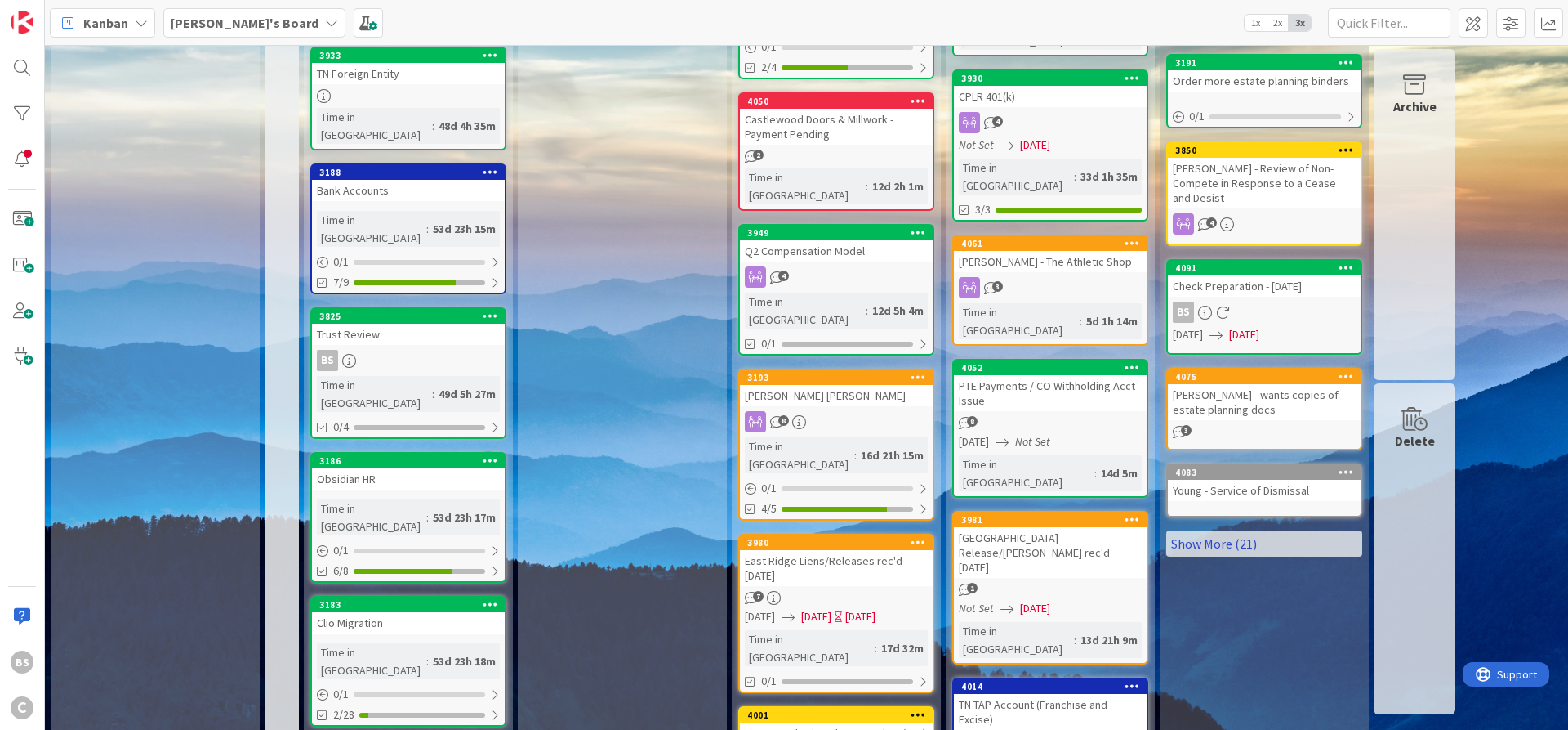
click at [1252, 530] on link "Show More (21)" at bounding box center [1264, 543] width 196 height 26
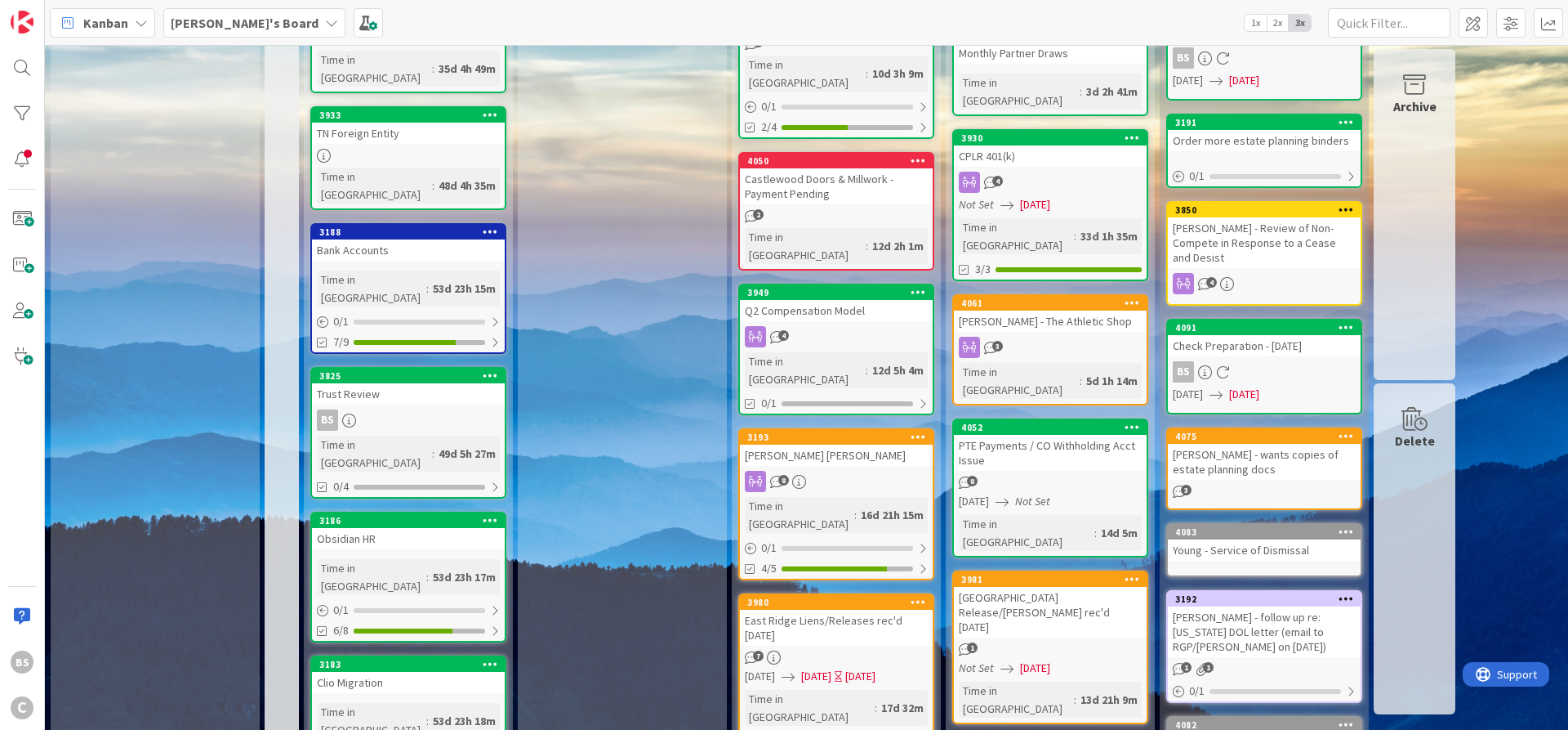
scroll to position [491, 0]
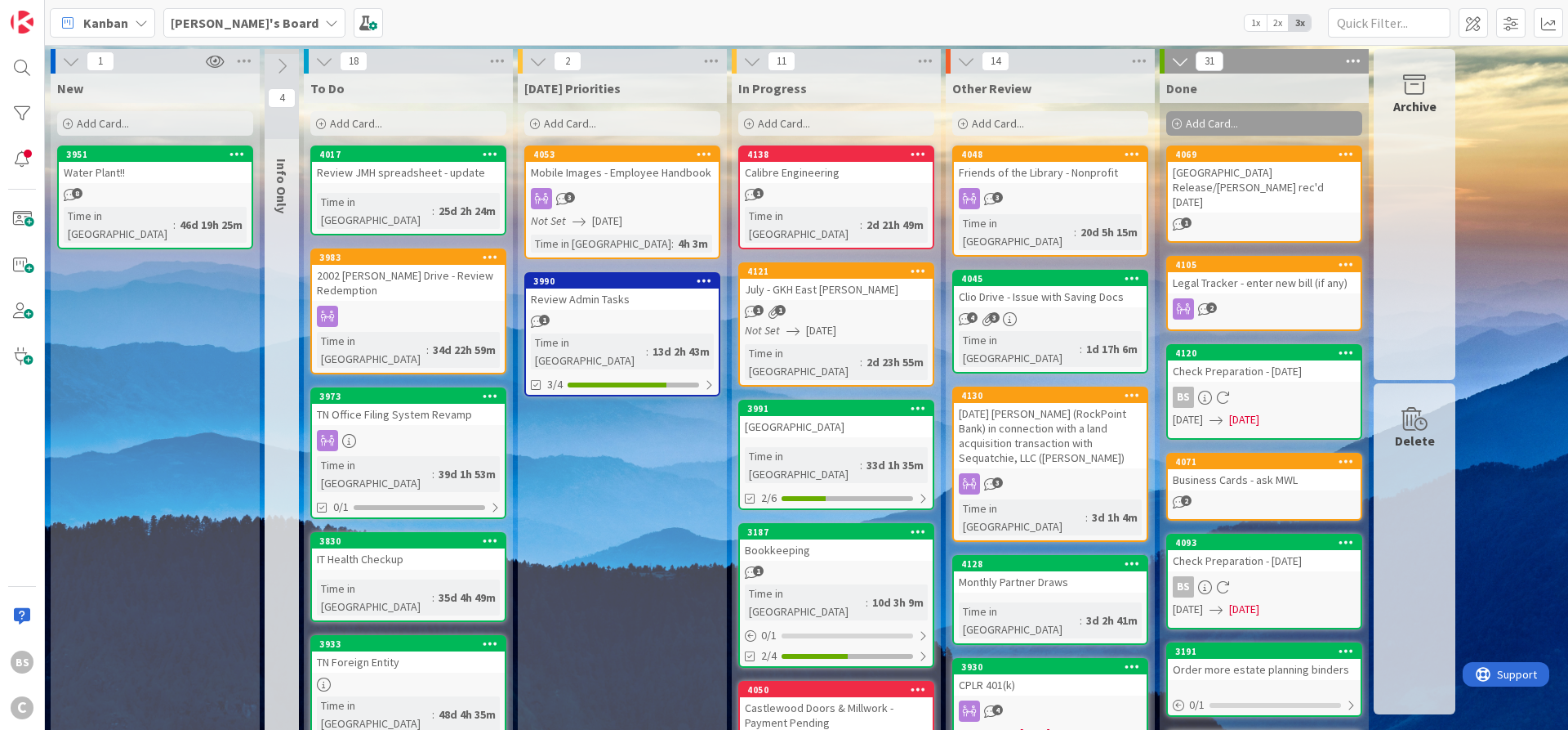
click at [1023, 160] on div "4048" at bounding box center [1050, 154] width 193 height 15
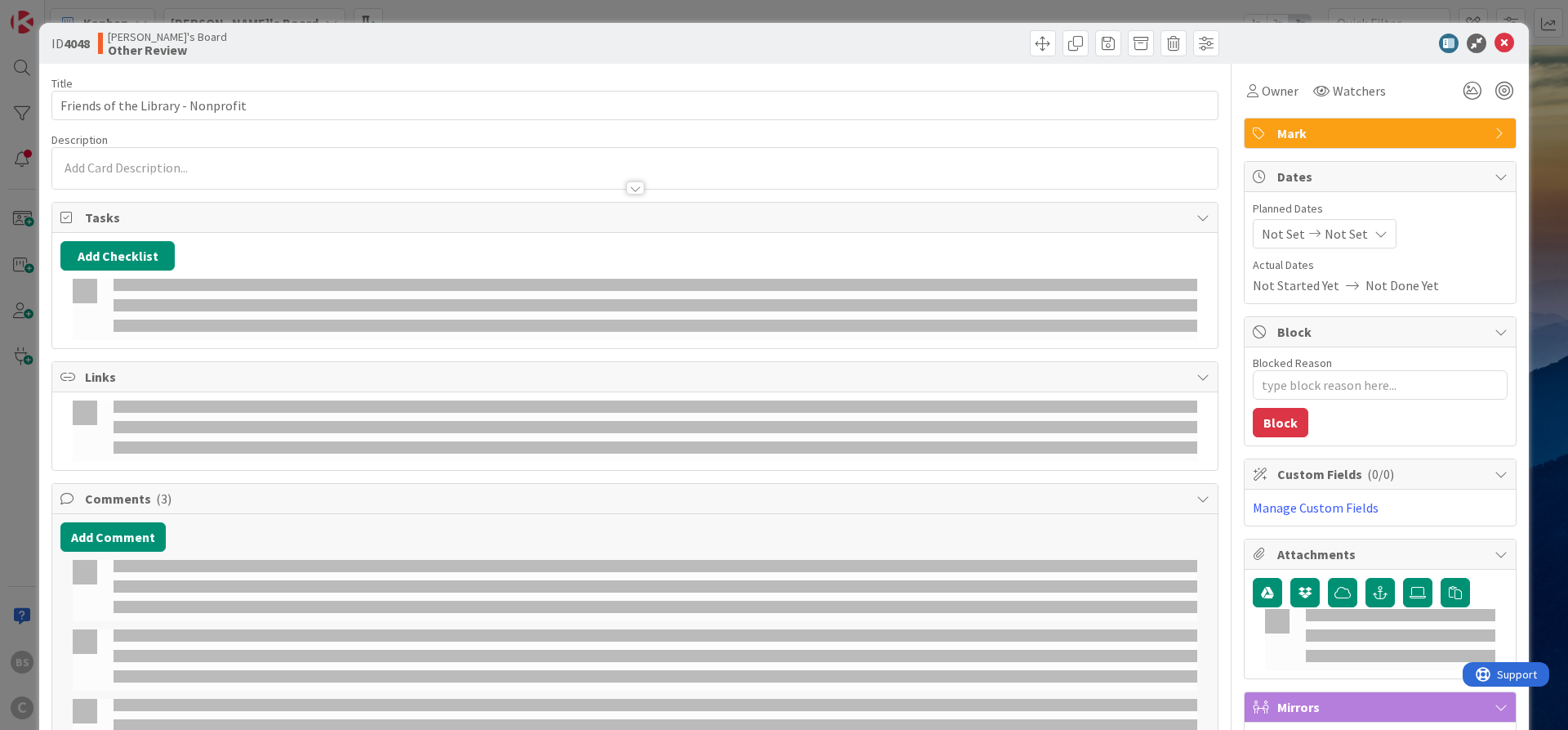
type textarea "x"
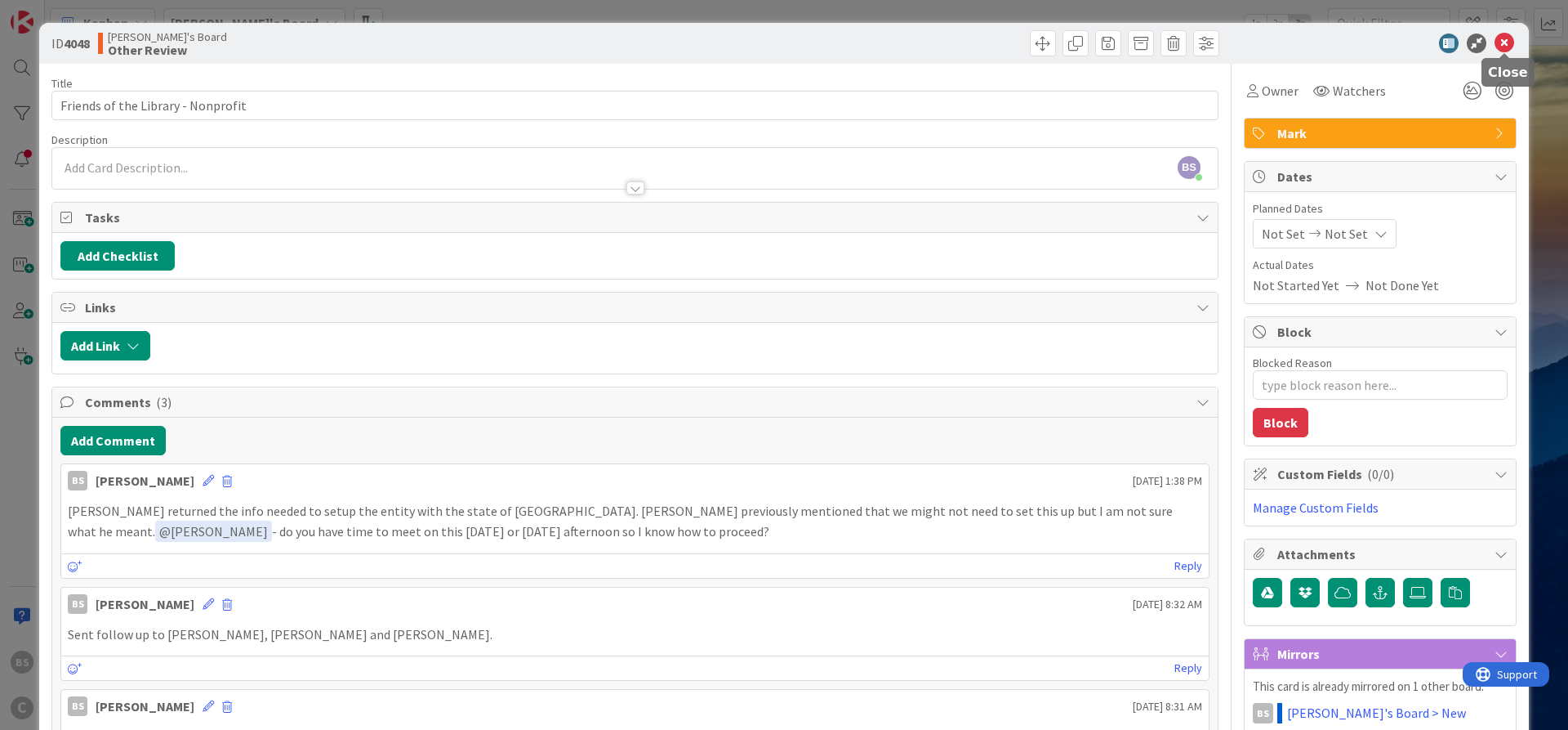
click at [1507, 44] on icon at bounding box center [1504, 43] width 19 height 19
